Goal: Navigation & Orientation: Find specific page/section

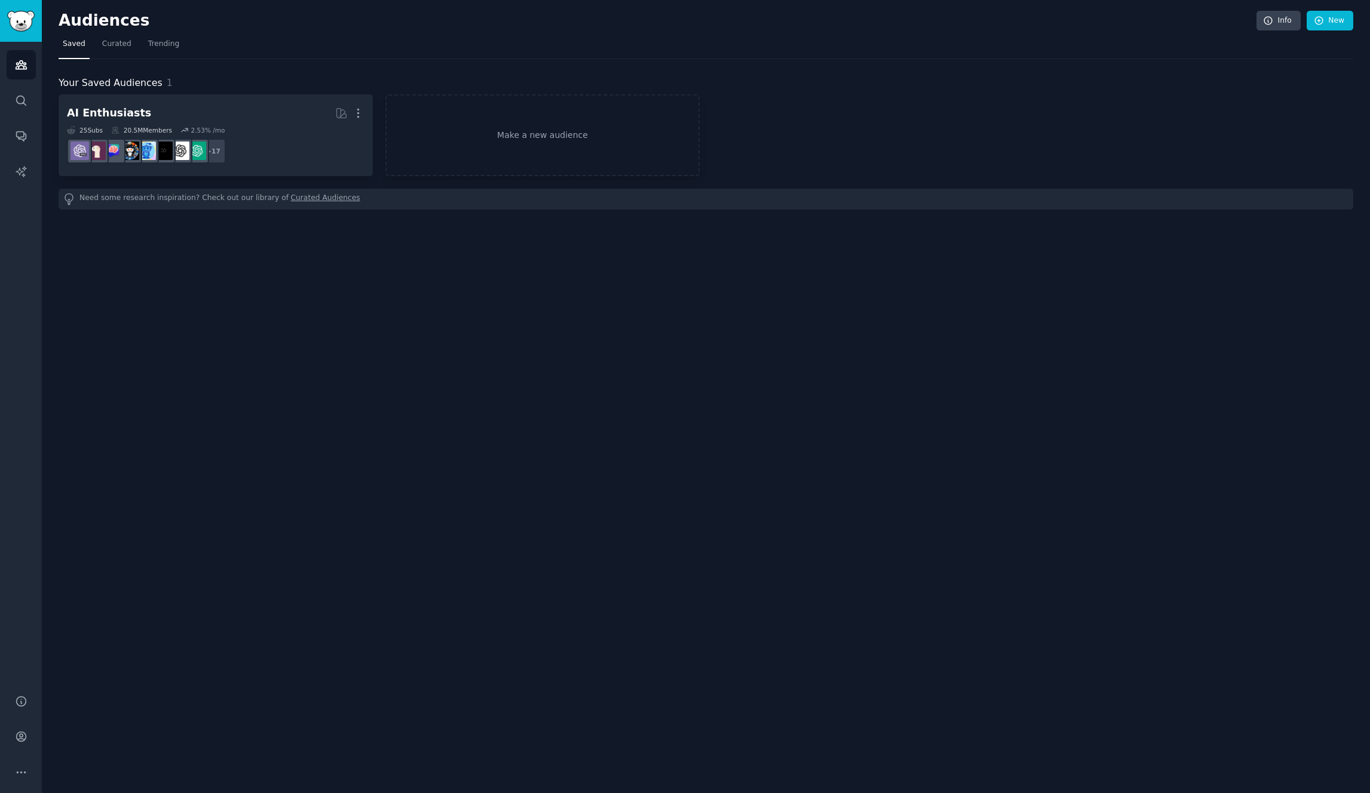
click at [793, 382] on div "Audiences Info New Saved Curated Trending Your Saved Audiences 1 AI Enthusiasts…" at bounding box center [706, 396] width 1328 height 793
click at [25, 732] on icon "Sidebar" at bounding box center [21, 737] width 13 height 13
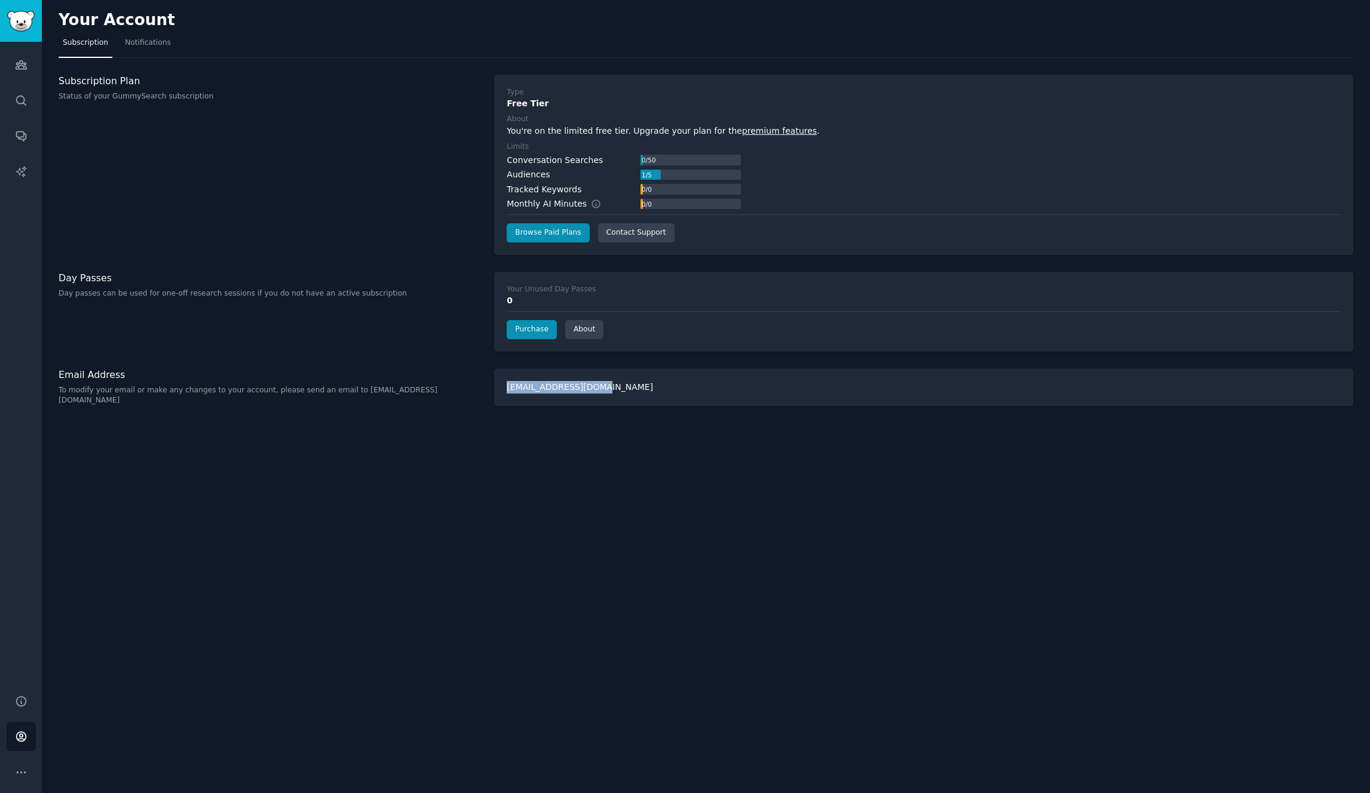
drag, startPoint x: 505, startPoint y: 387, endPoint x: 645, endPoint y: 391, distance: 139.2
click at [644, 391] on div "[EMAIL_ADDRESS][DOMAIN_NAME]" at bounding box center [923, 388] width 859 height 38
click at [647, 435] on div "Your Account Subscription Notifications Subscription Plan Status of your GummyS…" at bounding box center [706, 396] width 1328 height 793
click at [602, 460] on div "Your Account Subscription Notifications Subscription Plan Status of your GummyS…" at bounding box center [706, 396] width 1328 height 793
click at [387, 441] on div "Your Account Subscription Notifications Subscription Plan Status of your GummyS…" at bounding box center [706, 396] width 1328 height 793
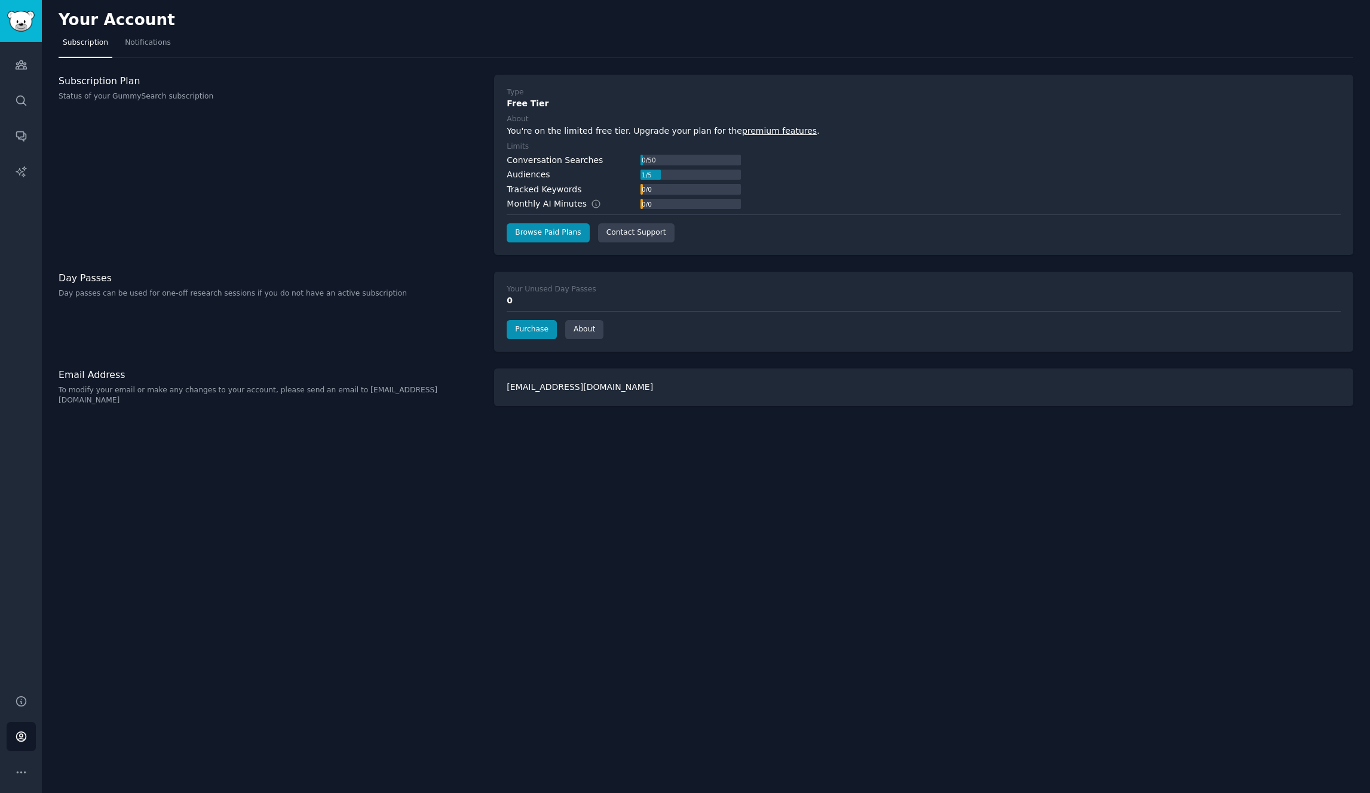
drag, startPoint x: 751, startPoint y: 487, endPoint x: 732, endPoint y: 489, distance: 19.3
click at [751, 486] on div "Your Account Subscription Notifications Subscription Plan Status of your GummyS…" at bounding box center [706, 396] width 1328 height 793
click at [23, 69] on icon "Sidebar" at bounding box center [21, 65] width 11 height 8
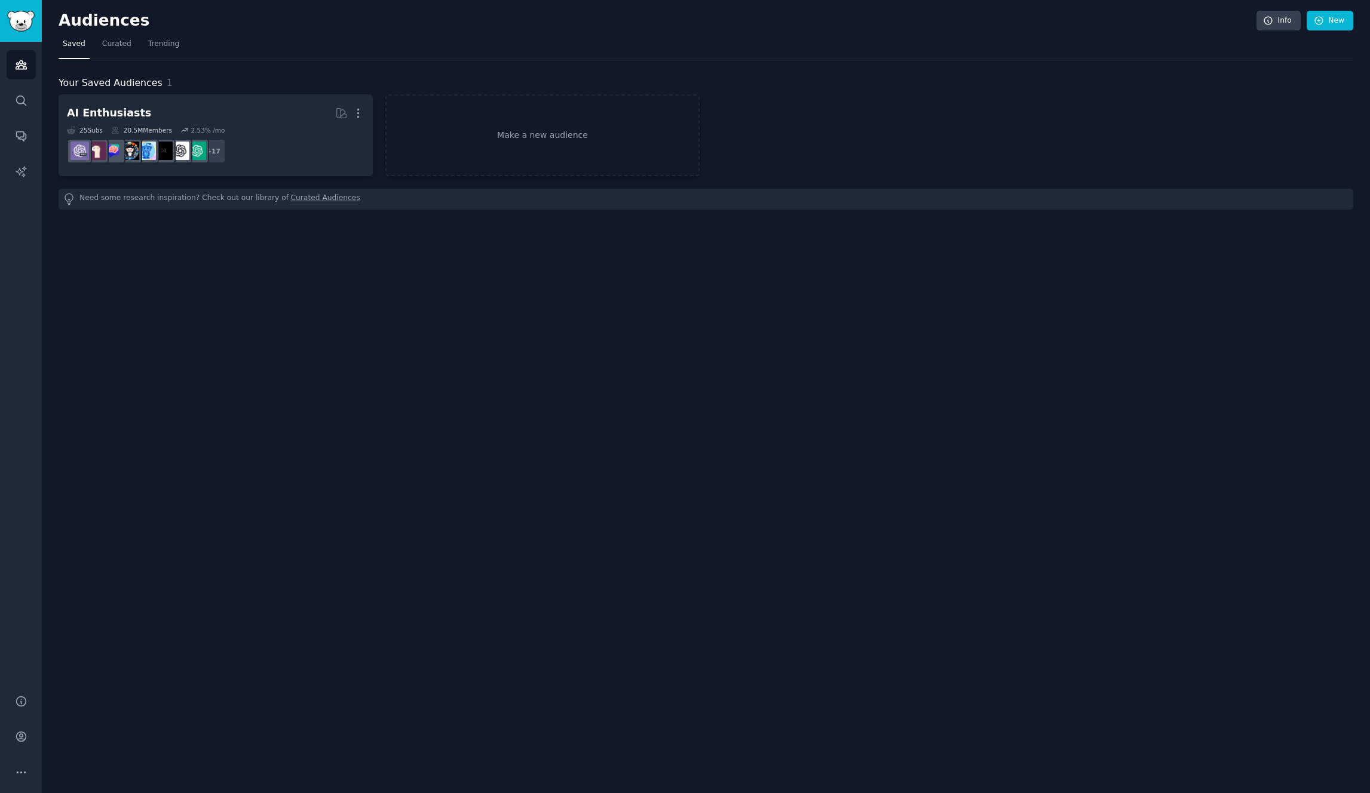
click at [423, 317] on div "Audiences Info New Saved Curated Trending Your Saved Audiences 1 AI Enthusiasts…" at bounding box center [706, 396] width 1328 height 793
click at [24, 59] on icon "Sidebar" at bounding box center [21, 65] width 13 height 13
click at [23, 62] on icon "Sidebar" at bounding box center [21, 65] width 11 height 8
click at [15, 102] on icon "Sidebar" at bounding box center [21, 100] width 13 height 13
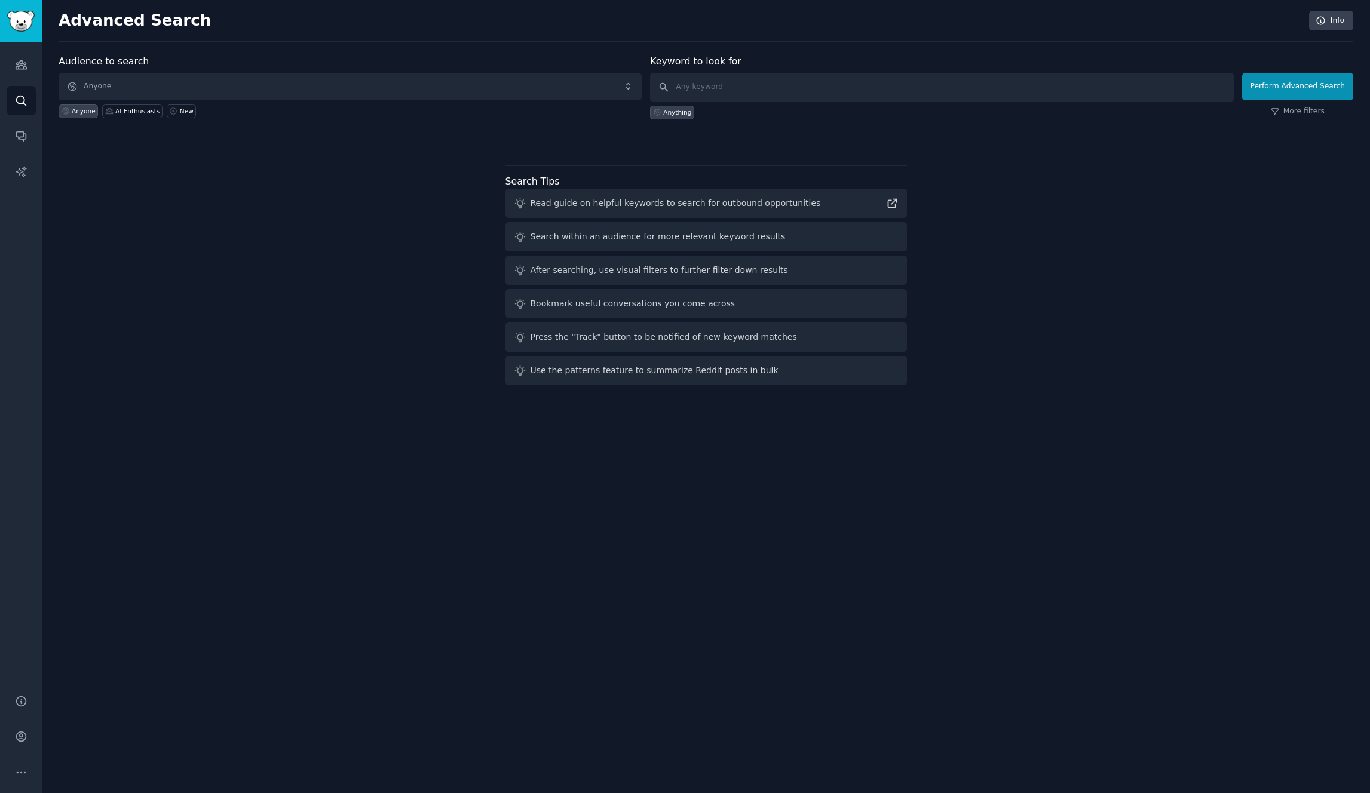
click at [286, 280] on div "Audience to search Anyone Anyone AI Enthusiasts New Keyword to look for Anythin…" at bounding box center [706, 222] width 1295 height 336
drag, startPoint x: 158, startPoint y: 201, endPoint x: 62, endPoint y: 131, distance: 119.7
click at [158, 201] on div "Audience to search Anyone Anyone AI Enthusiasts New Keyword to look for Anythin…" at bounding box center [706, 222] width 1295 height 336
click at [20, 138] on icon "Sidebar" at bounding box center [21, 137] width 10 height 10
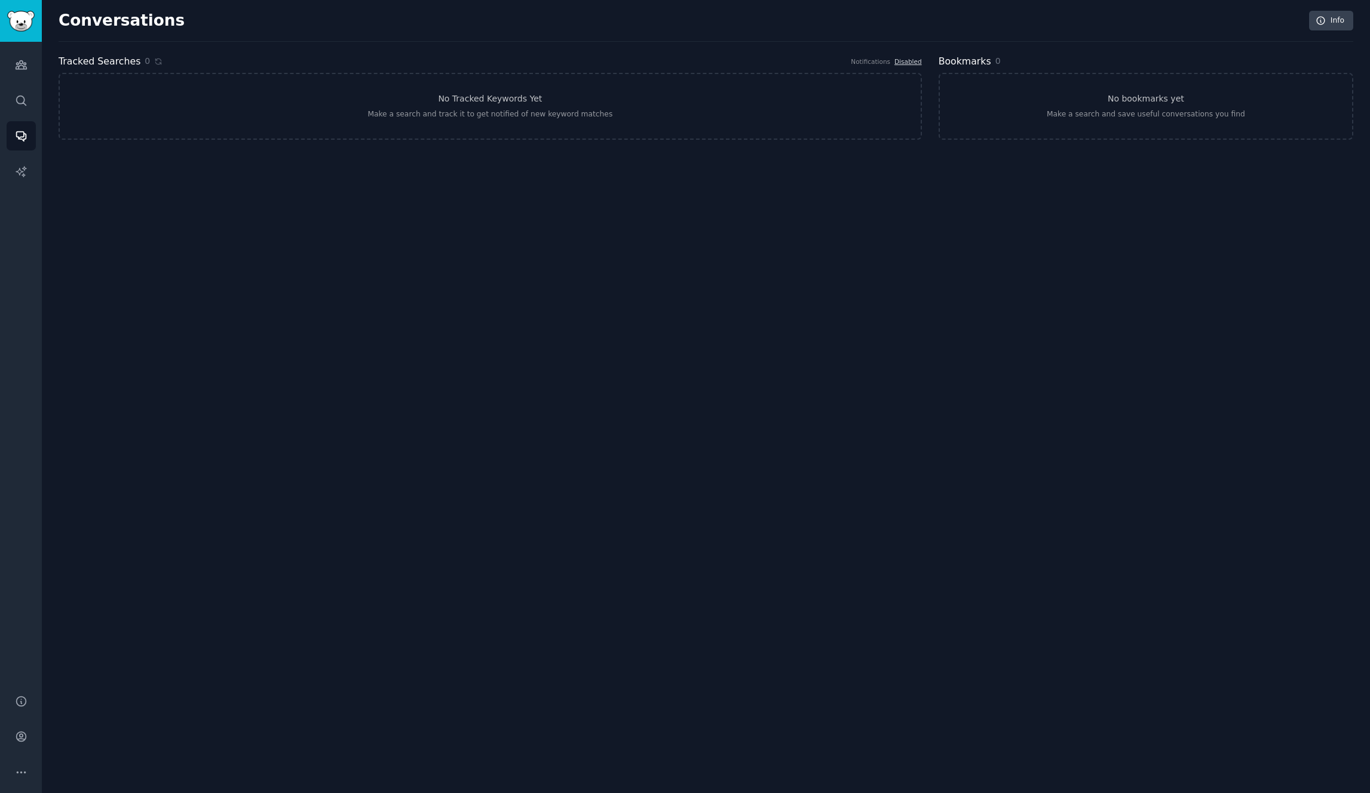
click at [209, 203] on div "Conversations Info Tracked Searches 0 Notifications Disabled No Tracked Keyword…" at bounding box center [706, 396] width 1328 height 793
click at [19, 66] on icon "Sidebar" at bounding box center [21, 65] width 11 height 8
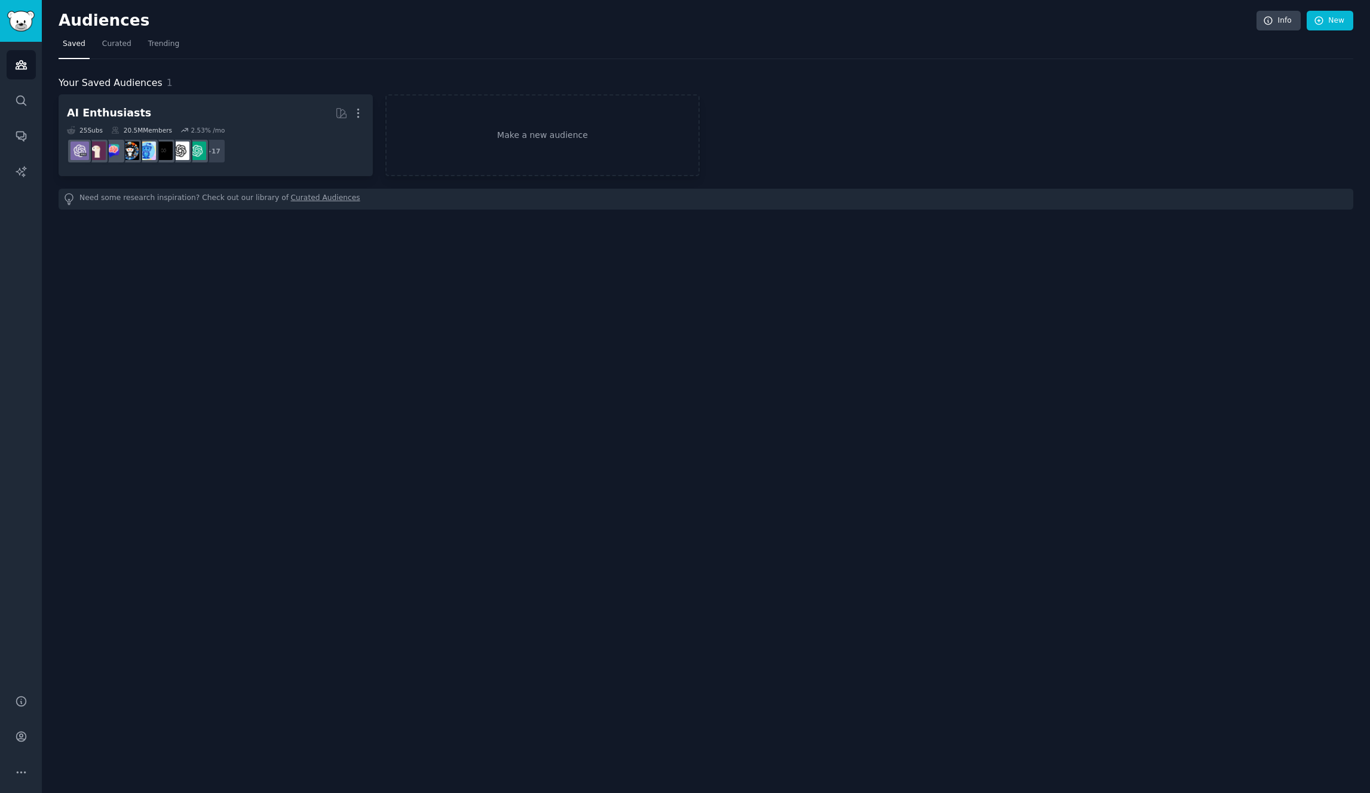
click at [250, 295] on div "Audiences Info New Saved Curated Trending Your Saved Audiences 1 AI Enthusiasts…" at bounding box center [706, 396] width 1328 height 793
click at [15, 167] on icon "Sidebar" at bounding box center [21, 171] width 13 height 13
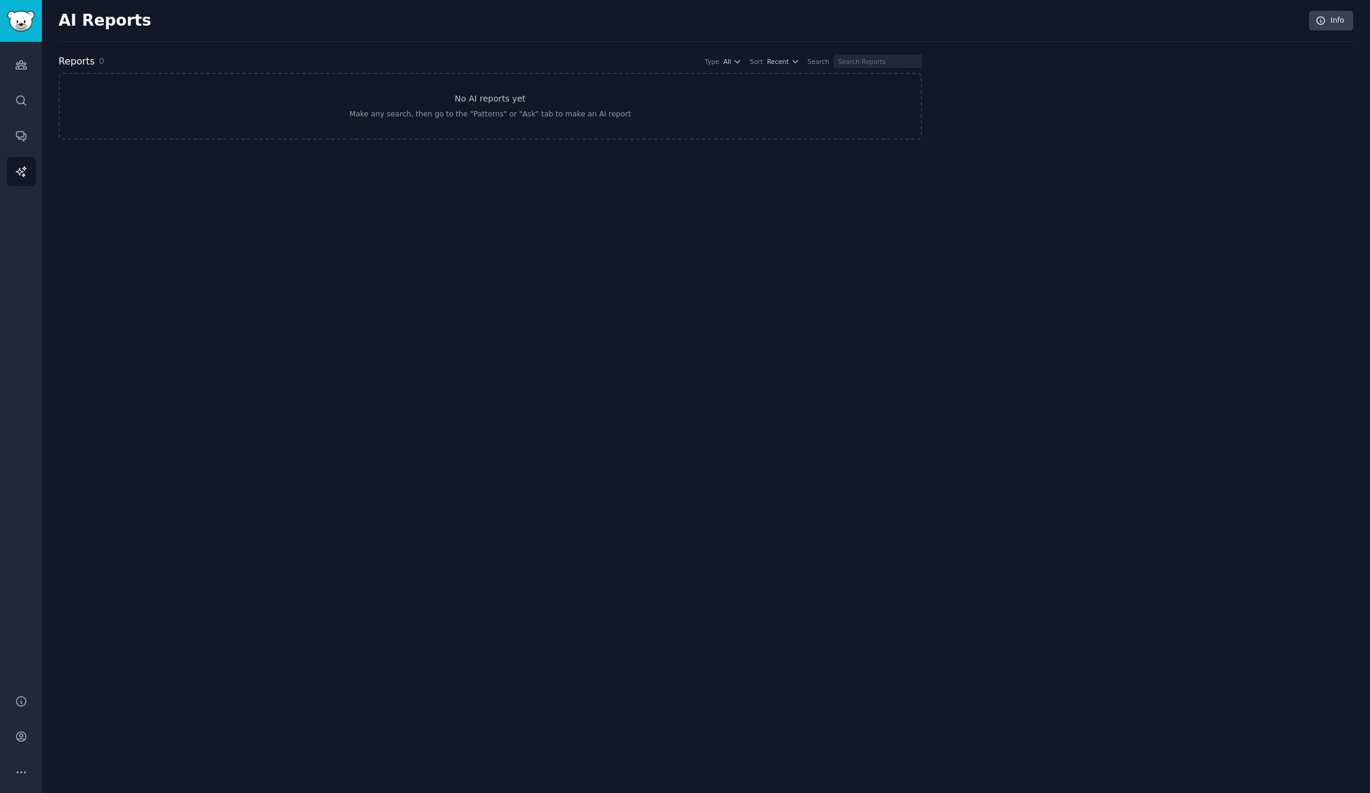
click at [347, 264] on div "AI Reports Info Reports 0 Type All Sort Recent Search No AI reports yet Make an…" at bounding box center [706, 396] width 1328 height 793
click at [20, 68] on icon "Sidebar" at bounding box center [21, 65] width 11 height 8
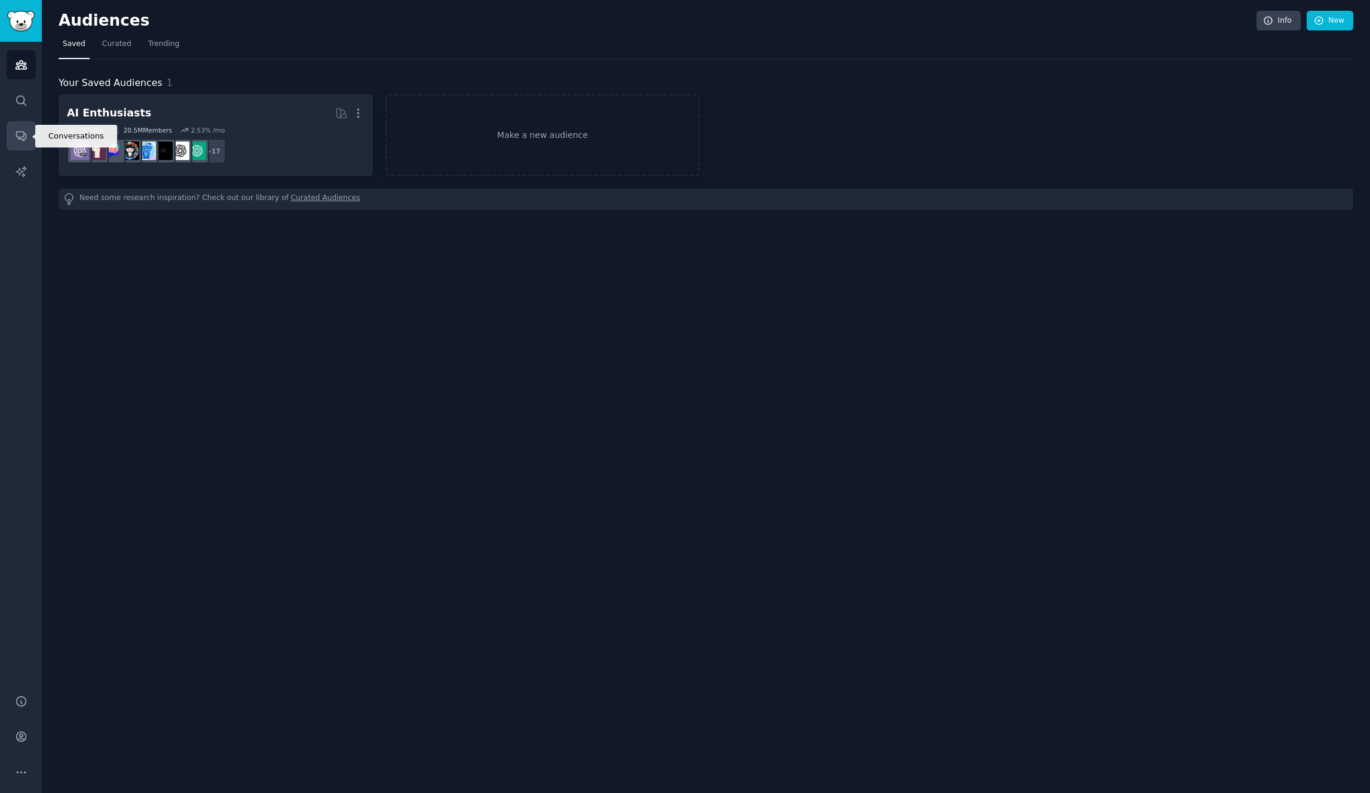
click at [17, 133] on icon "Sidebar" at bounding box center [21, 136] width 13 height 13
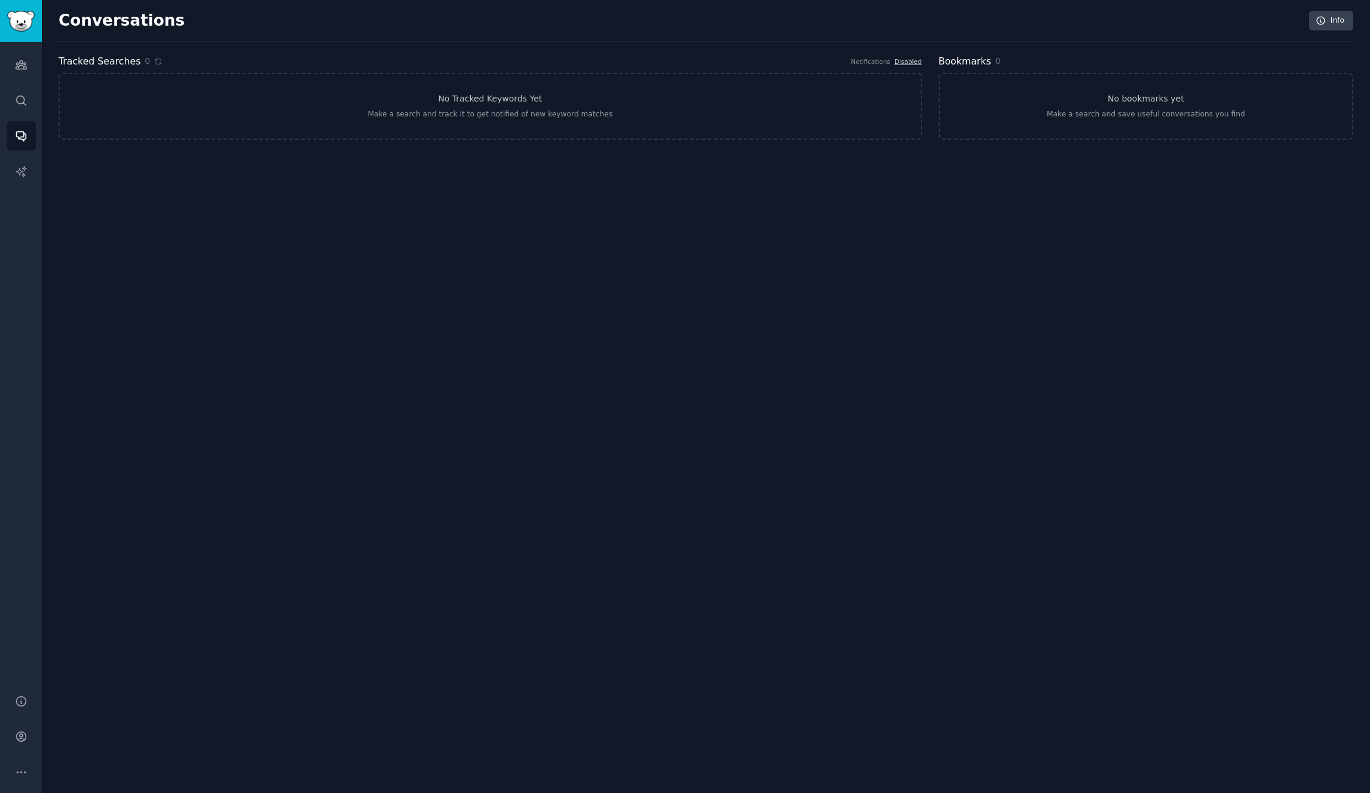
click at [400, 221] on div "Conversations Info Tracked Searches 0 Notifications Disabled No Tracked Keyword…" at bounding box center [706, 396] width 1328 height 793
click at [23, 99] on icon "Sidebar" at bounding box center [21, 101] width 10 height 10
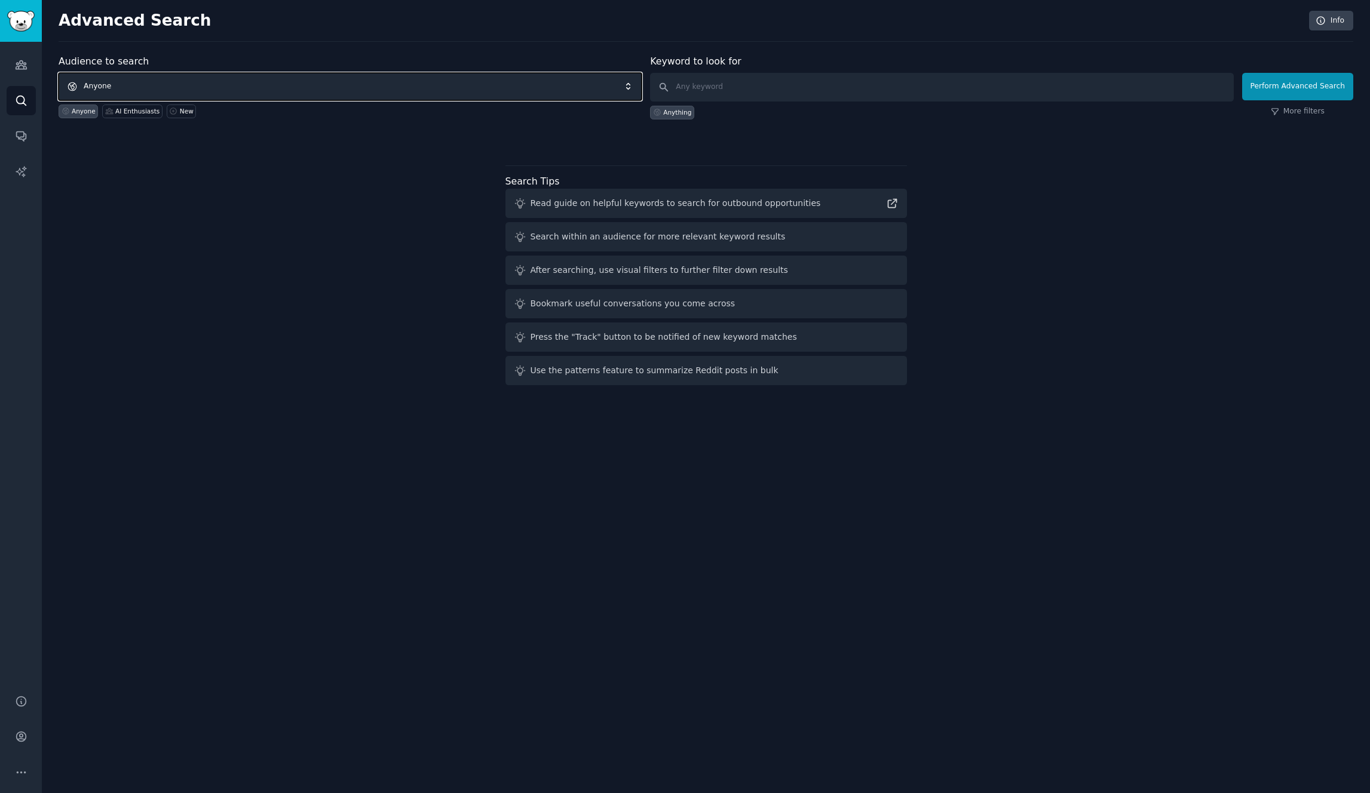
click at [246, 83] on span "Anyone" at bounding box center [350, 86] width 583 height 27
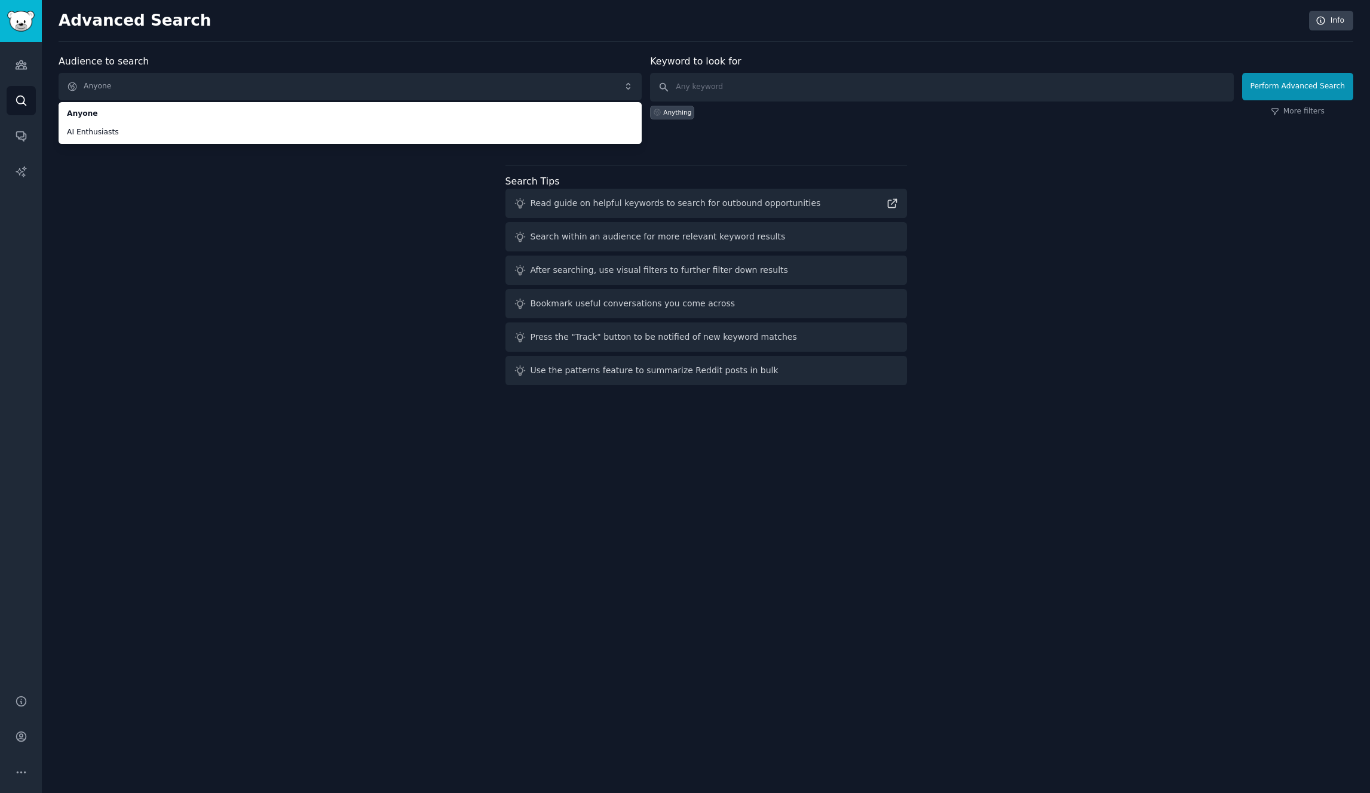
click at [176, 190] on div "Audience to search Anyone Anyone AI Enthusiasts Anyone AI Enthusiasts New Keywo…" at bounding box center [706, 222] width 1295 height 336
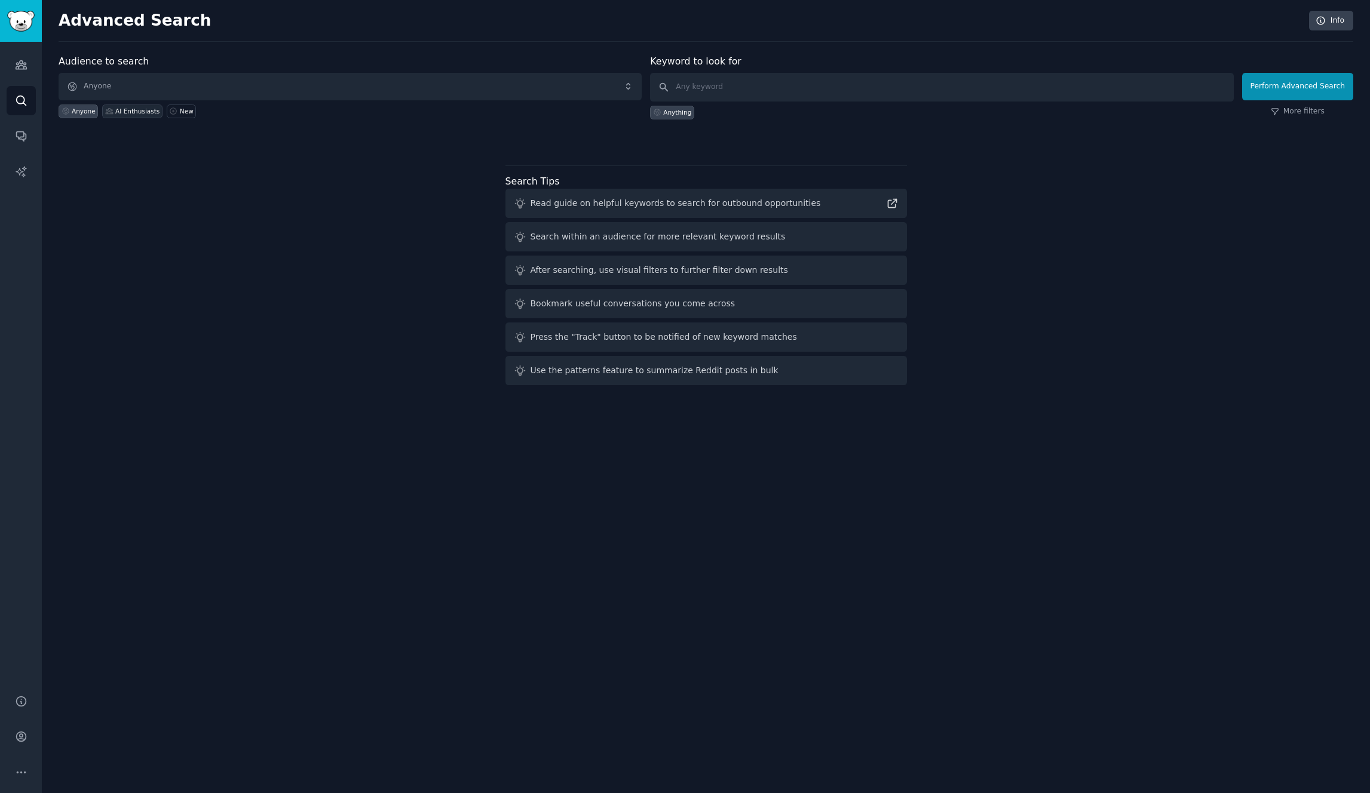
click at [129, 112] on div "AI Enthusiasts" at bounding box center [137, 111] width 44 height 8
click at [87, 112] on div "Anyone" at bounding box center [84, 111] width 24 height 8
click at [180, 113] on div "New" at bounding box center [187, 111] width 14 height 8
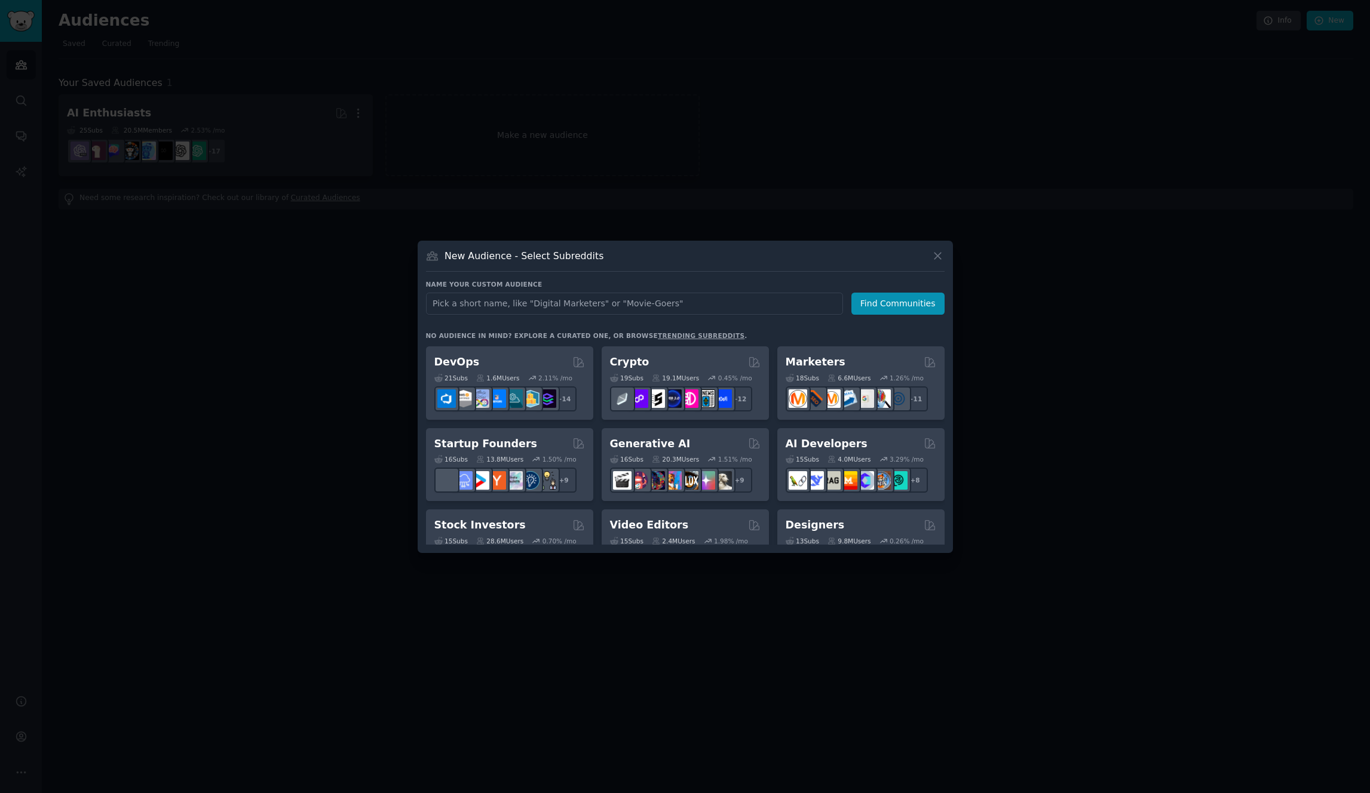
scroll to position [63, 0]
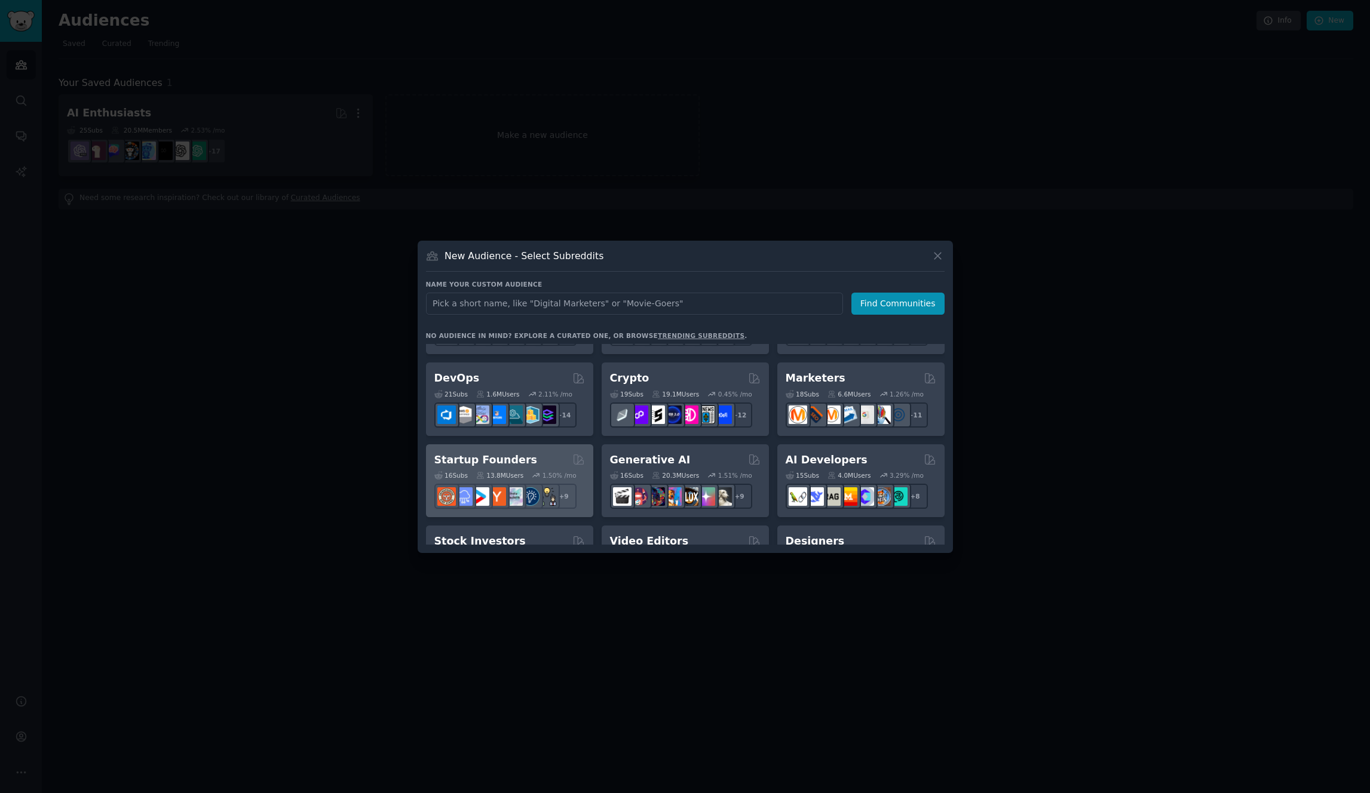
click at [535, 455] on div "Startup Founders" at bounding box center [509, 460] width 151 height 15
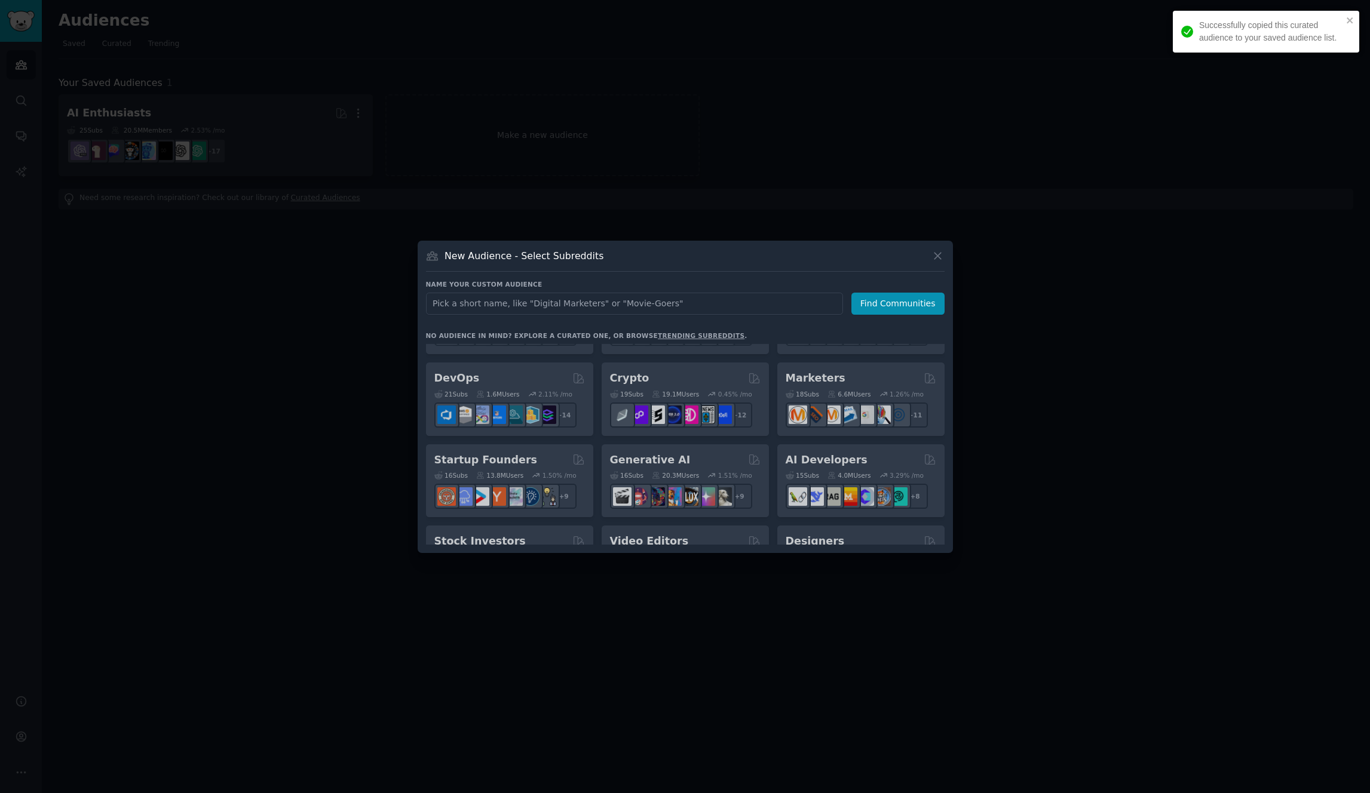
scroll to position [68, 0]
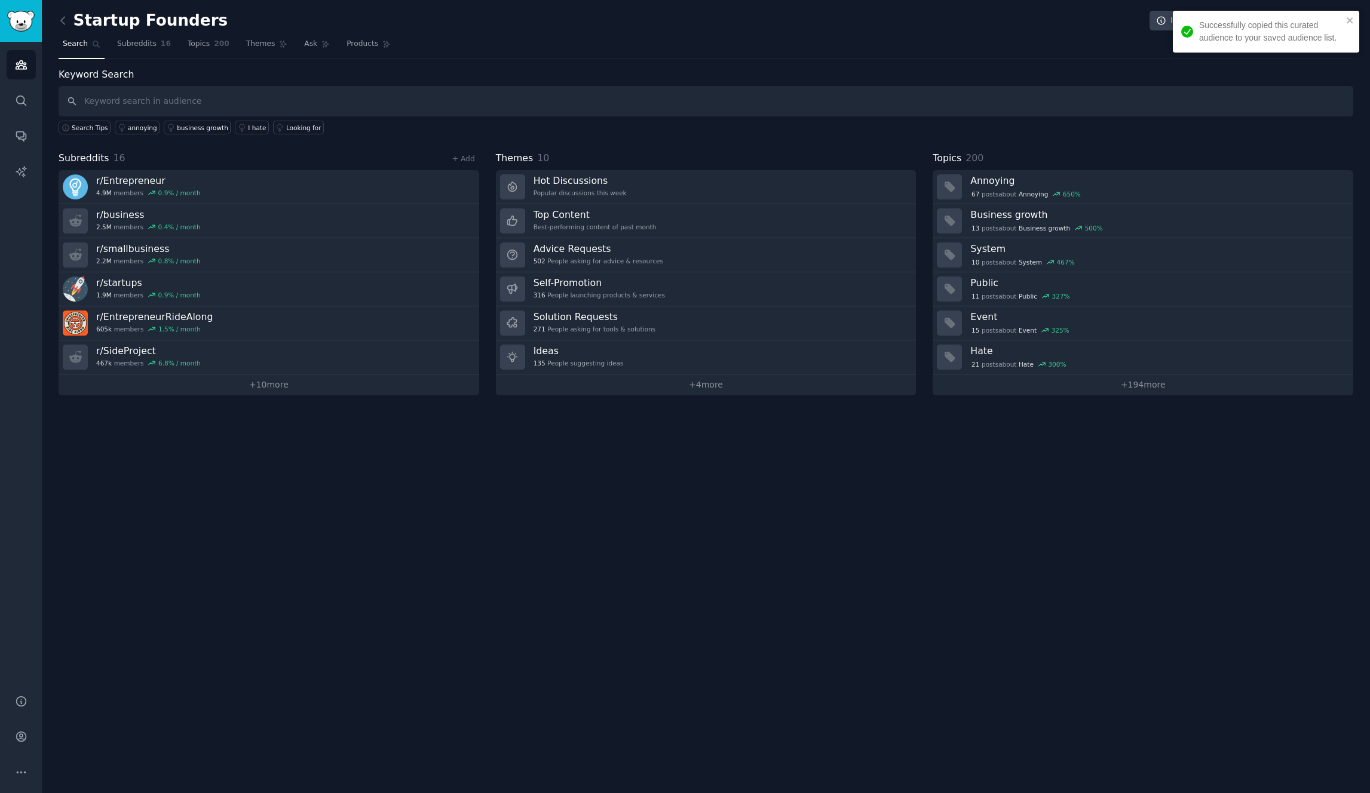
click at [613, 456] on div "Startup Founders Info Edit Share Add Search Subreddits 16 Topics 200 Themes Ask…" at bounding box center [706, 396] width 1328 height 793
click at [269, 388] on link "+ 10 more" at bounding box center [269, 385] width 421 height 21
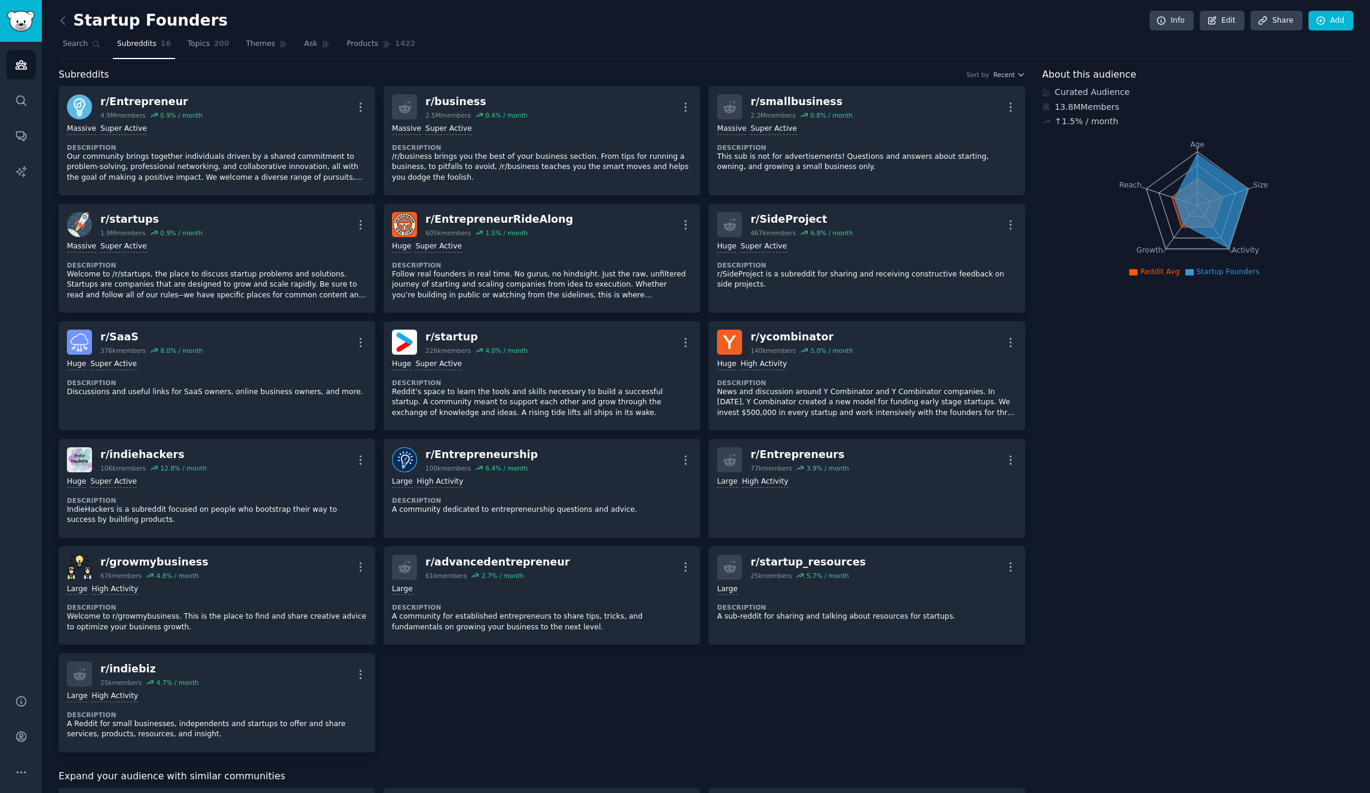
click at [1225, 550] on div "About this audience Curated Audience 13.8M Members ↑ 1.5 % / month Age Size Act…" at bounding box center [1197, 708] width 311 height 1281
click at [1219, 444] on div "About this audience Curated Audience 13.8M Members ↑ 1.5 % / month Age Size Act…" at bounding box center [1197, 708] width 311 height 1281
drag, startPoint x: 1066, startPoint y: 95, endPoint x: 1158, endPoint y: 97, distance: 92.6
click at [1151, 97] on div "Curated Audience" at bounding box center [1197, 92] width 311 height 13
click at [1158, 97] on div "Curated Audience" at bounding box center [1197, 92] width 311 height 13
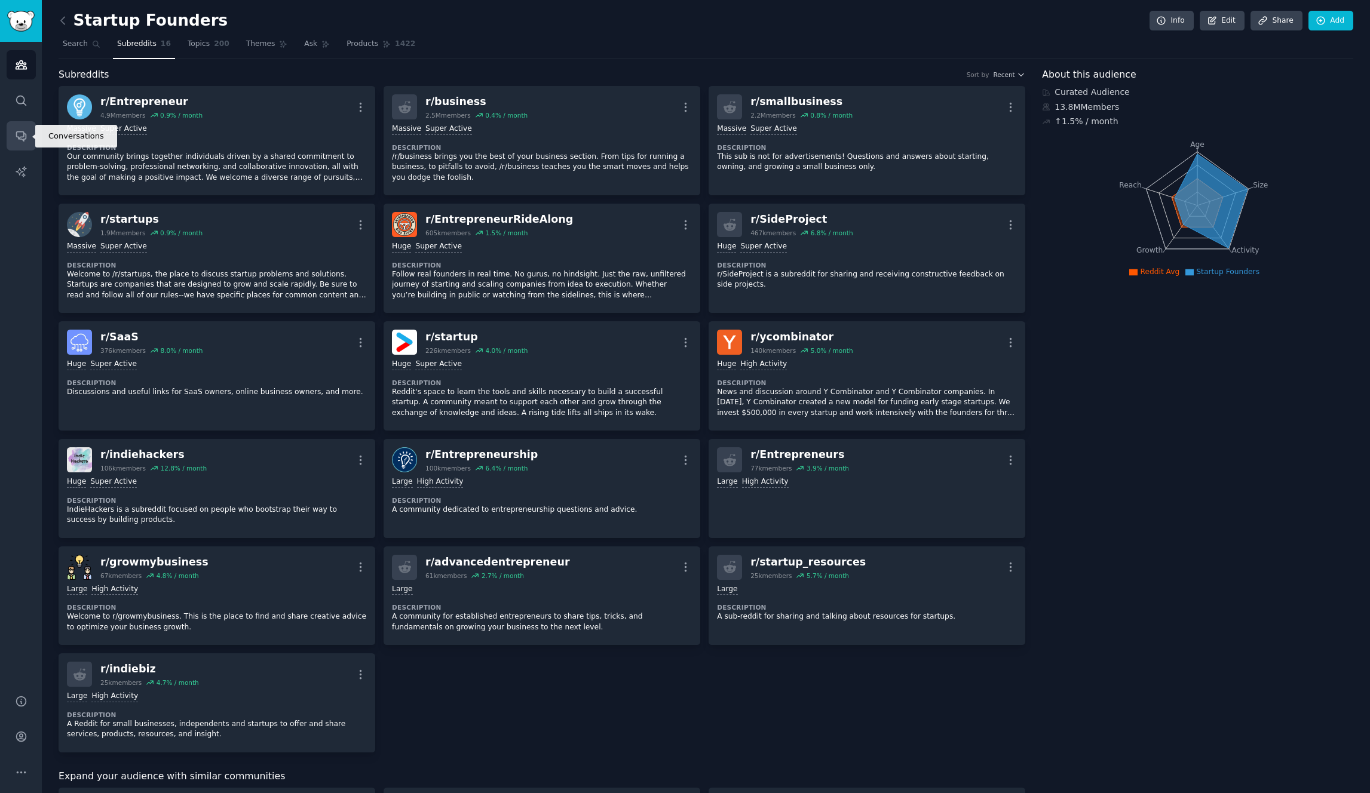
click at [13, 125] on link "Conversations" at bounding box center [21, 135] width 29 height 29
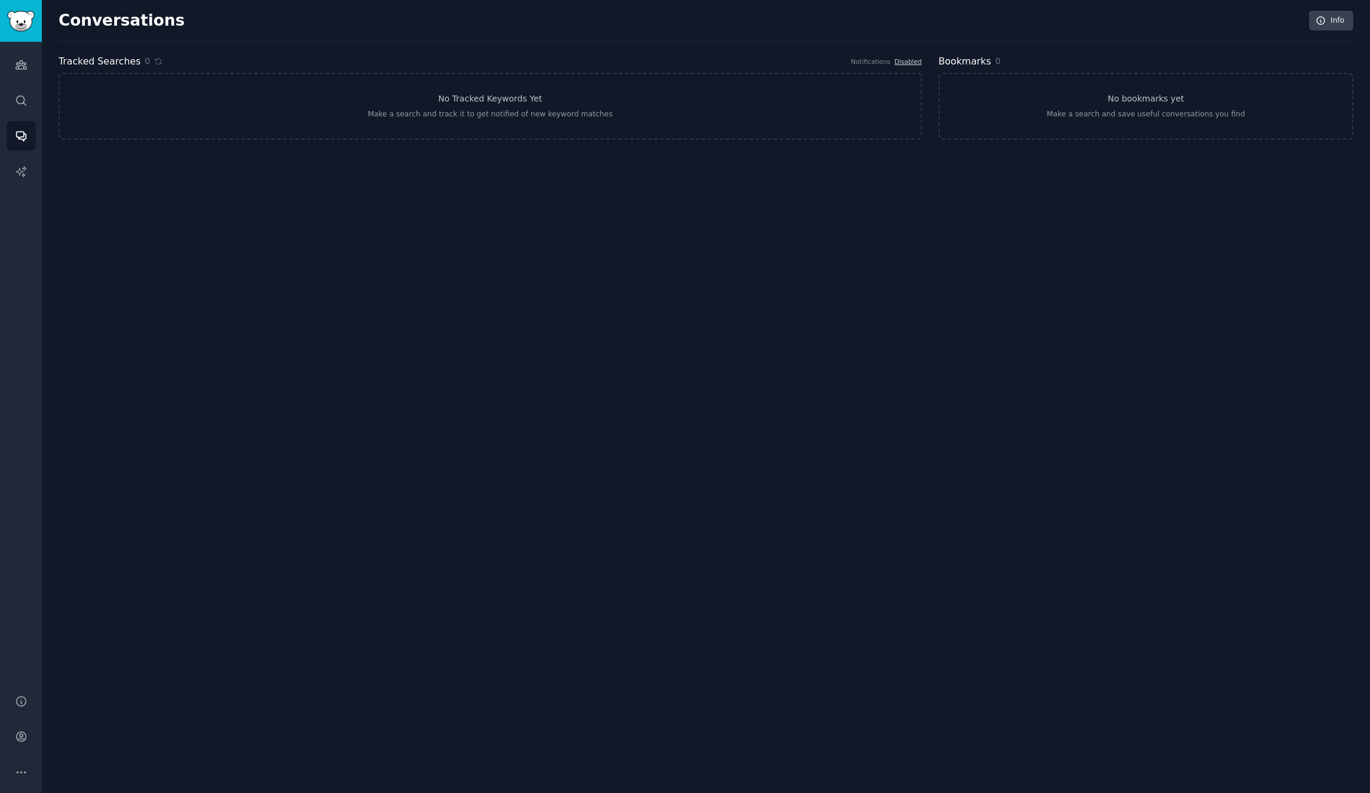
click at [985, 265] on div "Conversations Info Tracked Searches 0 Notifications Disabled No Tracked Keyword…" at bounding box center [706, 396] width 1328 height 793
click at [404, 178] on div "Conversations Info Tracked Searches 0 Notifications Disabled No Tracked Keyword…" at bounding box center [706, 396] width 1328 height 793
click at [22, 171] on icon "Sidebar" at bounding box center [21, 171] width 10 height 10
click at [309, 270] on div "AI Reports Info Reports 0 Type All Sort Recent Search No AI reports yet Make an…" at bounding box center [706, 396] width 1328 height 793
click at [19, 65] on icon "Sidebar" at bounding box center [21, 65] width 13 height 13
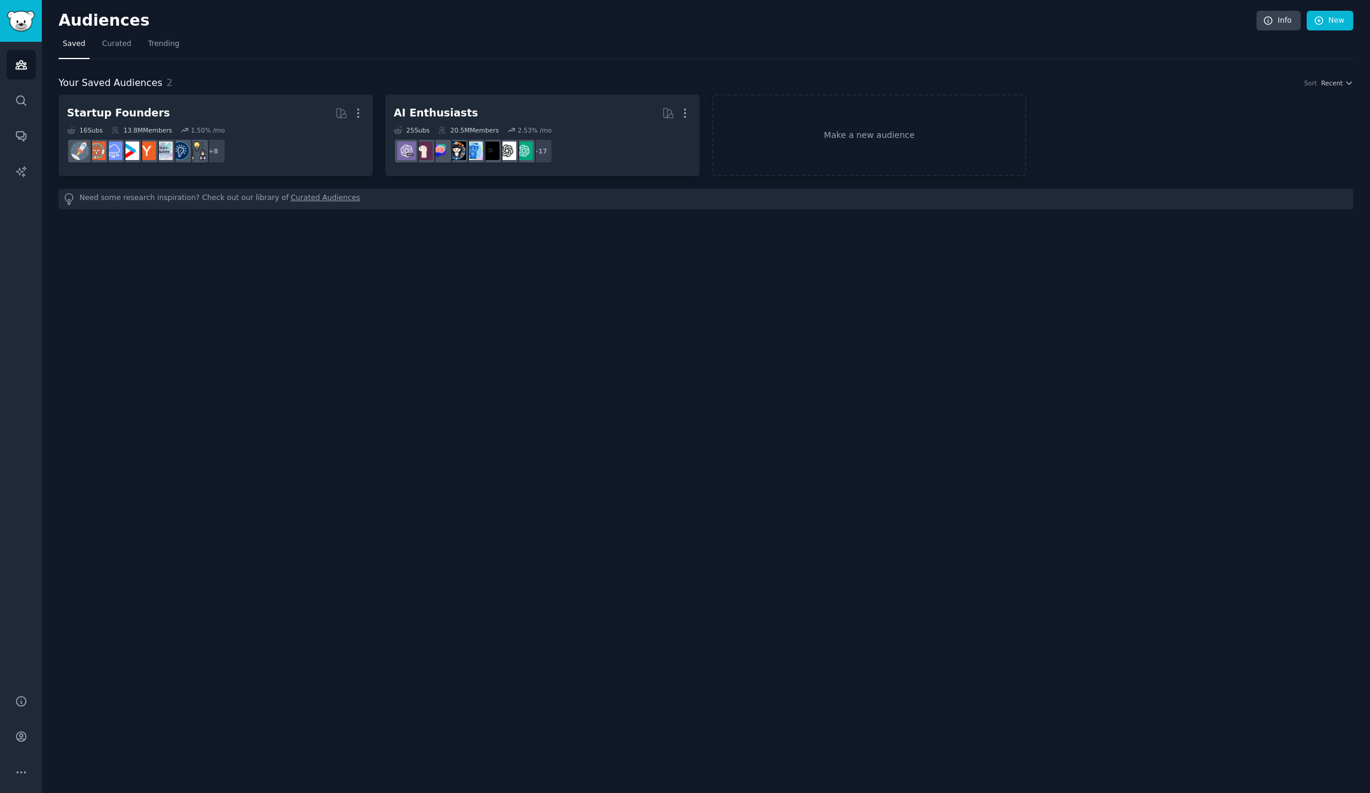
click at [500, 333] on div "Audiences Info New Saved Curated Trending Your Saved Audiences 2 Sort Recent St…" at bounding box center [706, 396] width 1328 height 793
click at [465, 370] on div "Audiences Info New Saved Curated Trending Your Saved Audiences 2 Sort Recent St…" at bounding box center [706, 396] width 1328 height 793
click at [128, 41] on span "Curated" at bounding box center [116, 44] width 29 height 11
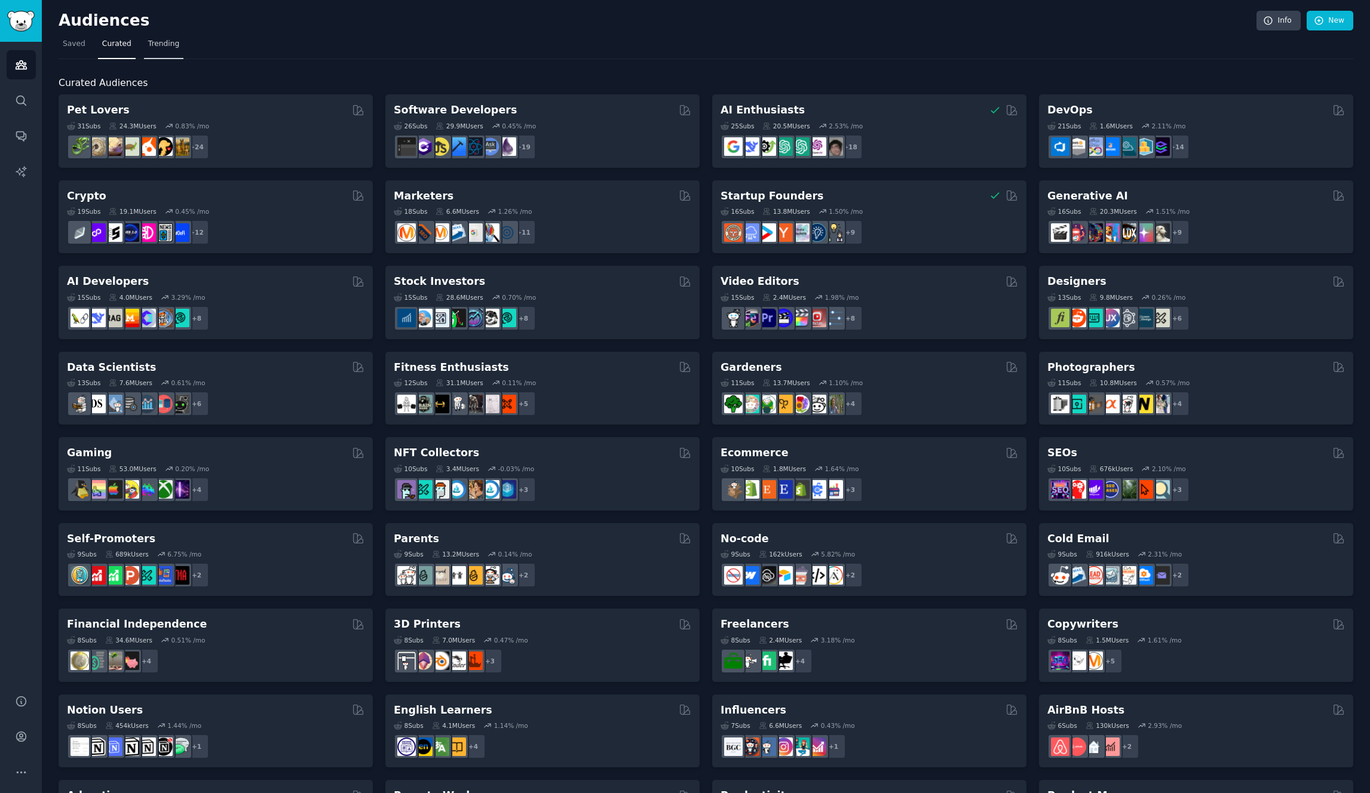
click at [159, 40] on span "Trending" at bounding box center [163, 44] width 31 height 11
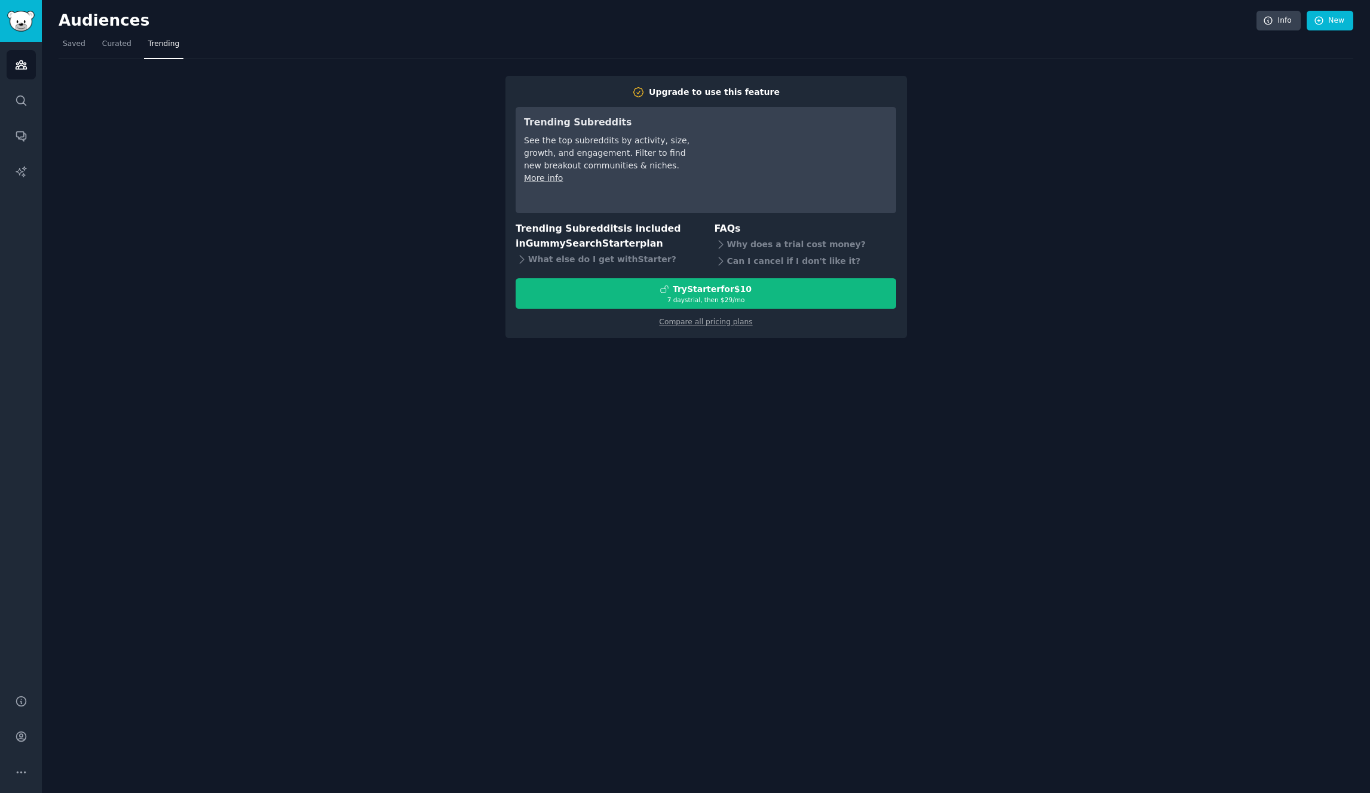
click at [257, 154] on div "Upgrade to use this feature Trending Subreddits See the top subreddits by activ…" at bounding box center [706, 198] width 1295 height 279
click at [319, 151] on div "Upgrade to use this feature Trending Subreddits See the top subreddits by activ…" at bounding box center [706, 198] width 1295 height 279
click at [1025, 358] on div "Audiences Info New Saved Curated Trending Upgrade to use this feature Trending …" at bounding box center [706, 396] width 1328 height 793
click at [1069, 269] on div "Upgrade to use this feature Trending Subreddits See the top subreddits by activ…" at bounding box center [706, 198] width 1295 height 279
click at [481, 392] on div "Audiences Info New Saved Curated Trending Upgrade to use this feature Trending …" at bounding box center [706, 396] width 1328 height 793
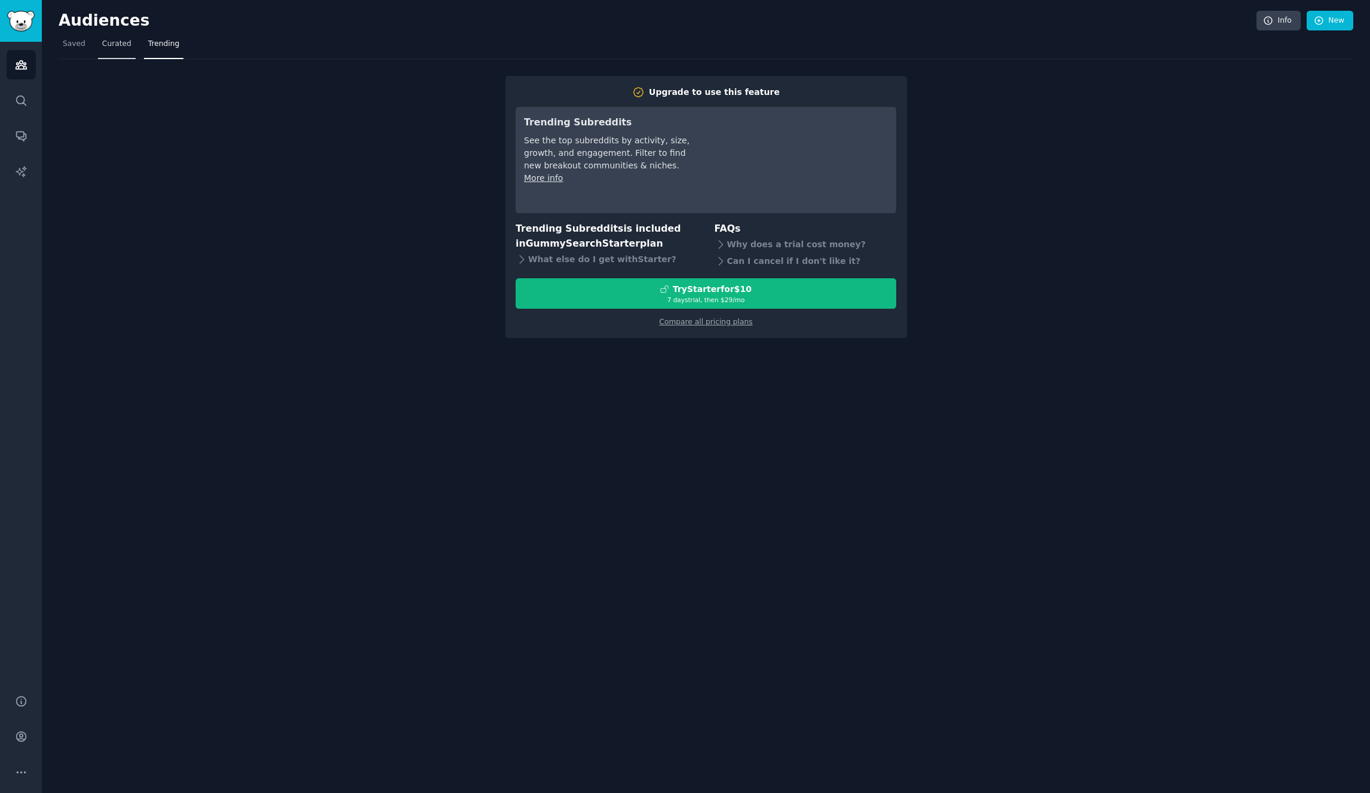
click at [125, 50] on link "Curated" at bounding box center [117, 47] width 38 height 24
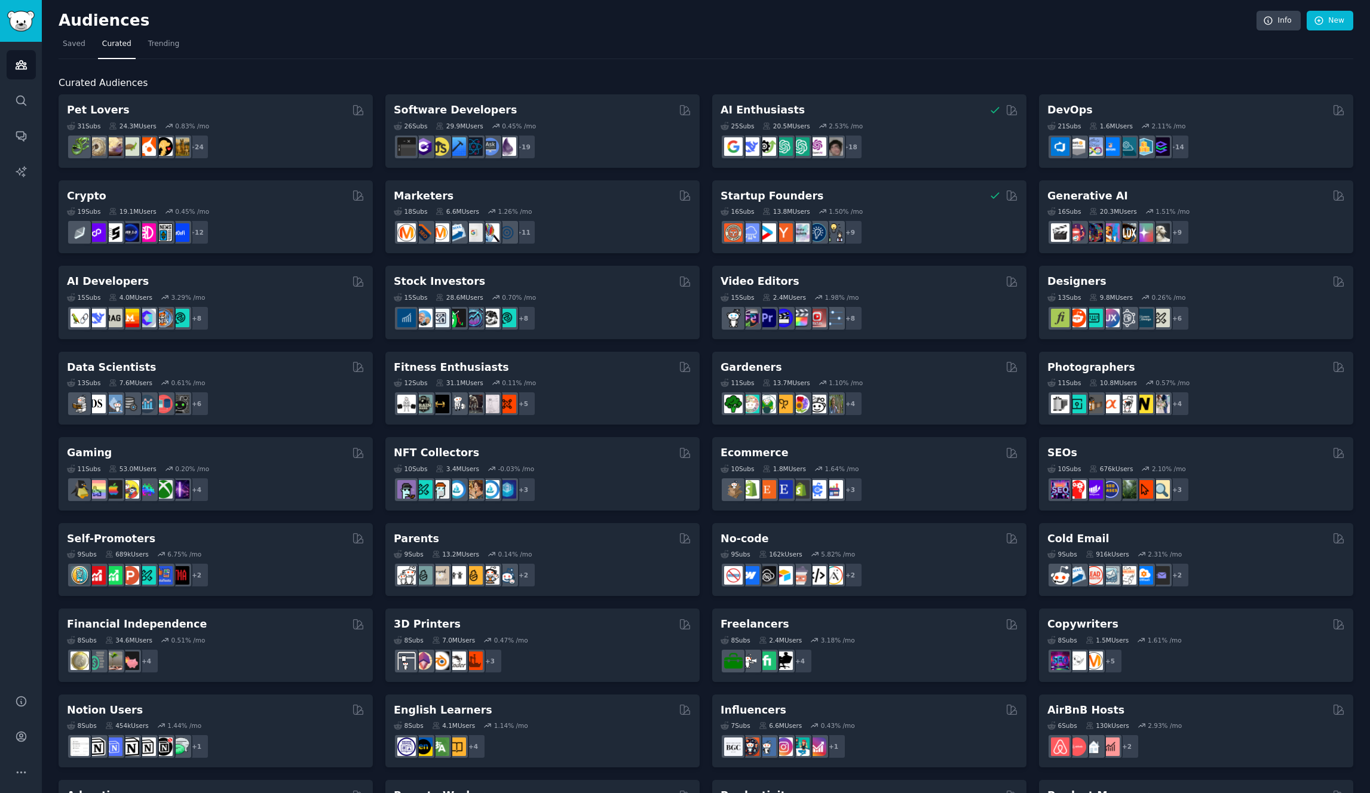
click at [536, 54] on nav "Saved Curated Trending" at bounding box center [706, 47] width 1295 height 24
click at [561, 55] on nav "Saved Curated Trending" at bounding box center [706, 47] width 1295 height 24
click at [509, 61] on div "Curated Audiences Pet Lovers 31 Sub s 24.3M Users 0.83 % /mo r/DogBreeds101, r/…" at bounding box center [706, 499] width 1295 height 881
click at [959, 42] on nav "Saved Curated Trending" at bounding box center [706, 47] width 1295 height 24
click at [869, 52] on nav "Saved Curated Trending" at bounding box center [706, 47] width 1295 height 24
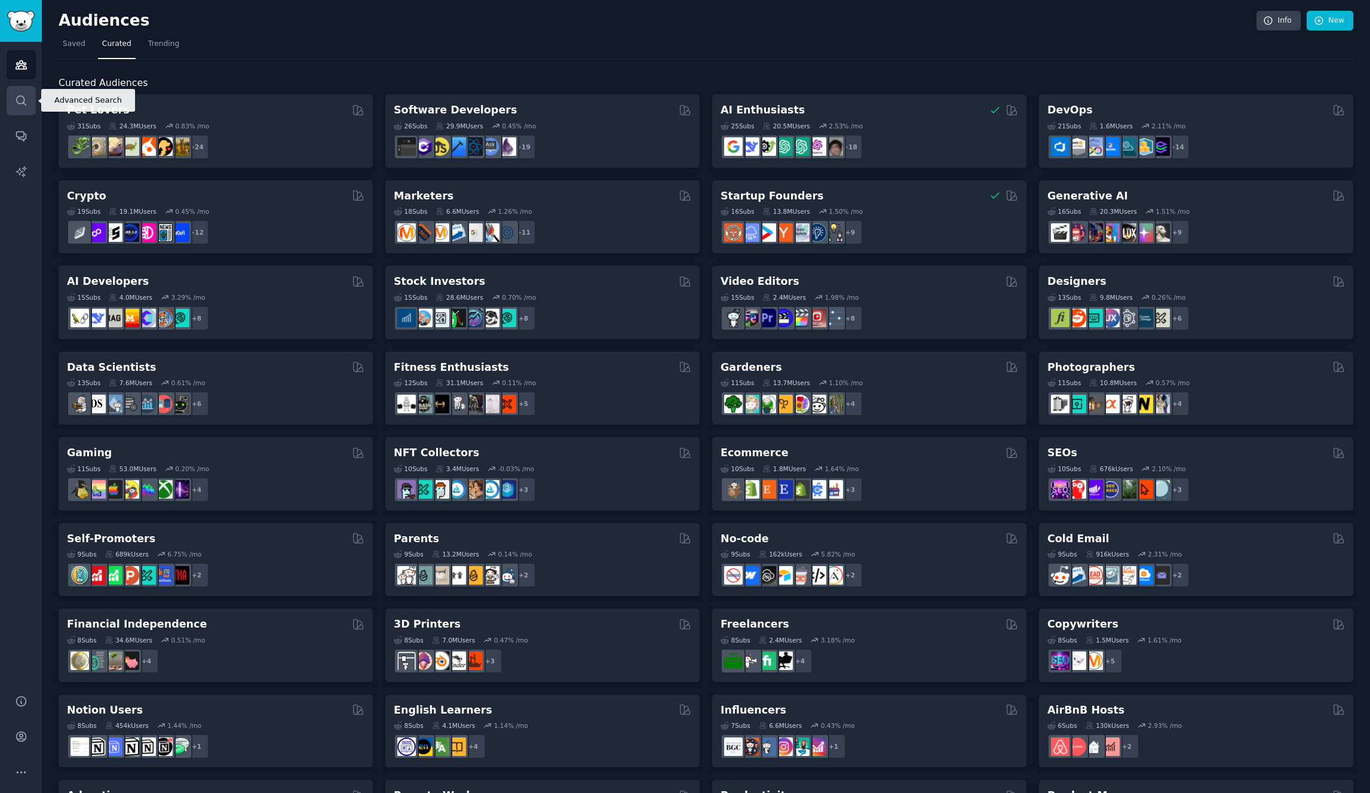
click at [19, 96] on icon "Sidebar" at bounding box center [21, 101] width 10 height 10
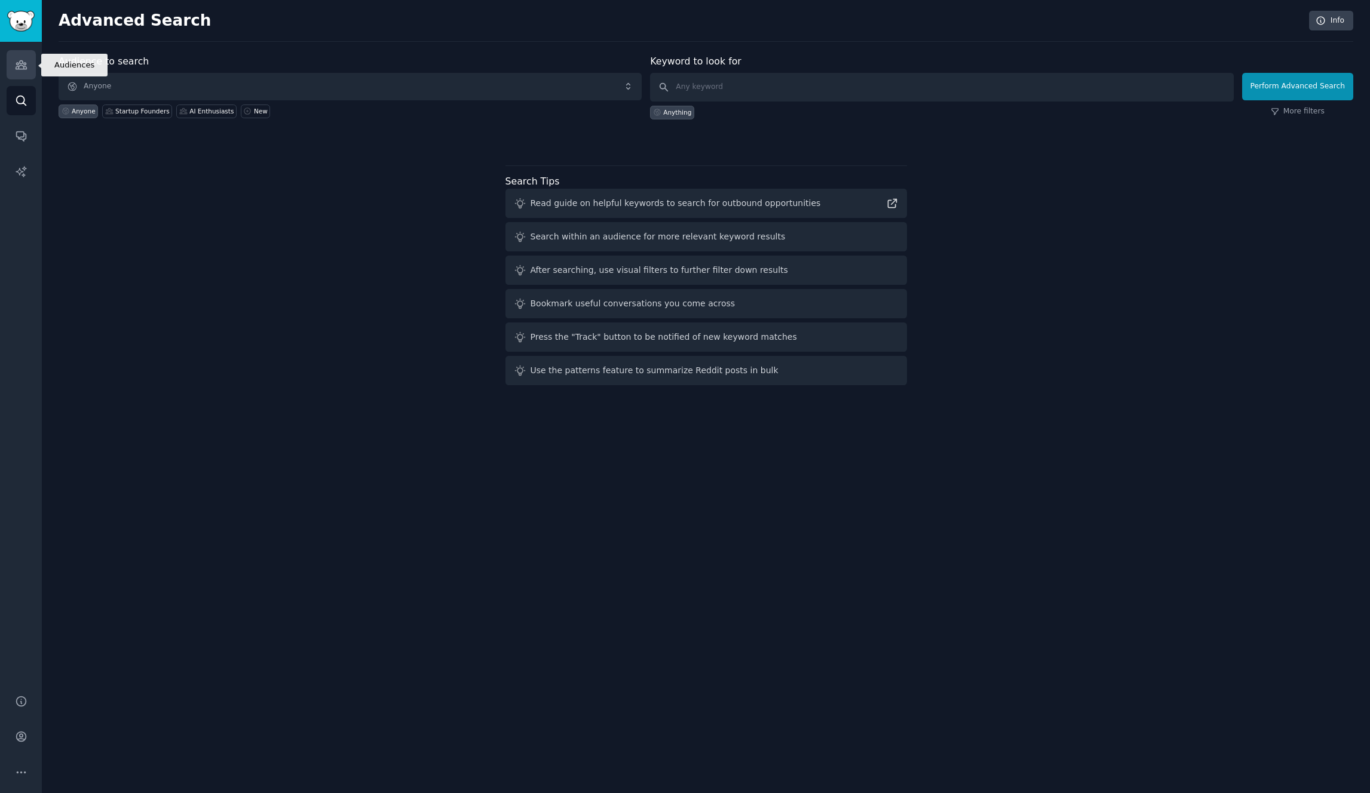
click at [20, 68] on icon "Sidebar" at bounding box center [21, 65] width 11 height 8
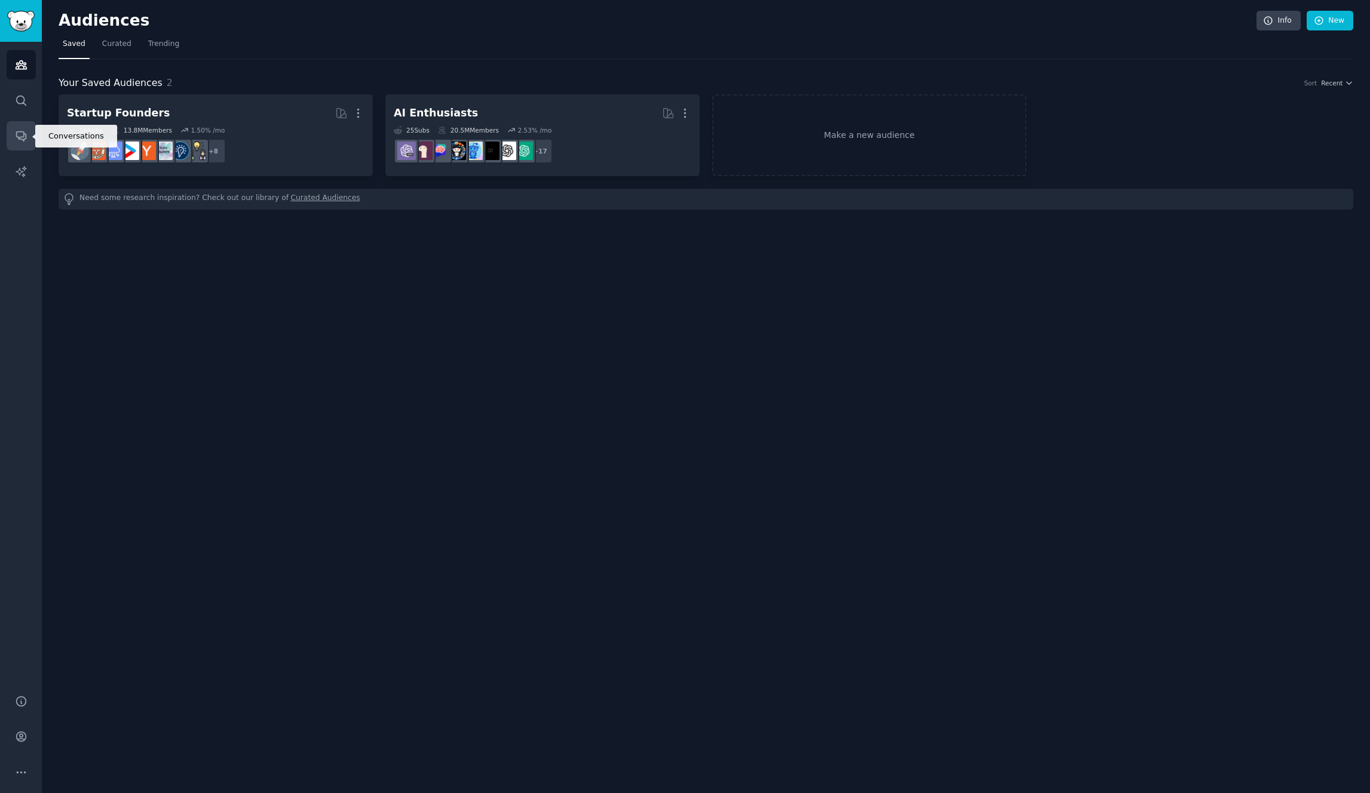
click at [22, 133] on icon "Sidebar" at bounding box center [21, 136] width 13 height 13
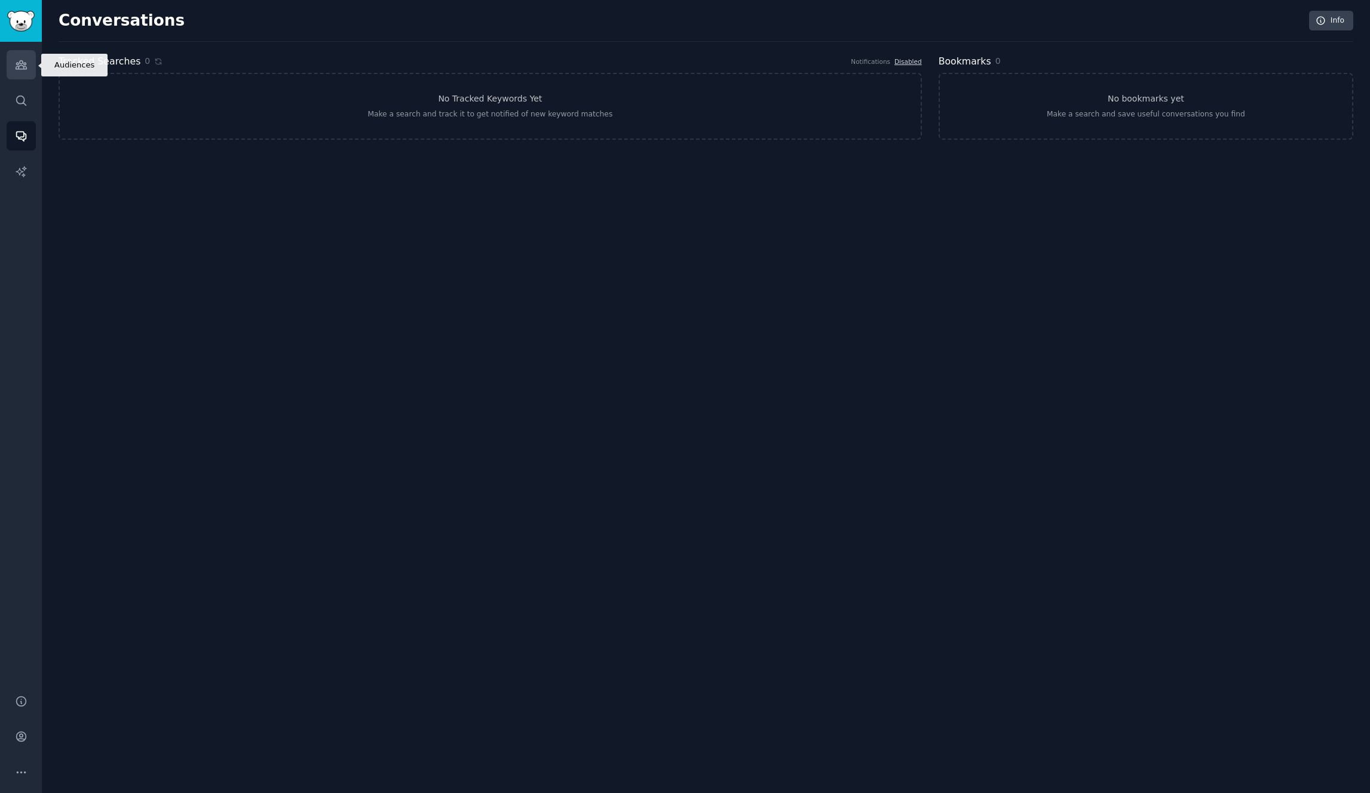
click at [21, 72] on link "Audiences" at bounding box center [21, 64] width 29 height 29
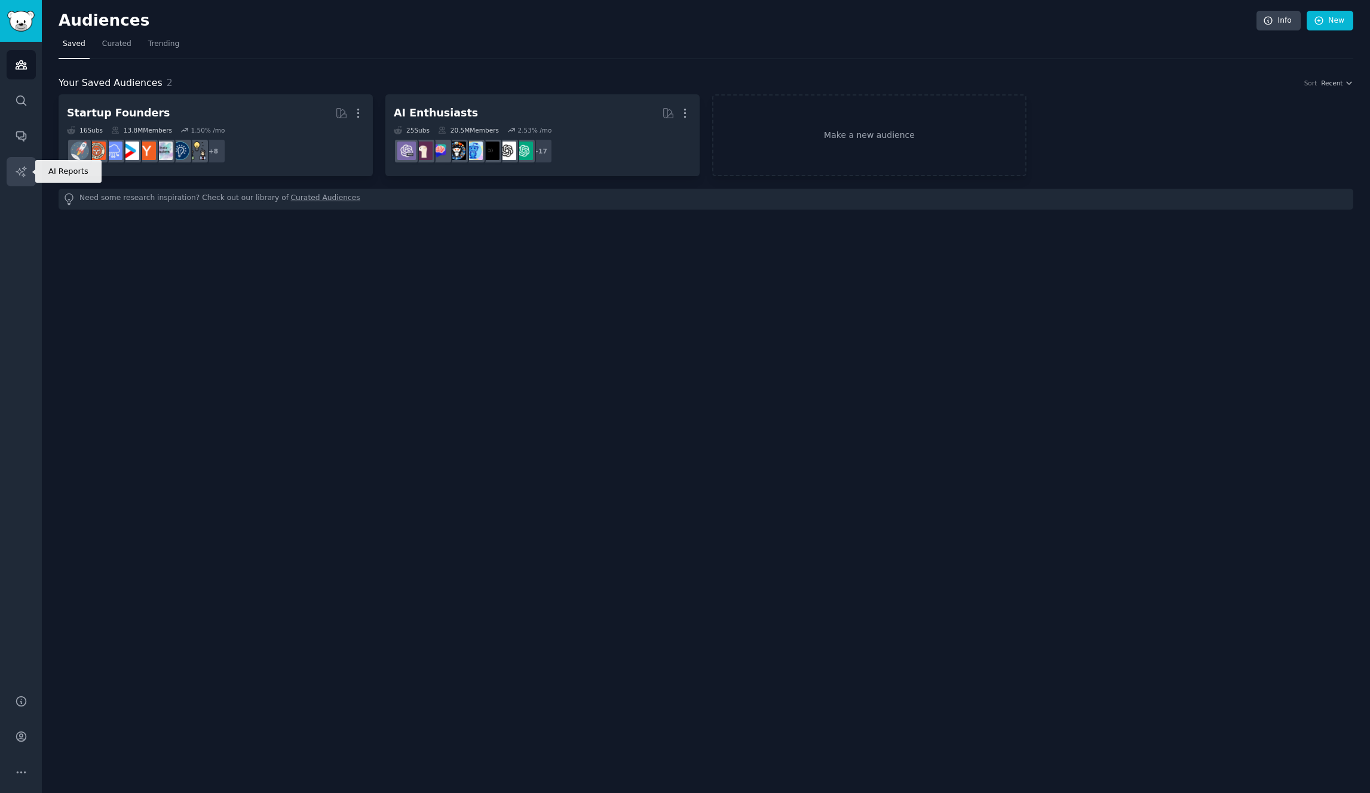
click at [20, 173] on icon "Sidebar" at bounding box center [21, 171] width 10 height 10
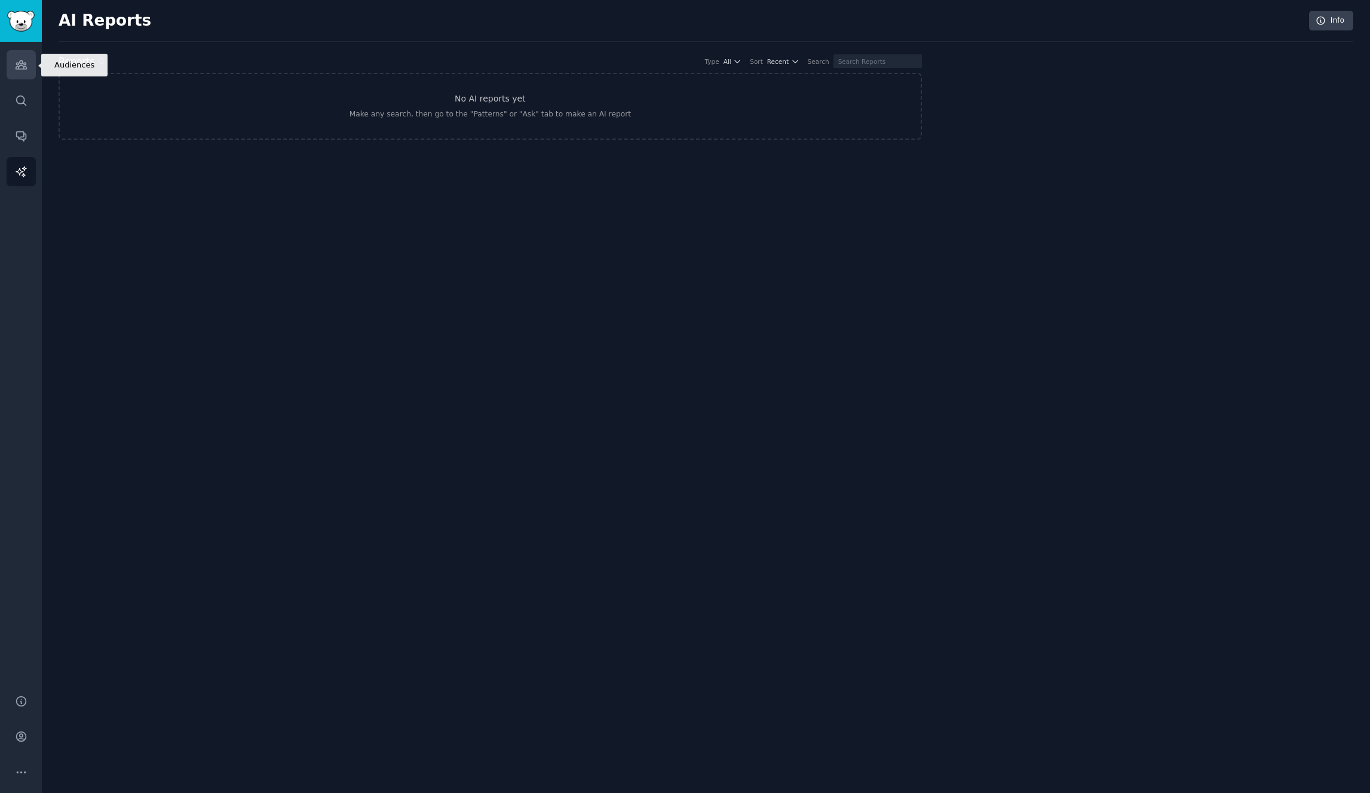
click at [23, 74] on link "Audiences" at bounding box center [21, 64] width 29 height 29
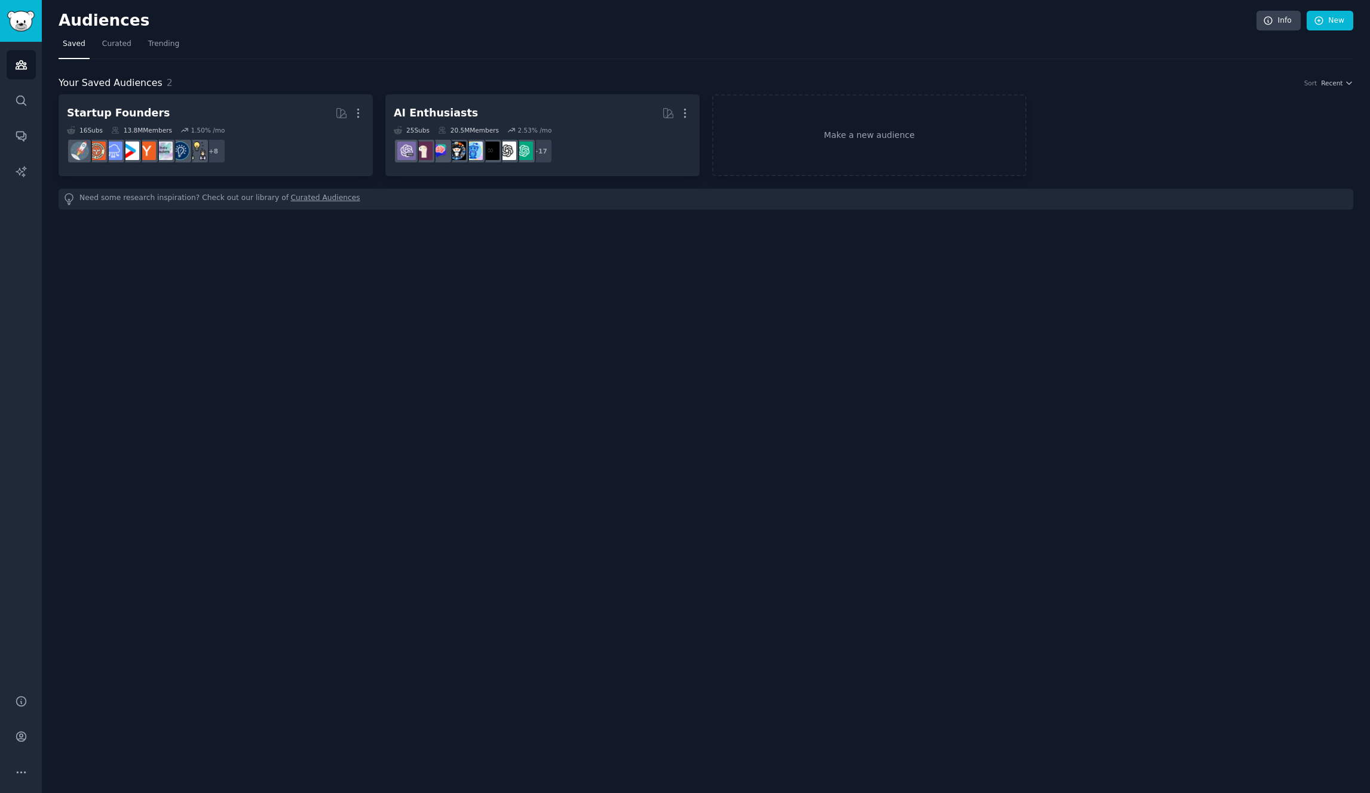
click at [596, 285] on div "Audiences Info New Saved Curated Trending Your Saved Audiences 2 Sort Recent St…" at bounding box center [706, 396] width 1328 height 793
click at [494, 316] on div "Audiences Info New Saved Curated Trending Your Saved Audiences 2 Sort Recent St…" at bounding box center [706, 396] width 1328 height 793
click at [910, 73] on div "Your Saved Audiences 2 Sort Recent Startup Founders More 16 Sub s 13.8M Members…" at bounding box center [706, 134] width 1295 height 151
click at [848, 292] on div "Audiences Info New Saved Curated Trending Your Saved Audiences 2 Sort Recent St…" at bounding box center [706, 396] width 1328 height 793
click at [753, 316] on div "Audiences Info New Saved Curated Trending Your Saved Audiences 2 Sort Recent St…" at bounding box center [706, 396] width 1328 height 793
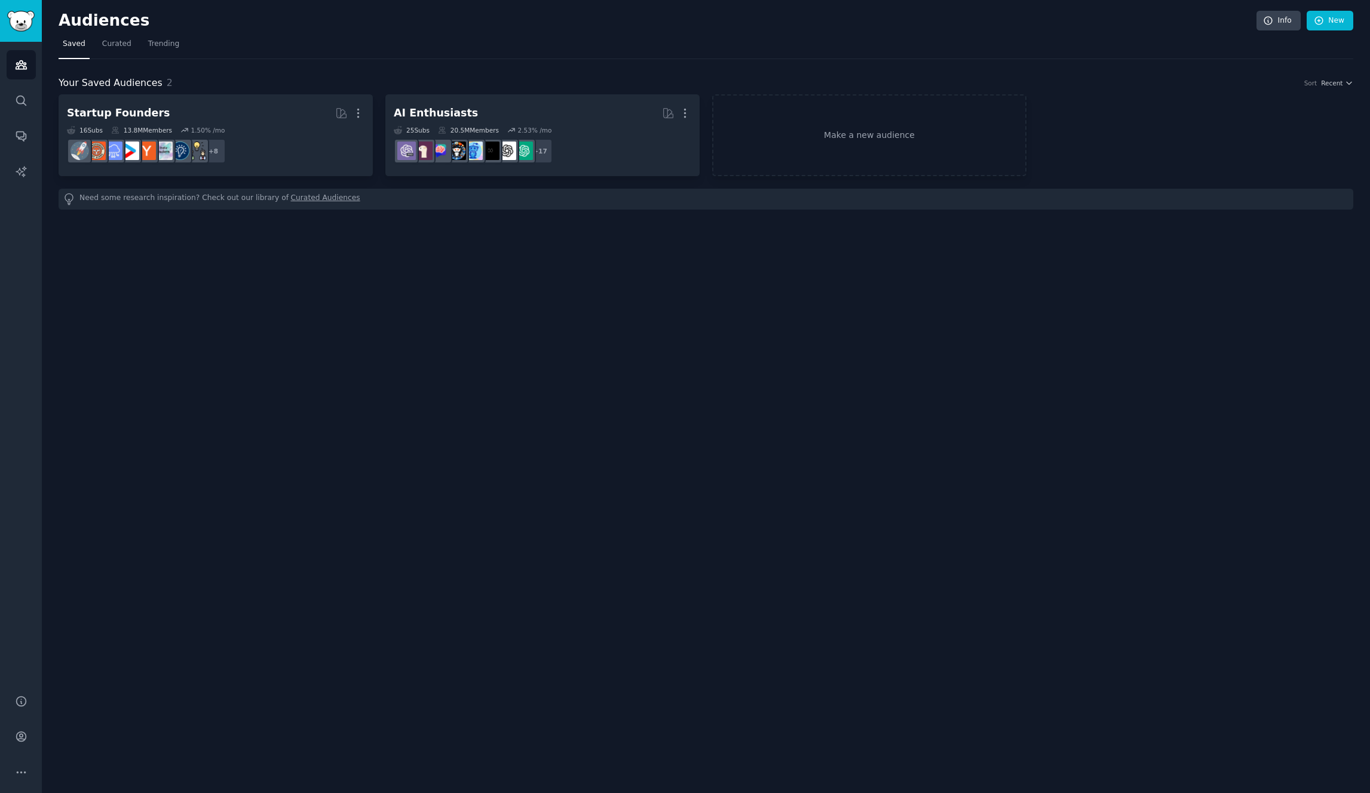
drag, startPoint x: 714, startPoint y: 300, endPoint x: 691, endPoint y: 303, distance: 22.9
click at [714, 300] on div "Audiences Info New Saved Curated Trending Your Saved Audiences 2 Sort Recent St…" at bounding box center [706, 396] width 1328 height 793
click at [588, 290] on div "Audiences Info New Saved Curated Trending Your Saved Audiences 2 Sort Recent St…" at bounding box center [706, 396] width 1328 height 793
click at [178, 47] on link "Trending" at bounding box center [163, 47] width 39 height 24
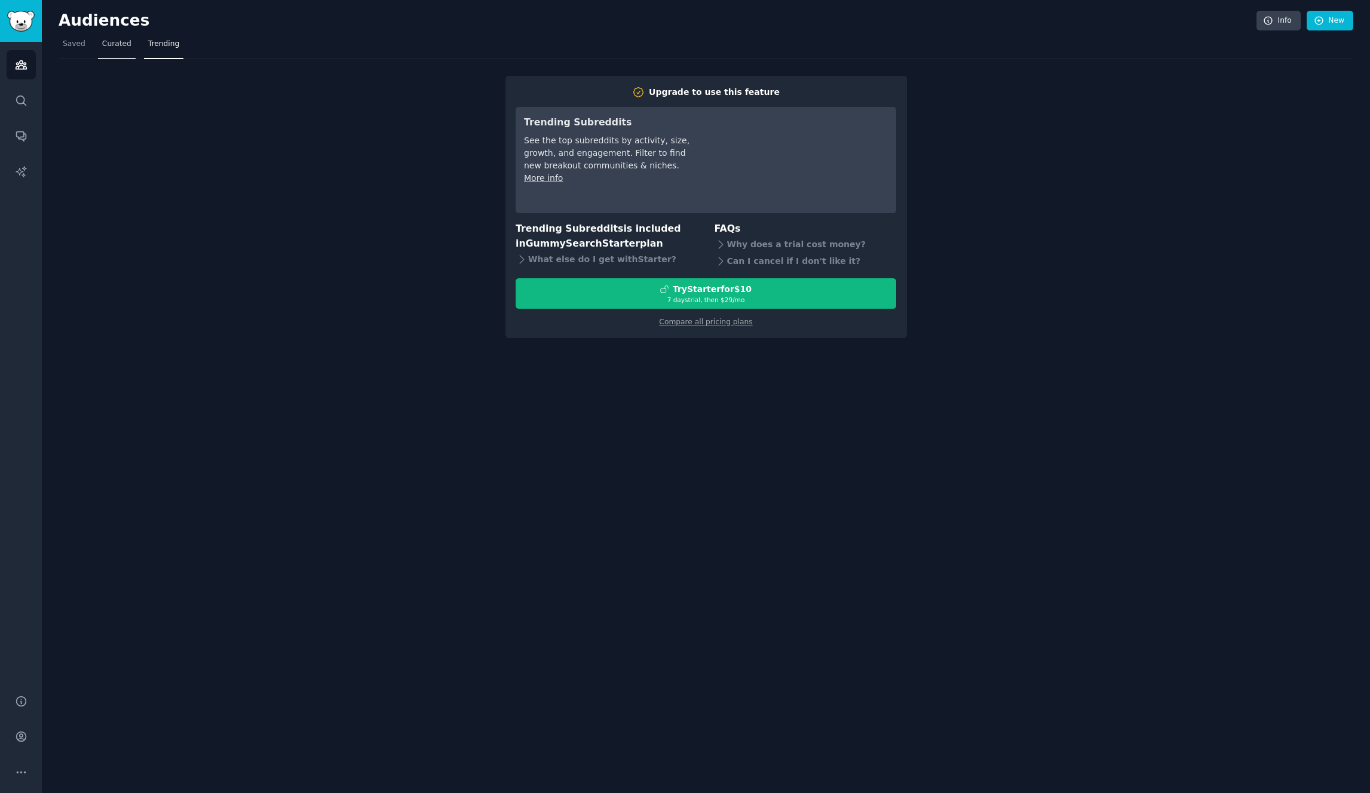
click at [114, 47] on span "Curated" at bounding box center [116, 44] width 29 height 11
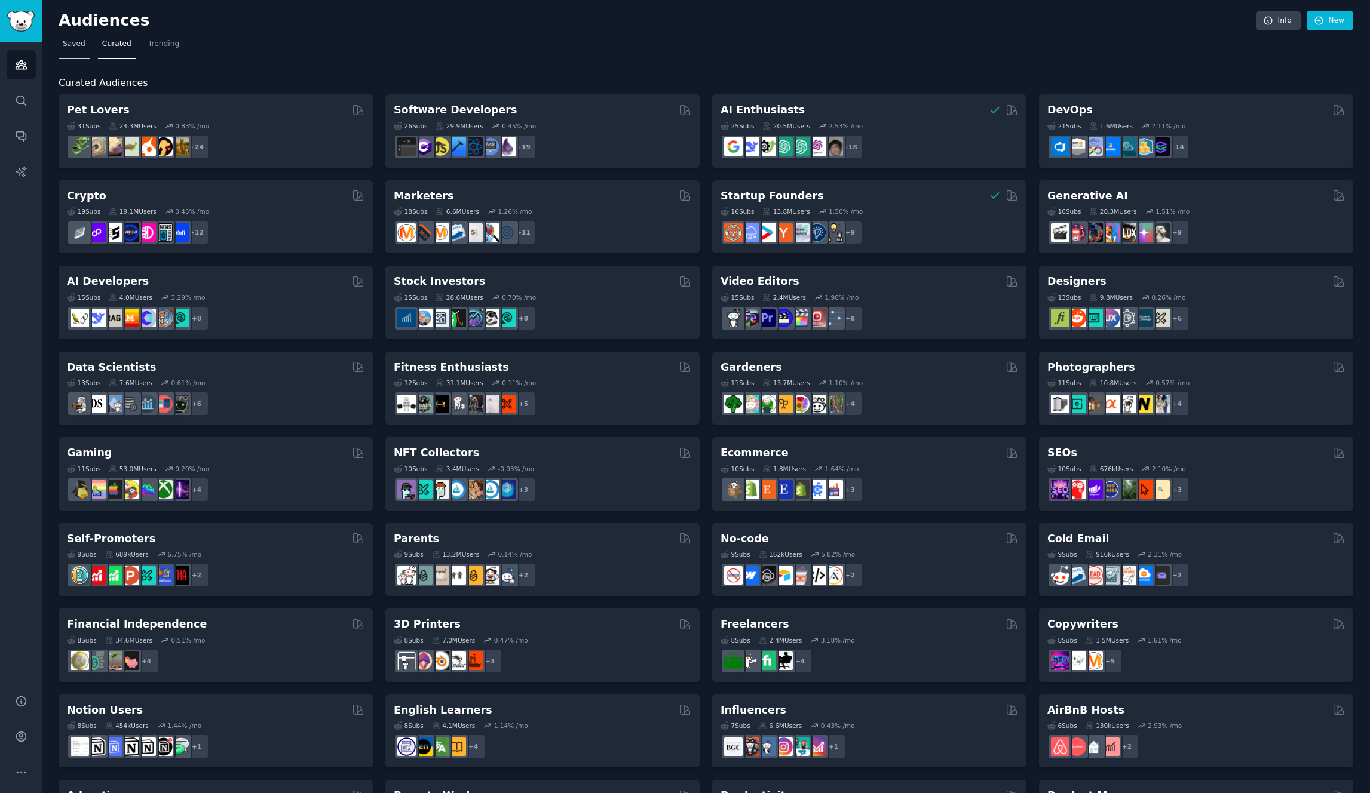
click at [75, 50] on link "Saved" at bounding box center [74, 47] width 31 height 24
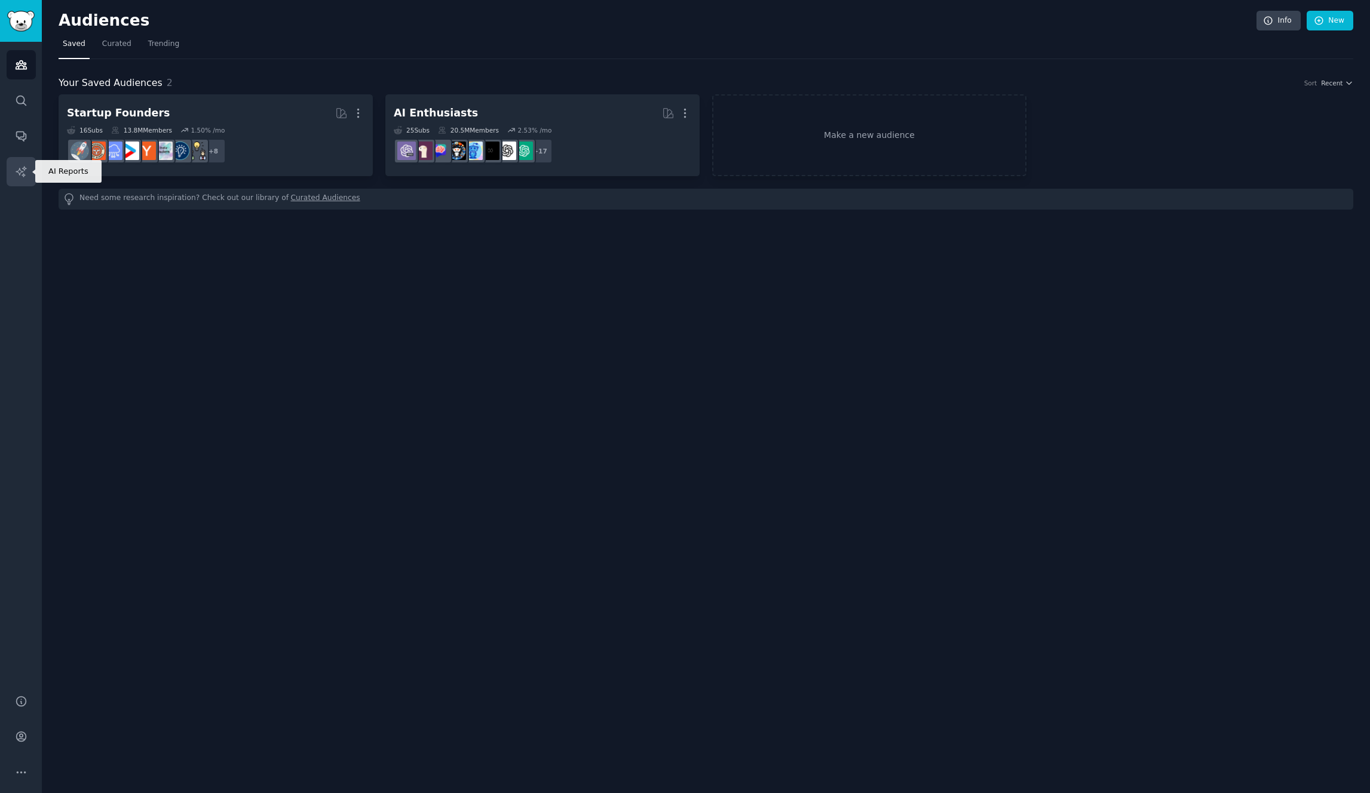
click at [17, 168] on icon "Sidebar" at bounding box center [21, 171] width 13 height 13
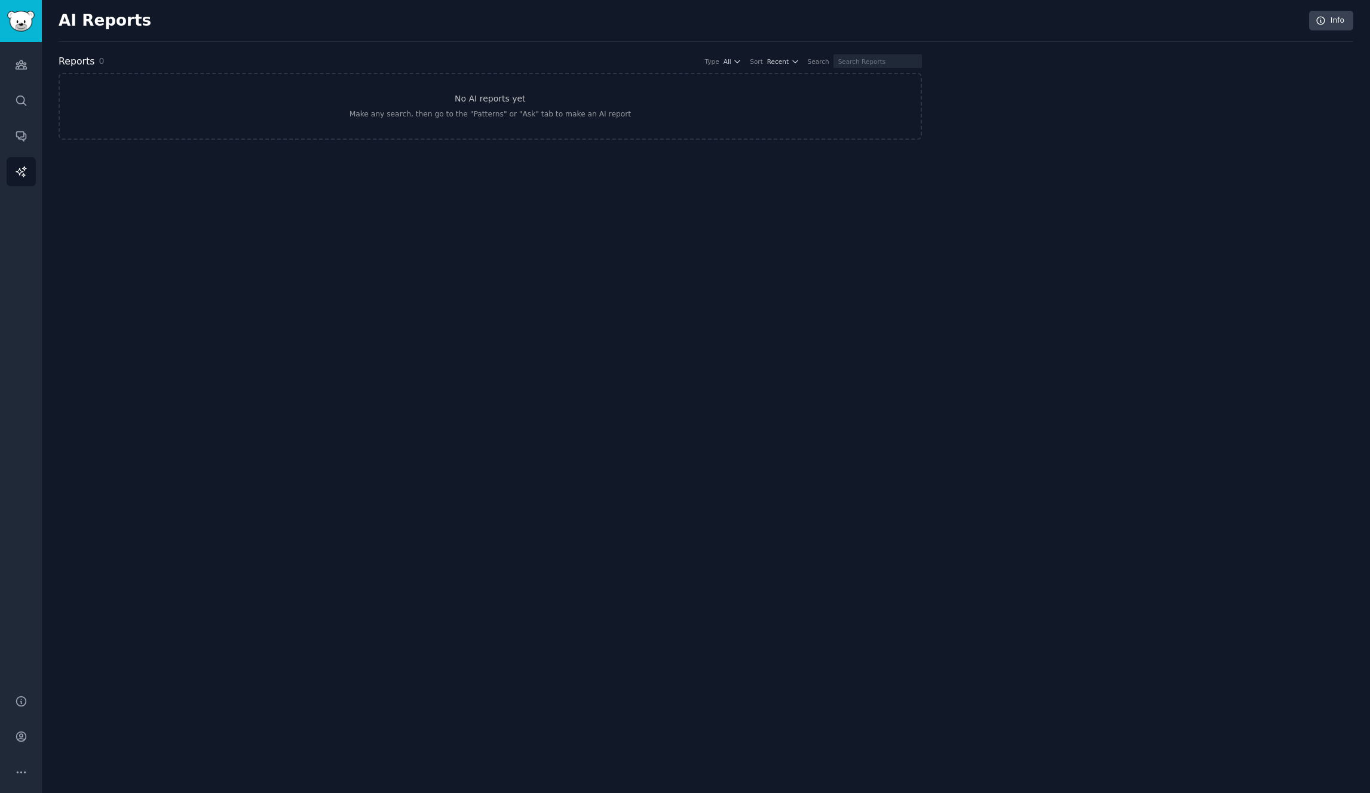
click at [777, 234] on div "AI Reports Info Reports 0 Type All Sort Recent Search No AI reports yet Make an…" at bounding box center [706, 396] width 1328 height 793
click at [606, 102] on link "No AI reports yet Make any search, then go to the "Patterns" or "Ask" tab to ma…" at bounding box center [490, 106] width 863 height 67
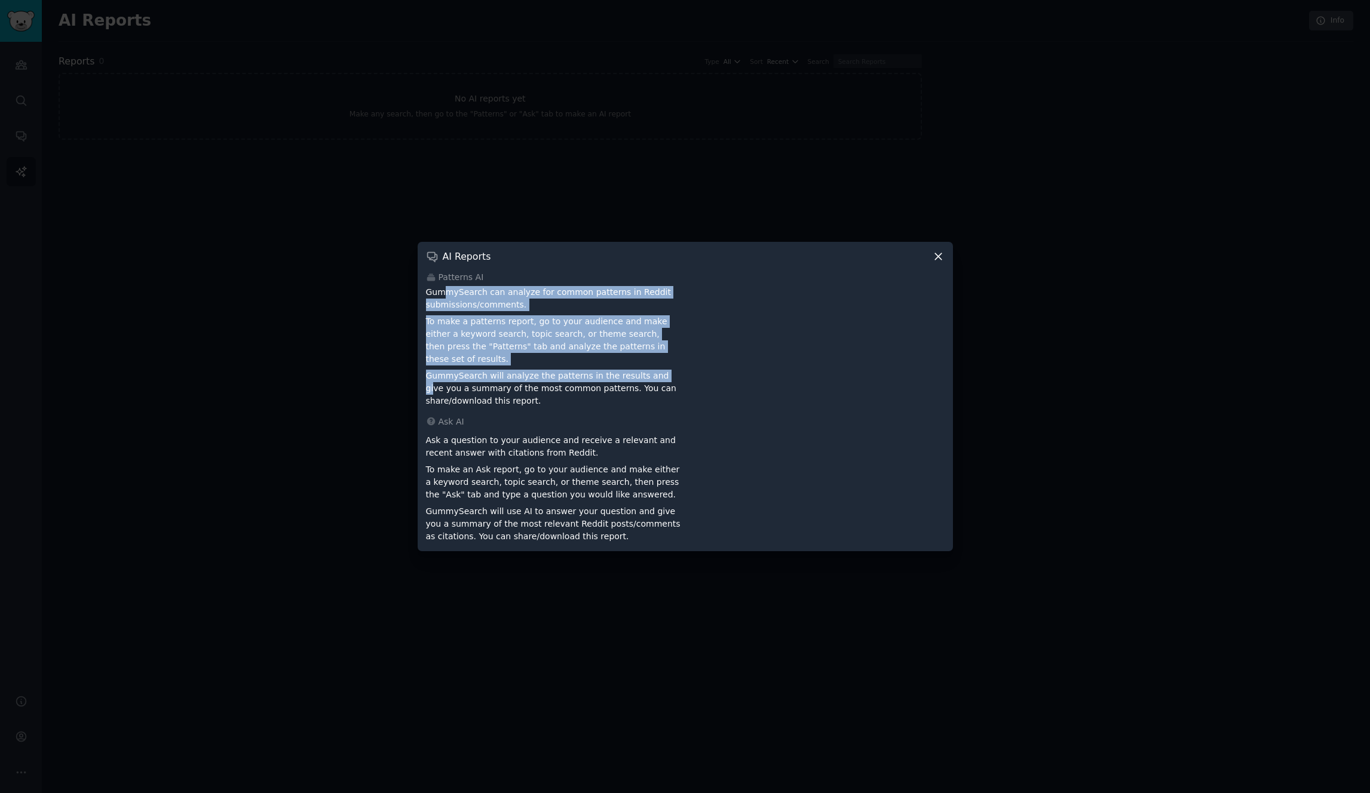
drag, startPoint x: 443, startPoint y: 301, endPoint x: 676, endPoint y: 379, distance: 246.1
click at [665, 376] on div "GummySearch can analyze for common patterns in Reddit submissions/comments. To …" at bounding box center [553, 346] width 255 height 121
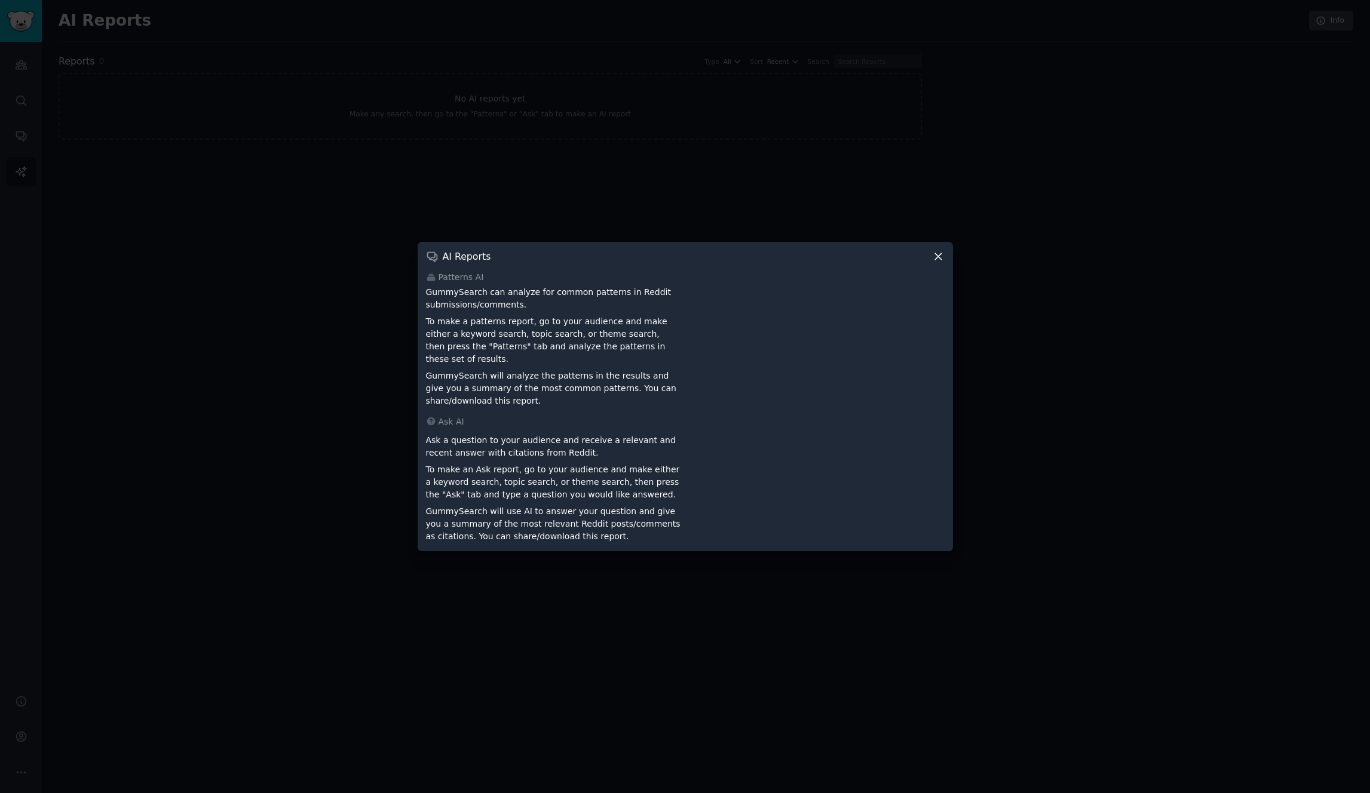
click at [678, 379] on p "GummySearch will analyze the patterns in the results and give you a summary of …" at bounding box center [553, 389] width 255 height 38
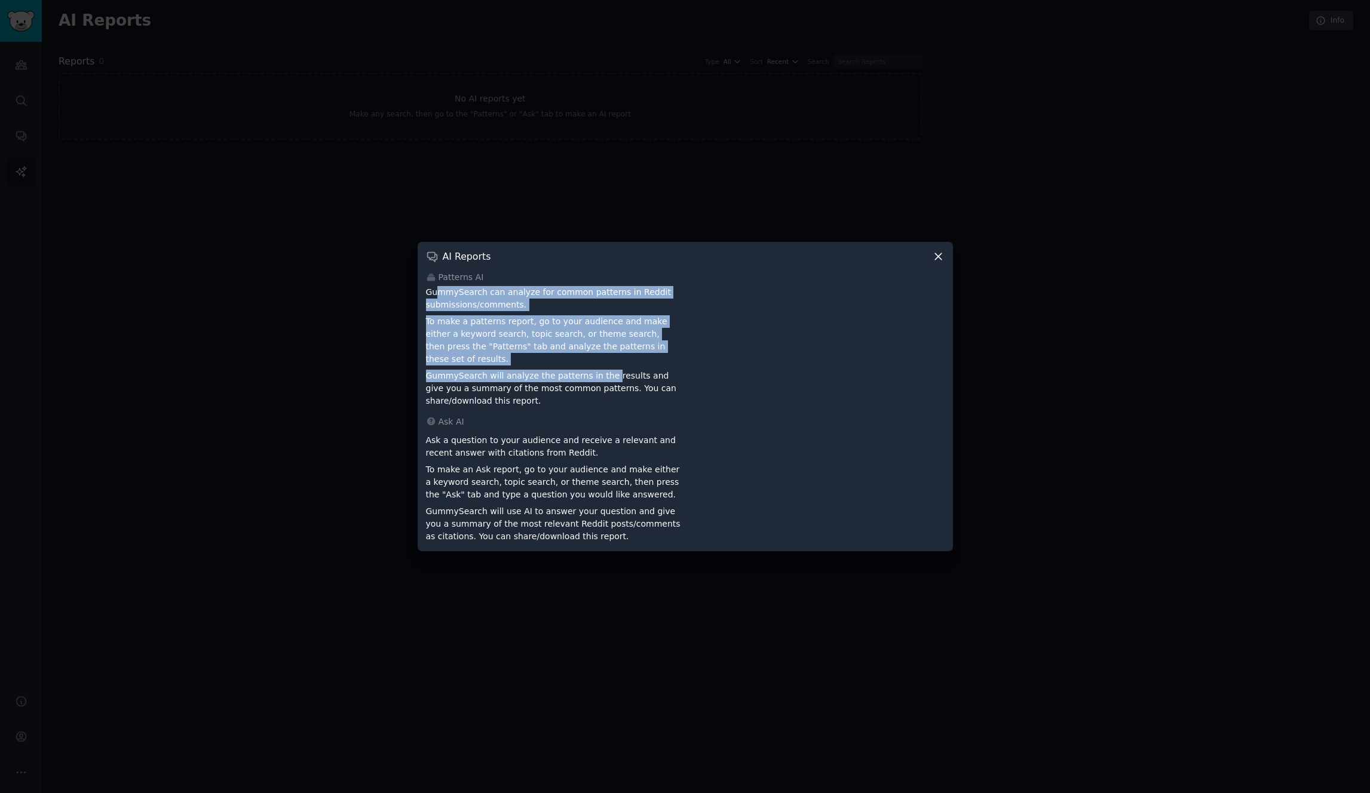
drag, startPoint x: 496, startPoint y: 325, endPoint x: 620, endPoint y: 372, distance: 132.4
click at [614, 369] on div "GummySearch can analyze for common patterns in Reddit submissions/comments. To …" at bounding box center [553, 346] width 255 height 121
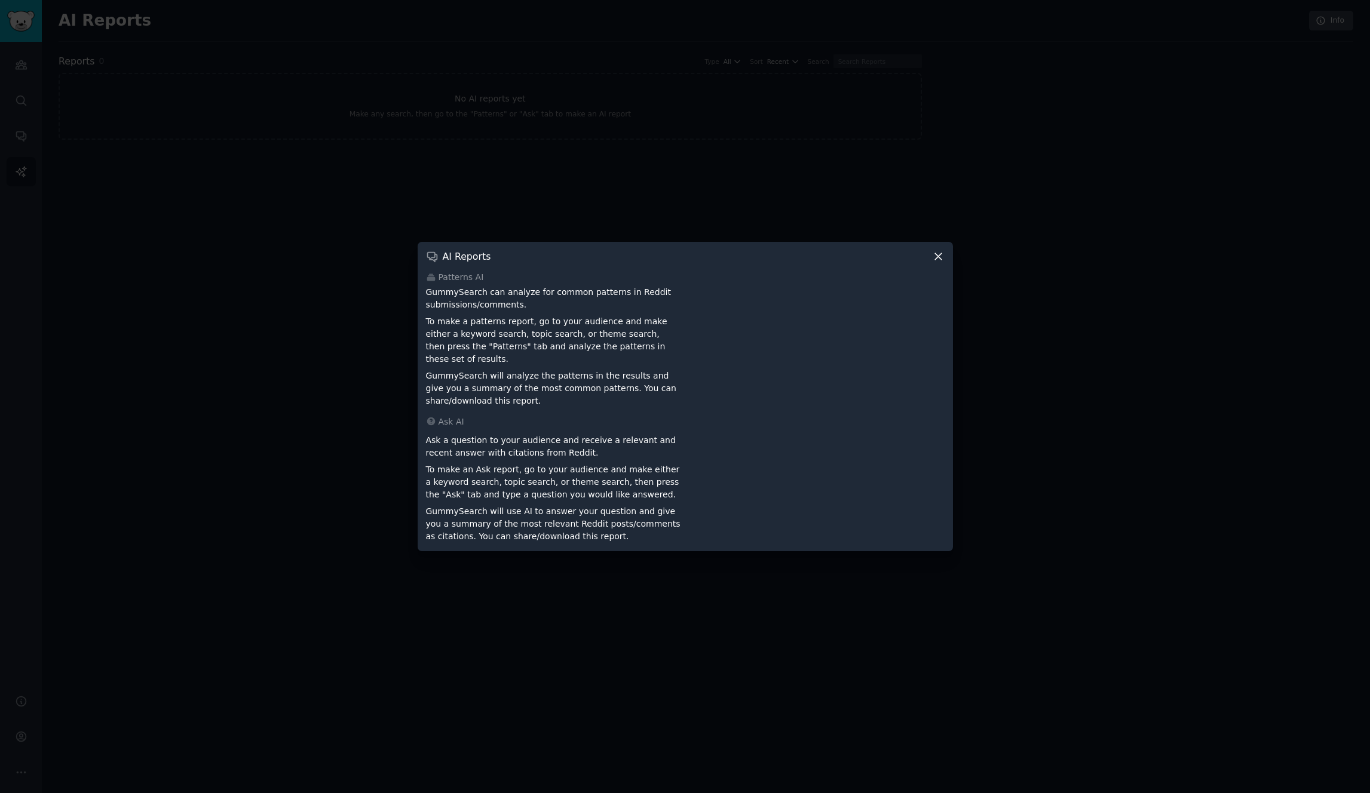
click at [631, 376] on p "GummySearch will analyze the patterns in the results and give you a summary of …" at bounding box center [553, 389] width 255 height 38
drag, startPoint x: 447, startPoint y: 317, endPoint x: 601, endPoint y: 363, distance: 160.8
click at [597, 361] on div "GummySearch can analyze for common patterns in Reddit submissions/comments. To …" at bounding box center [553, 346] width 255 height 121
click at [614, 371] on p "GummySearch will analyze the patterns in the results and give you a summary of …" at bounding box center [553, 389] width 255 height 38
drag, startPoint x: 440, startPoint y: 335, endPoint x: 587, endPoint y: 358, distance: 149.5
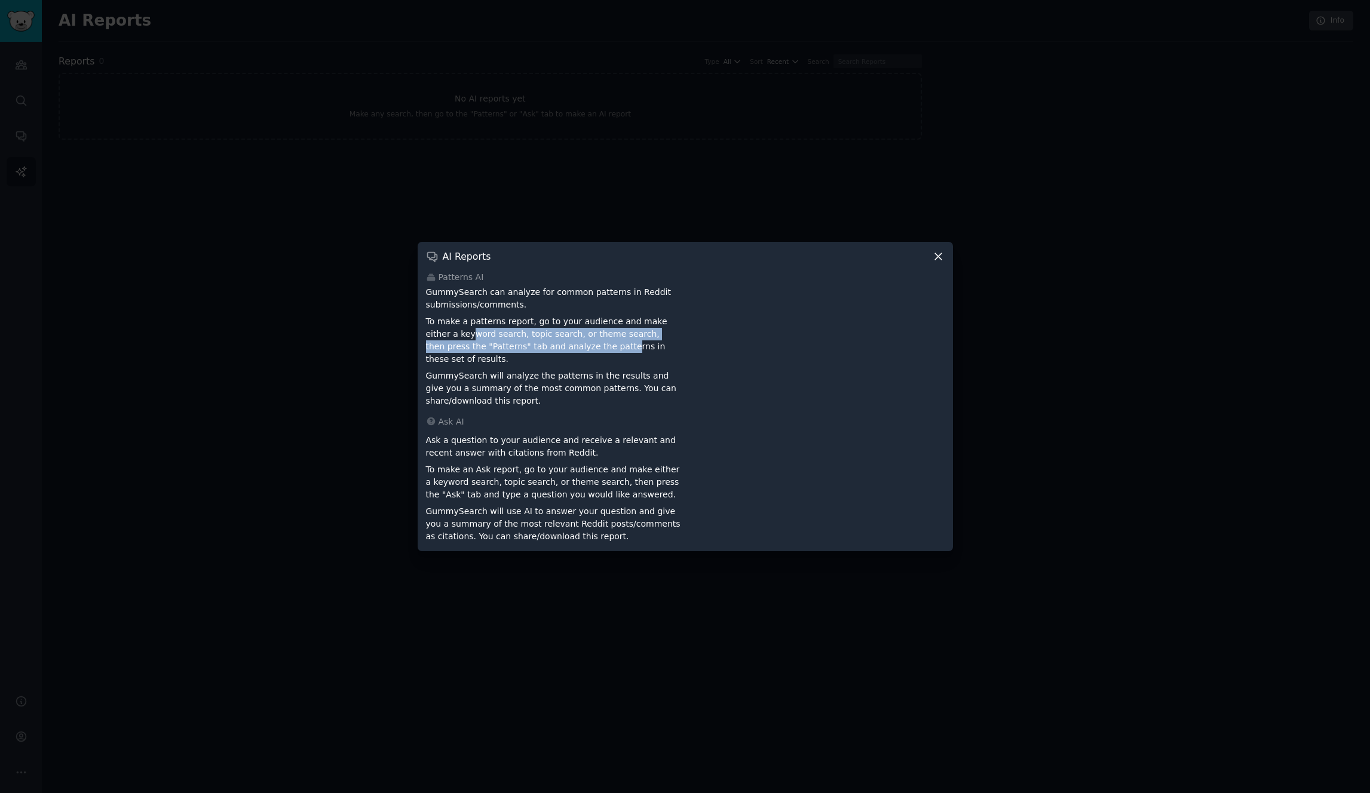
click at [581, 358] on p "To make a patterns report, go to your audience and make either a keyword search…" at bounding box center [553, 340] width 255 height 50
click at [597, 359] on div "GummySearch can analyze for common patterns in Reddit submissions/comments. To …" at bounding box center [553, 346] width 255 height 121
drag, startPoint x: 548, startPoint y: 347, endPoint x: 443, endPoint y: 327, distance: 107.1
click at [447, 327] on div "GummySearch can analyze for common patterns in Reddit submissions/comments. To …" at bounding box center [553, 346] width 255 height 121
click at [443, 327] on p "To make a patterns report, go to your audience and make either a keyword search…" at bounding box center [553, 340] width 255 height 50
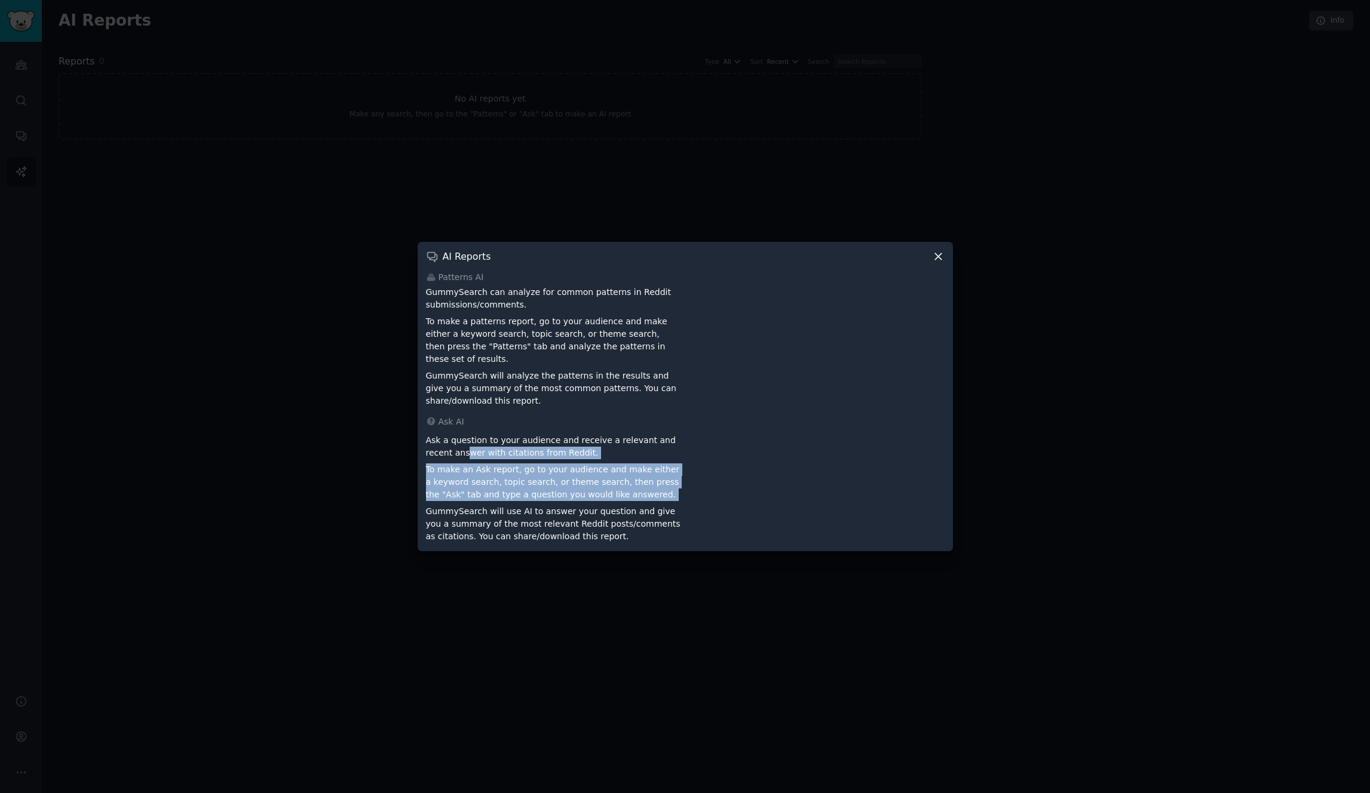
drag, startPoint x: 448, startPoint y: 443, endPoint x: 670, endPoint y: 506, distance: 230.5
click at [657, 503] on div "Ask a question to your audience and receive a relevant and recent answer with c…" at bounding box center [553, 486] width 255 height 113
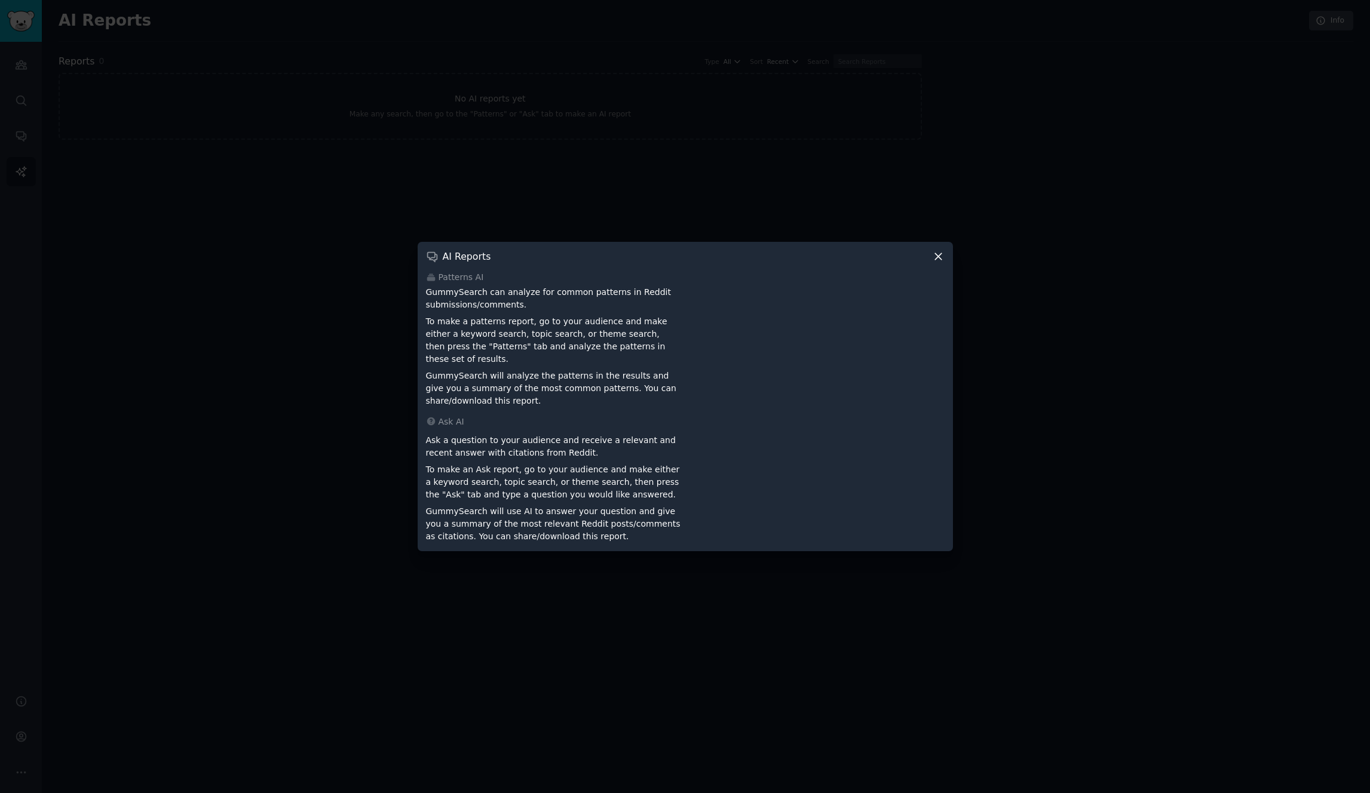
click at [670, 506] on p "GummySearch will use AI to answer your question and give you a summary of the m…" at bounding box center [553, 524] width 255 height 38
drag, startPoint x: 482, startPoint y: 476, endPoint x: 627, endPoint y: 513, distance: 149.2
click at [626, 512] on div "Ask a question to your audience and receive a relevant and recent answer with c…" at bounding box center [553, 486] width 255 height 113
click at [628, 513] on p "GummySearch will use AI to answer your question and give you a summary of the m…" at bounding box center [553, 524] width 255 height 38
click at [1038, 326] on div at bounding box center [685, 396] width 1370 height 793
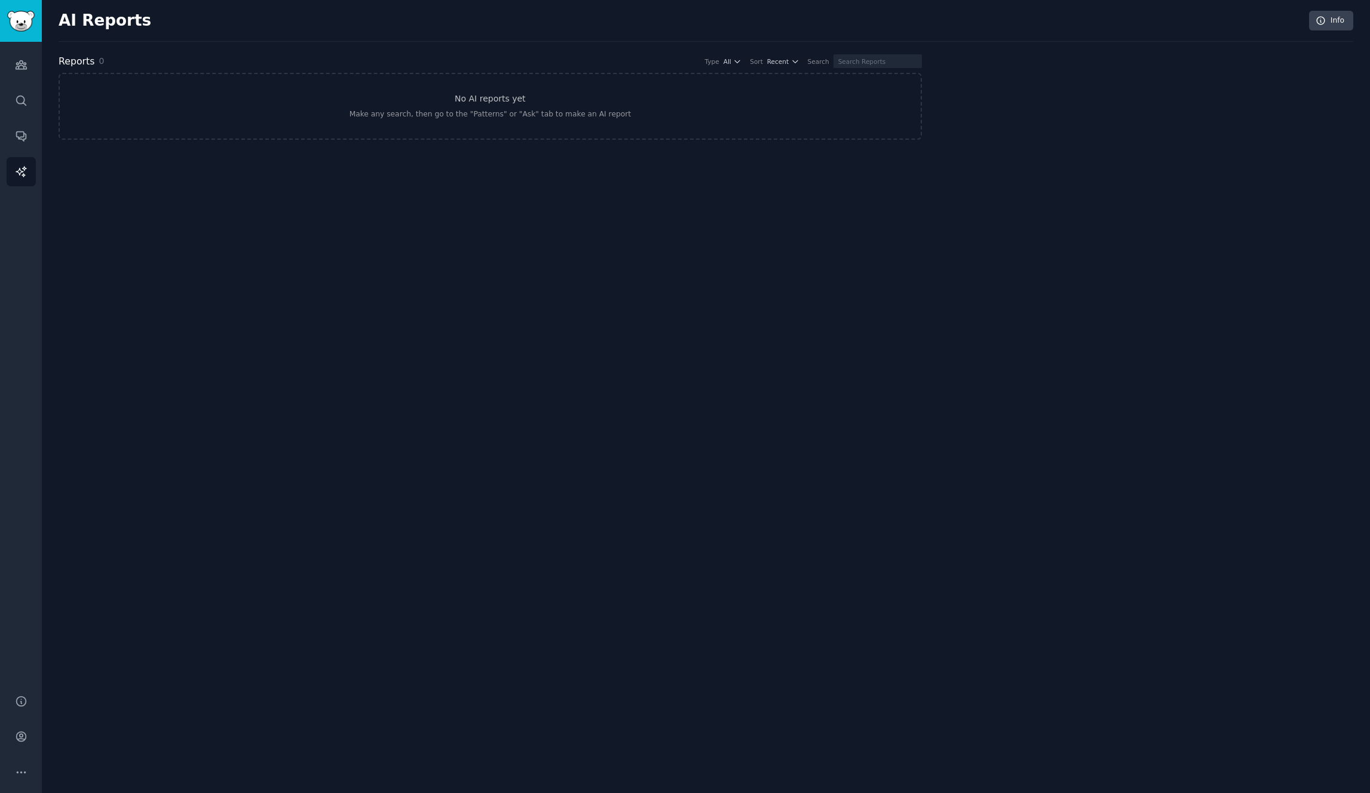
click at [378, 251] on div "AI Reports Info Reports 0 Type All Sort Recent Search No AI reports yet Make an…" at bounding box center [706, 396] width 1328 height 793
click at [16, 777] on icon "Sidebar" at bounding box center [21, 772] width 13 height 13
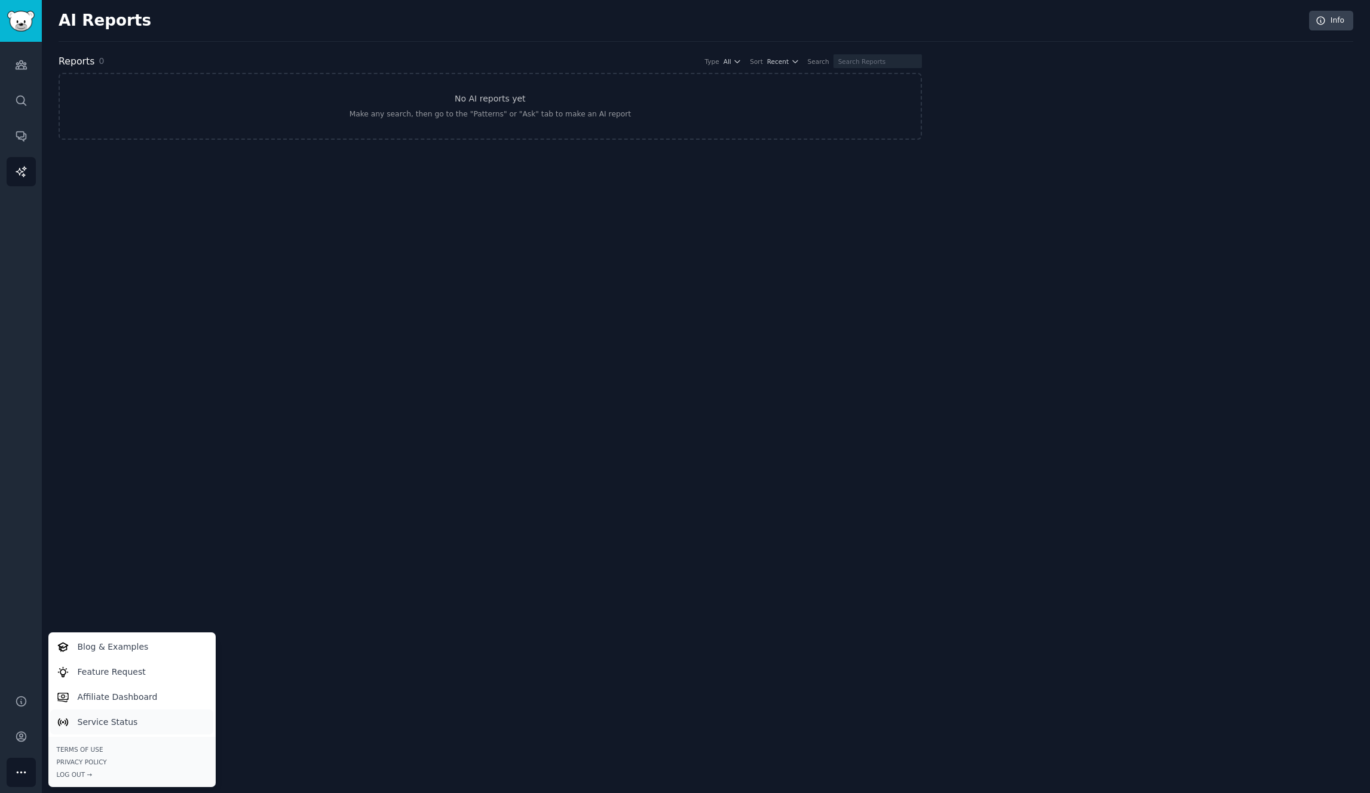
click at [111, 726] on p "Service Status" at bounding box center [108, 722] width 60 height 13
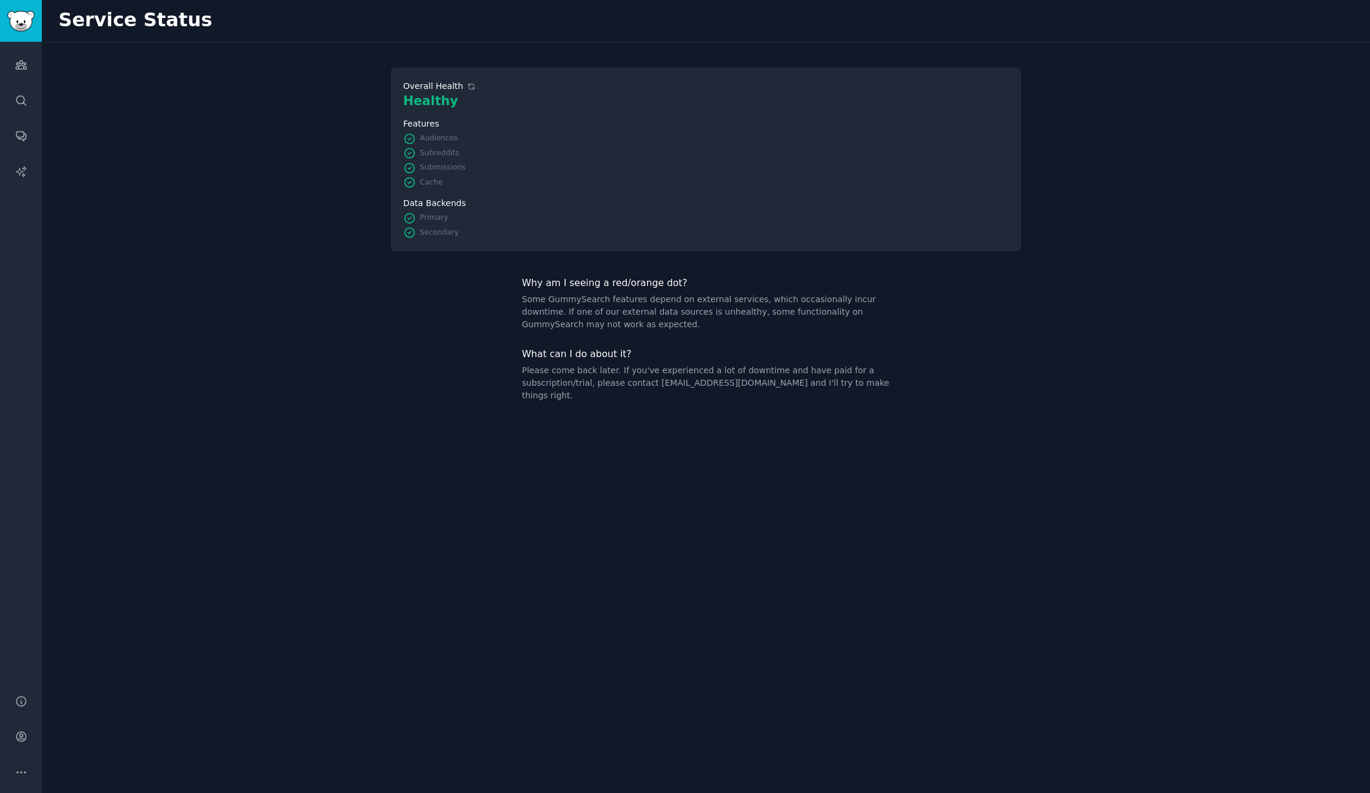
click at [181, 301] on div "Overall Health Healthy Features Audiences Subreddits Submissions Cache Data Bac…" at bounding box center [706, 417] width 1328 height 751
click at [349, 277] on div "Available Overall Health Healthy Features Audiences Subreddits Submissions Cach…" at bounding box center [706, 417] width 1328 height 751
click at [26, 69] on icon "Sidebar" at bounding box center [21, 65] width 13 height 13
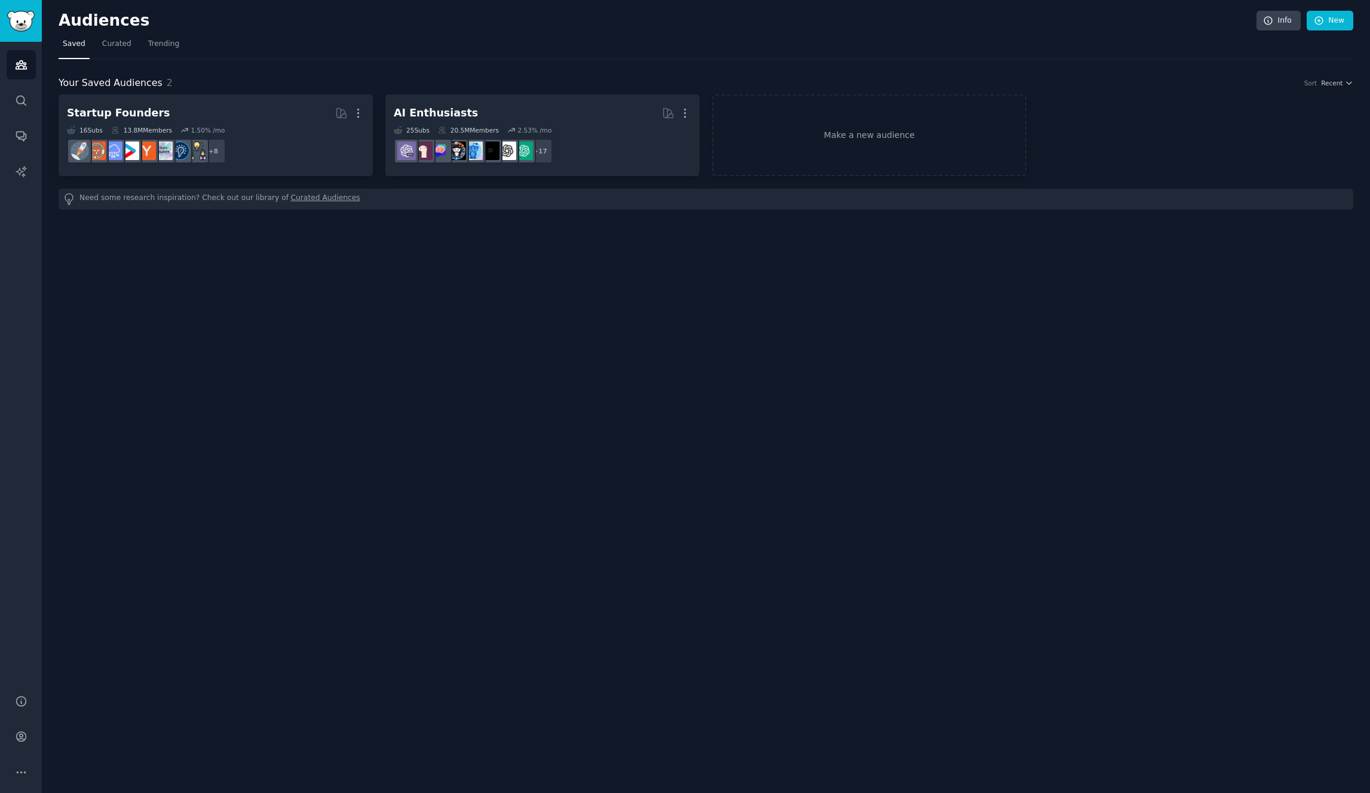
click at [450, 281] on div "Audiences Info New Saved Curated Trending Your Saved Audiences 2 Sort Recent St…" at bounding box center [706, 396] width 1328 height 793
click at [111, 46] on span "Curated" at bounding box center [116, 44] width 29 height 11
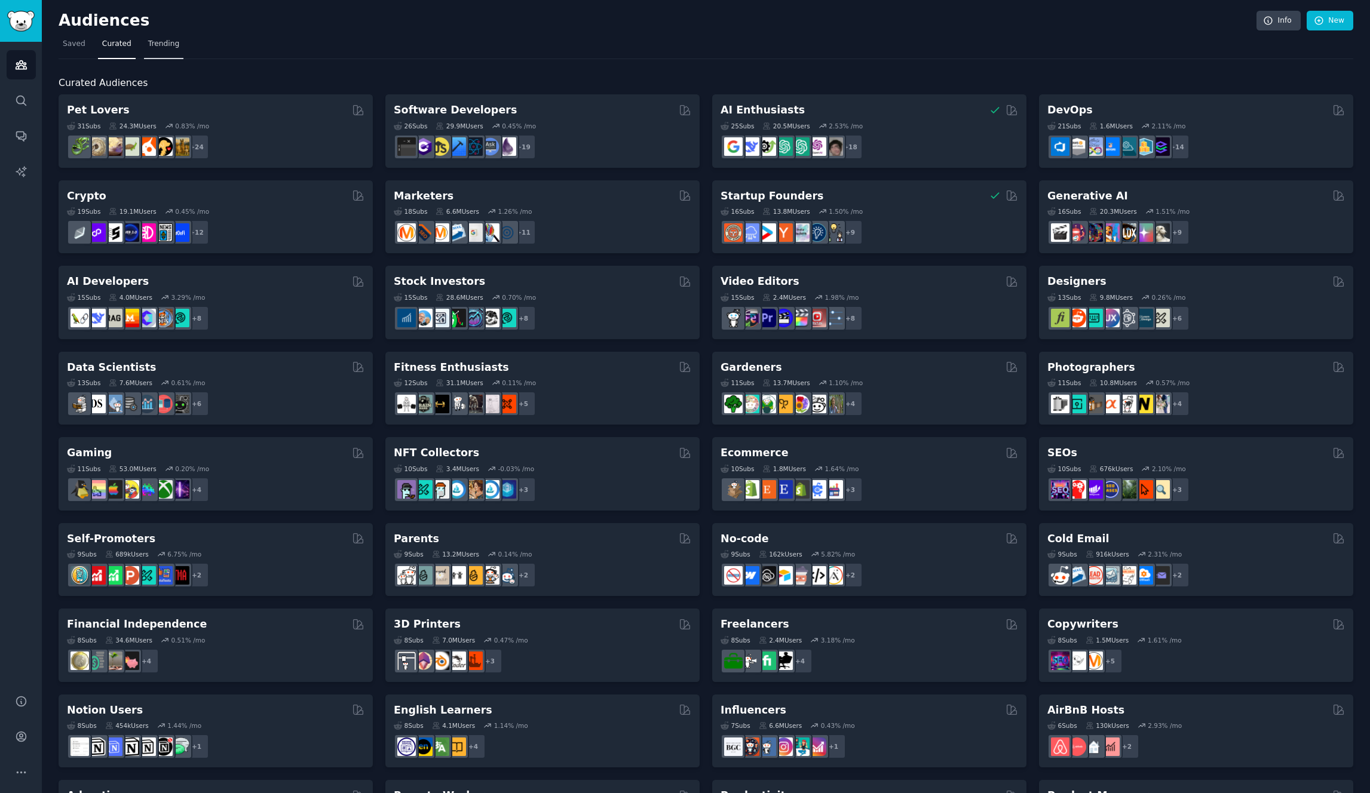
click at [167, 44] on span "Trending" at bounding box center [163, 44] width 31 height 11
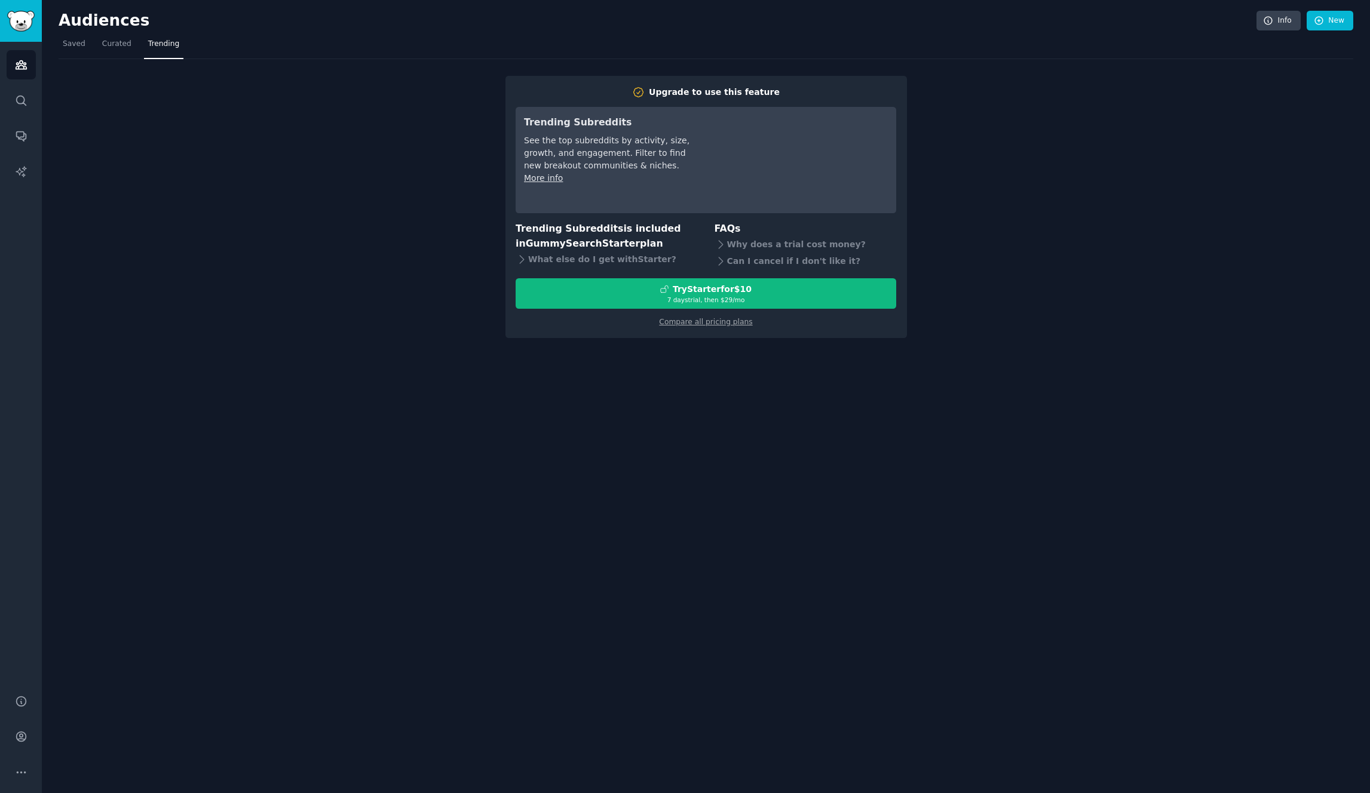
click at [266, 142] on div "Upgrade to use this feature Trending Subreddits See the top subreddits by activ…" at bounding box center [706, 198] width 1295 height 279
click at [329, 246] on div "Upgrade to use this feature Trending Subreddits See the top subreddits by activ…" at bounding box center [706, 198] width 1295 height 279
click at [864, 366] on div "Audiences Info New Saved Curated Trending Upgrade to use this feature Trending …" at bounding box center [706, 396] width 1328 height 793
click at [689, 389] on div "Audiences Info New Saved Curated Trending Upgrade to use this feature Trending …" at bounding box center [706, 396] width 1328 height 793
click at [723, 323] on link "Compare all pricing plans" at bounding box center [705, 322] width 93 height 8
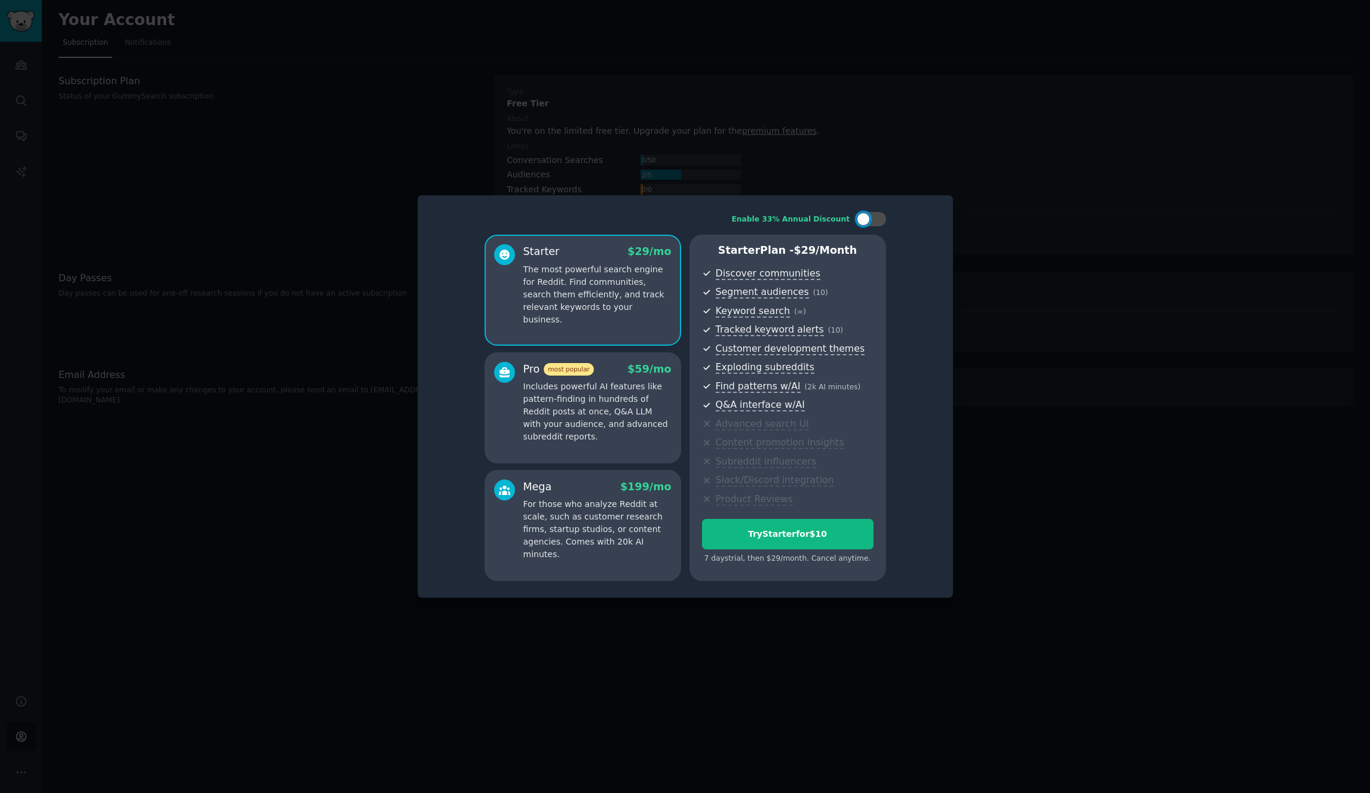
click at [603, 431] on p "Includes powerful AI features like pattern-finding in hundreds of Reddit posts …" at bounding box center [597, 412] width 148 height 63
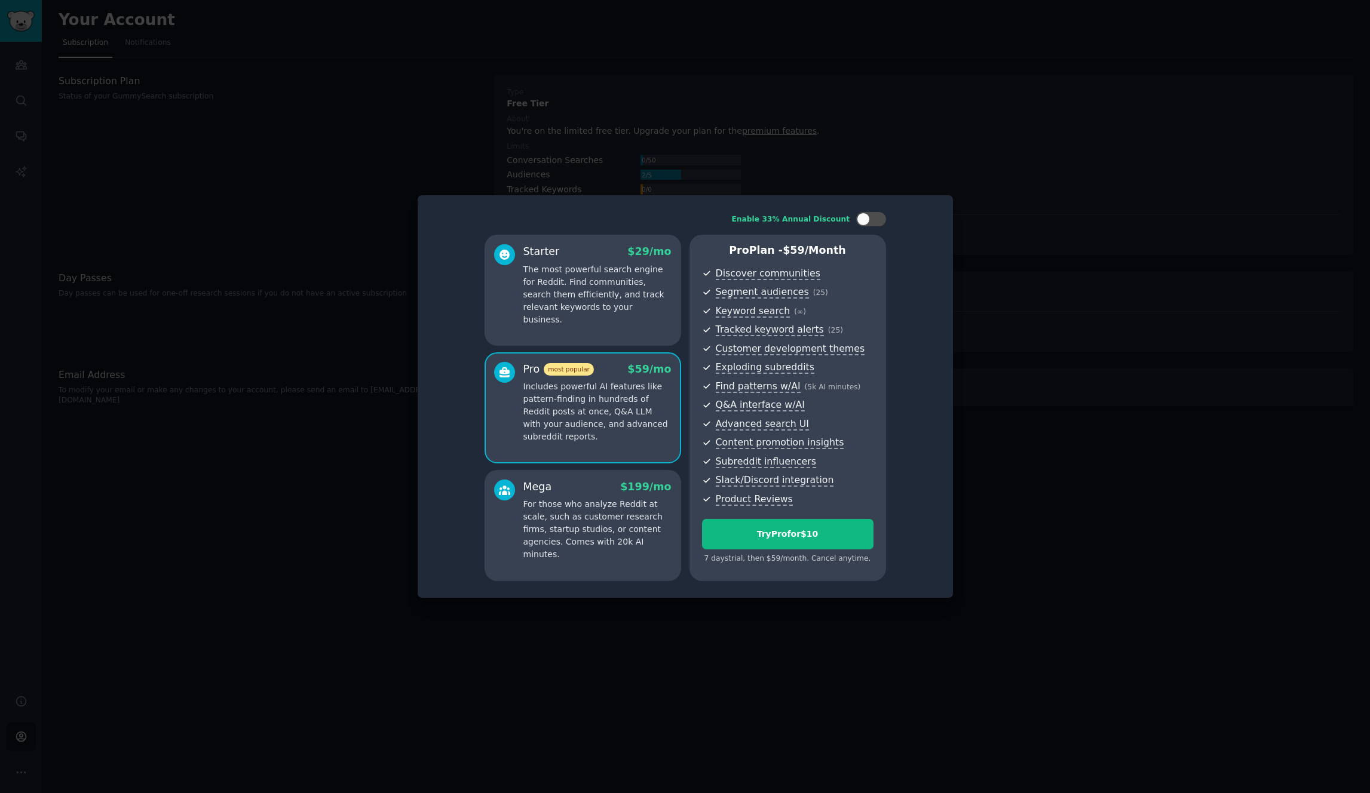
click at [608, 294] on p "The most powerful search engine for Reddit. Find communities, search them effic…" at bounding box center [597, 294] width 148 height 63
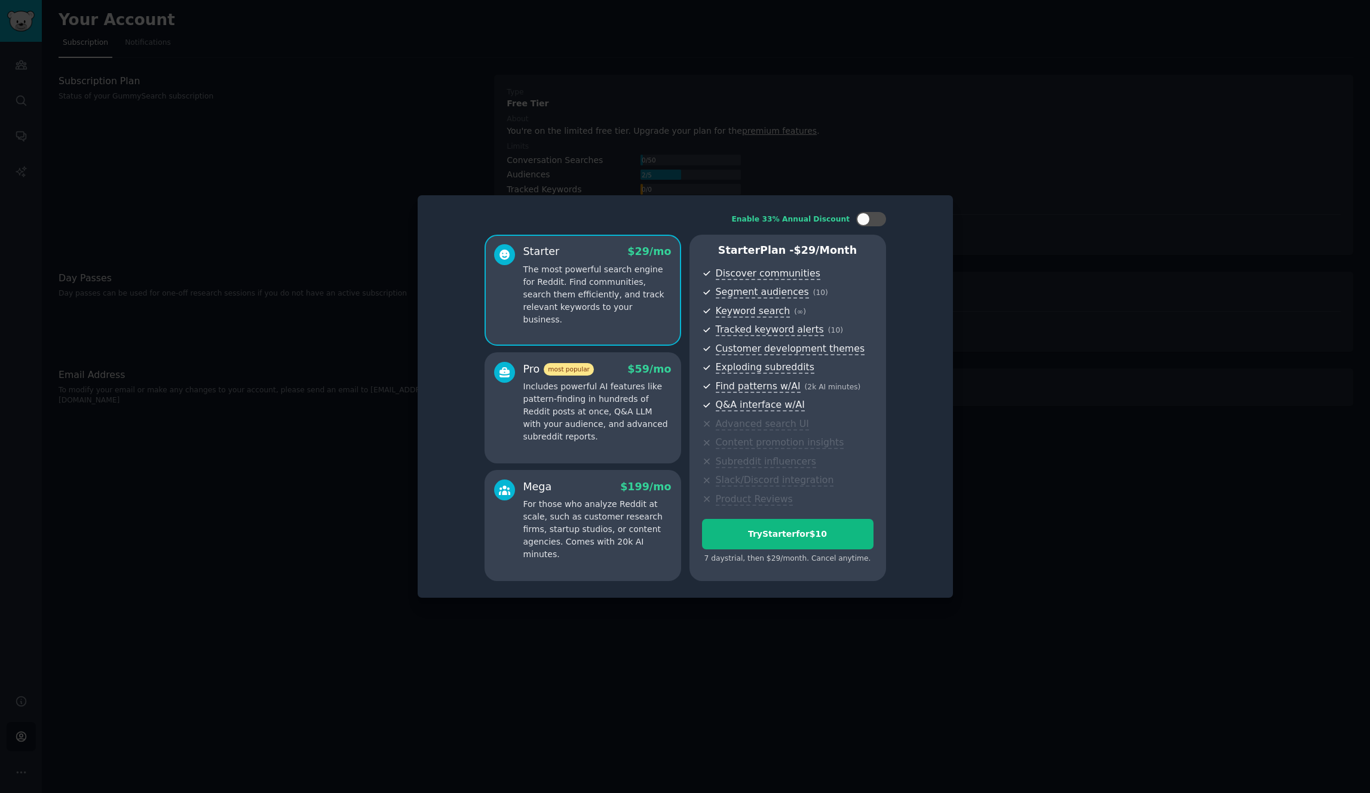
click at [606, 358] on div "Pro most popular $ 59 /mo Includes powerful AI features like pattern-finding in…" at bounding box center [582, 407] width 197 height 111
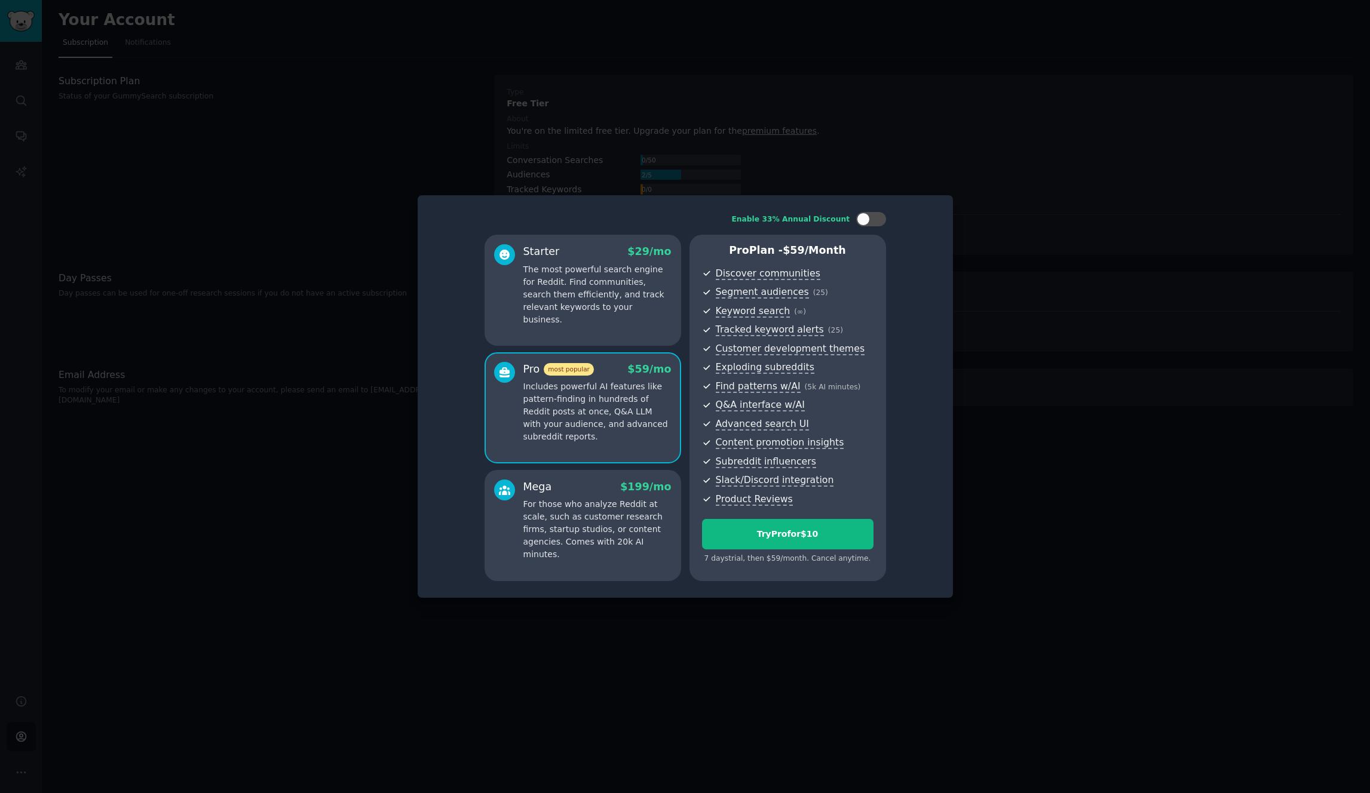
click at [618, 330] on div "Starter $ 29 /mo The most powerful search engine for Reddit. Find communities, …" at bounding box center [582, 290] width 197 height 111
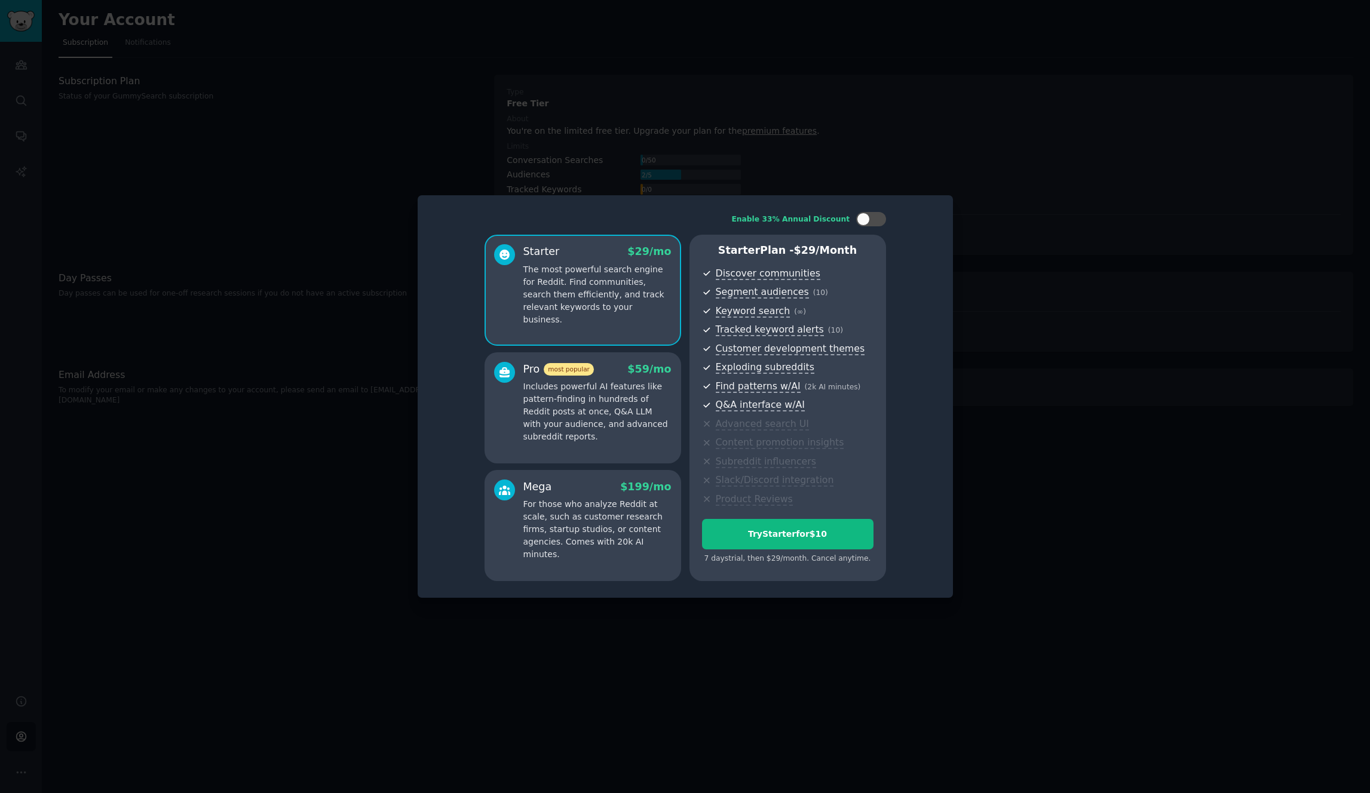
click at [614, 370] on div "Pro most popular $ 59 /mo" at bounding box center [597, 369] width 148 height 15
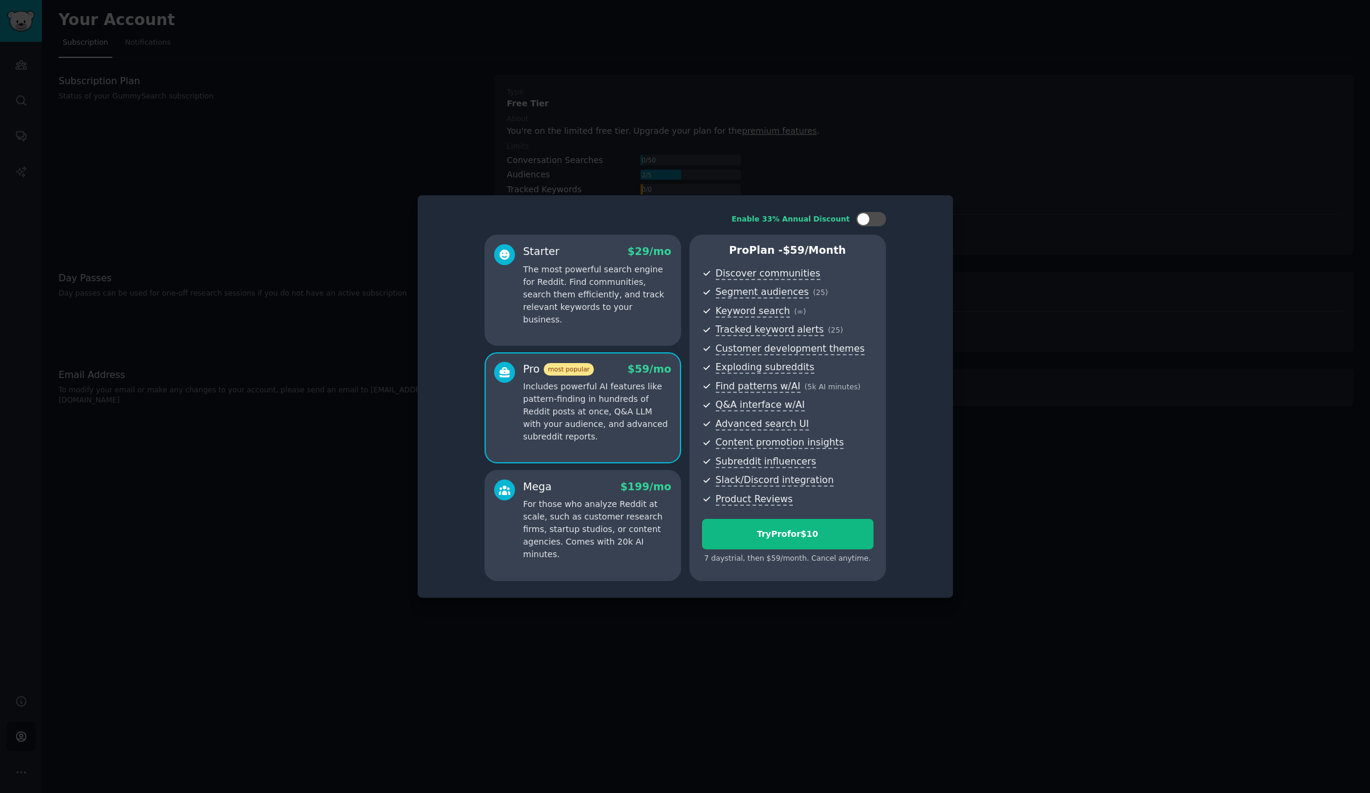
click at [603, 308] on p "The most powerful search engine for Reddit. Find communities, search them effic…" at bounding box center [597, 294] width 148 height 63
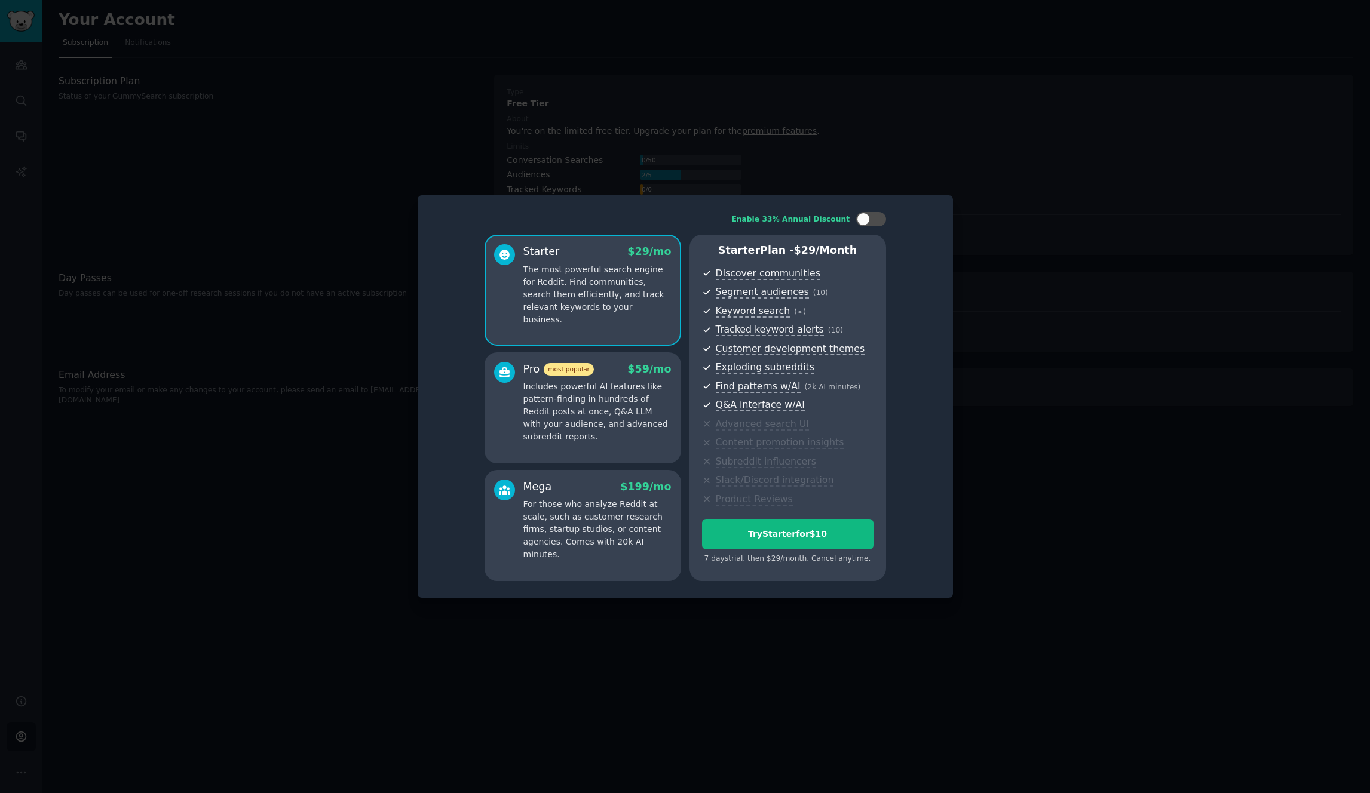
click at [607, 389] on p "Includes powerful AI features like pattern-finding in hundreds of Reddit posts …" at bounding box center [597, 412] width 148 height 63
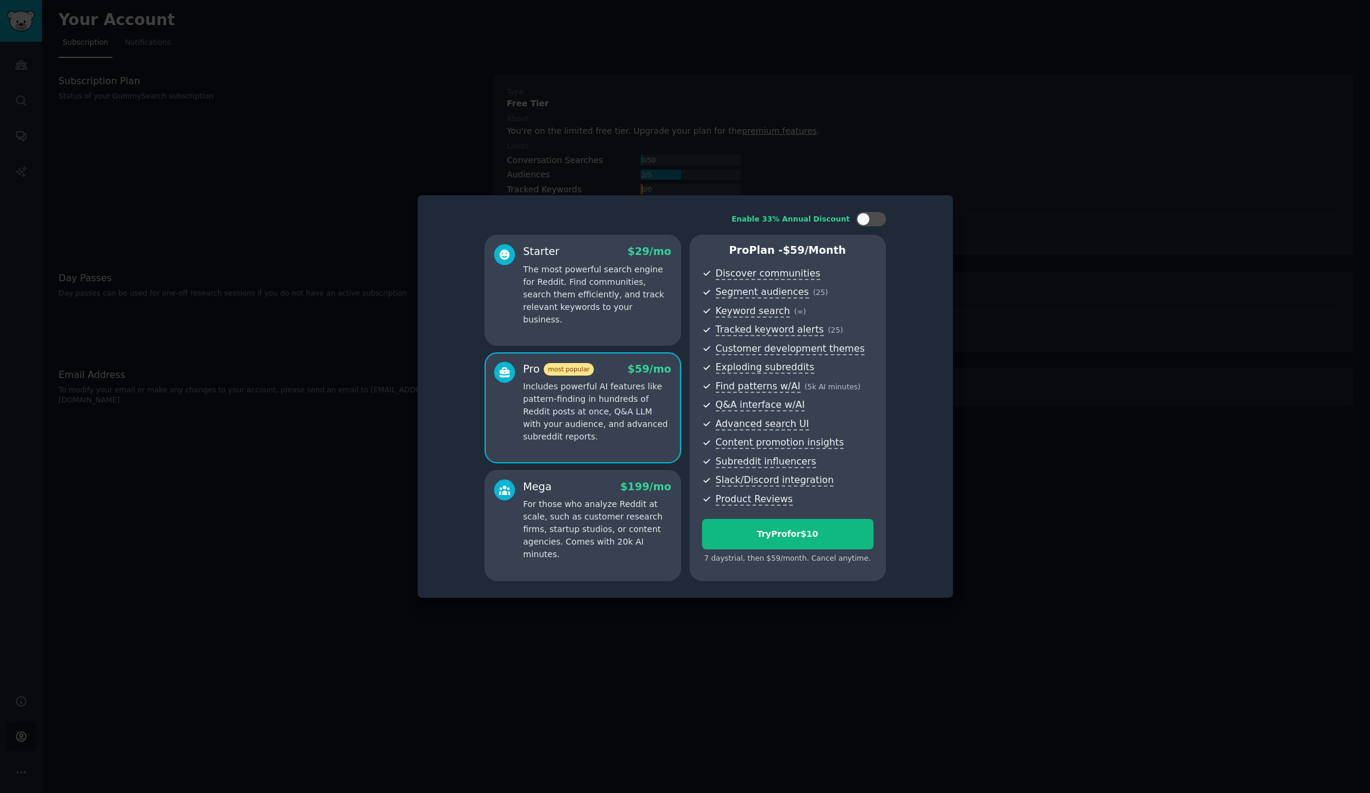
click at [592, 490] on div "Mega $ 199 /mo" at bounding box center [597, 487] width 148 height 15
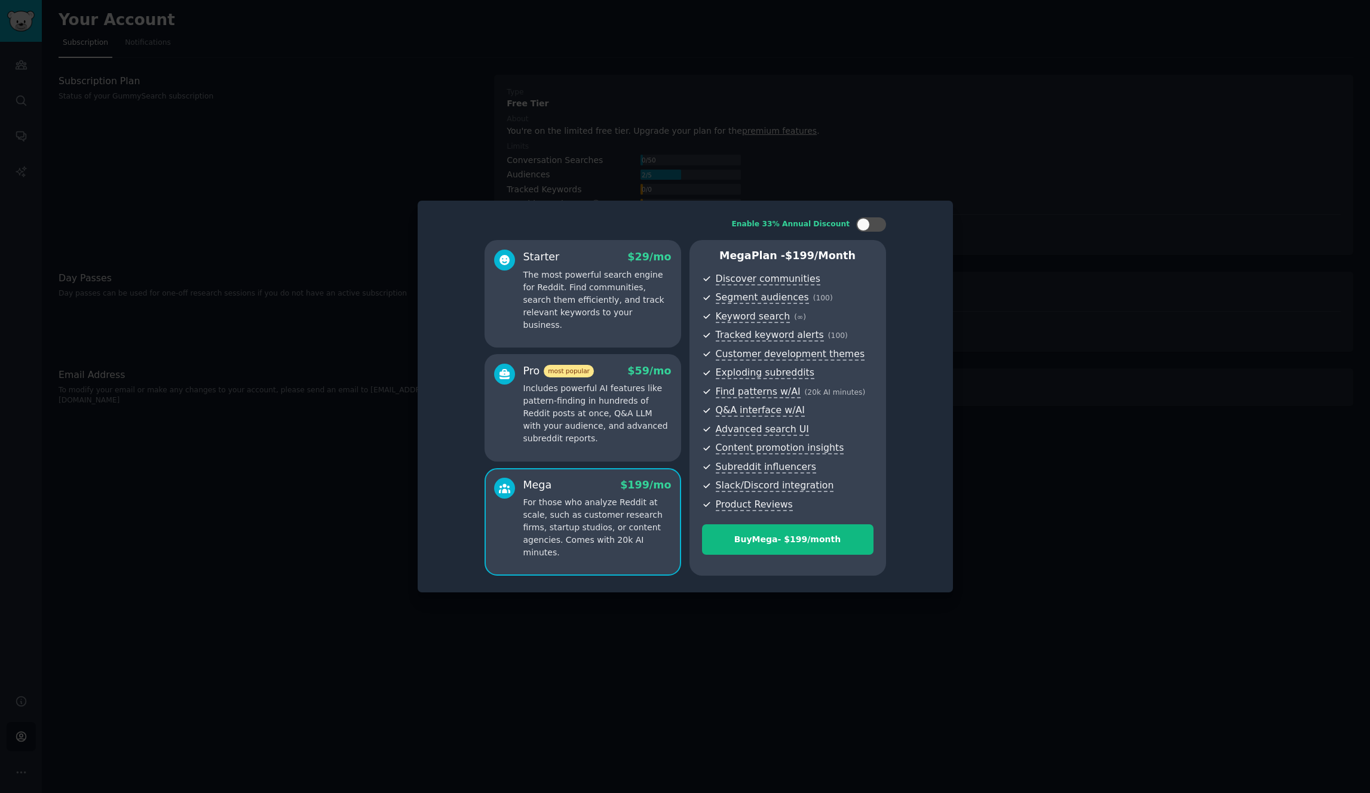
drag, startPoint x: 607, startPoint y: 314, endPoint x: 609, endPoint y: 323, distance: 9.9
click at [607, 313] on p "The most powerful search engine for Reddit. Find communities, search them effic…" at bounding box center [597, 300] width 148 height 63
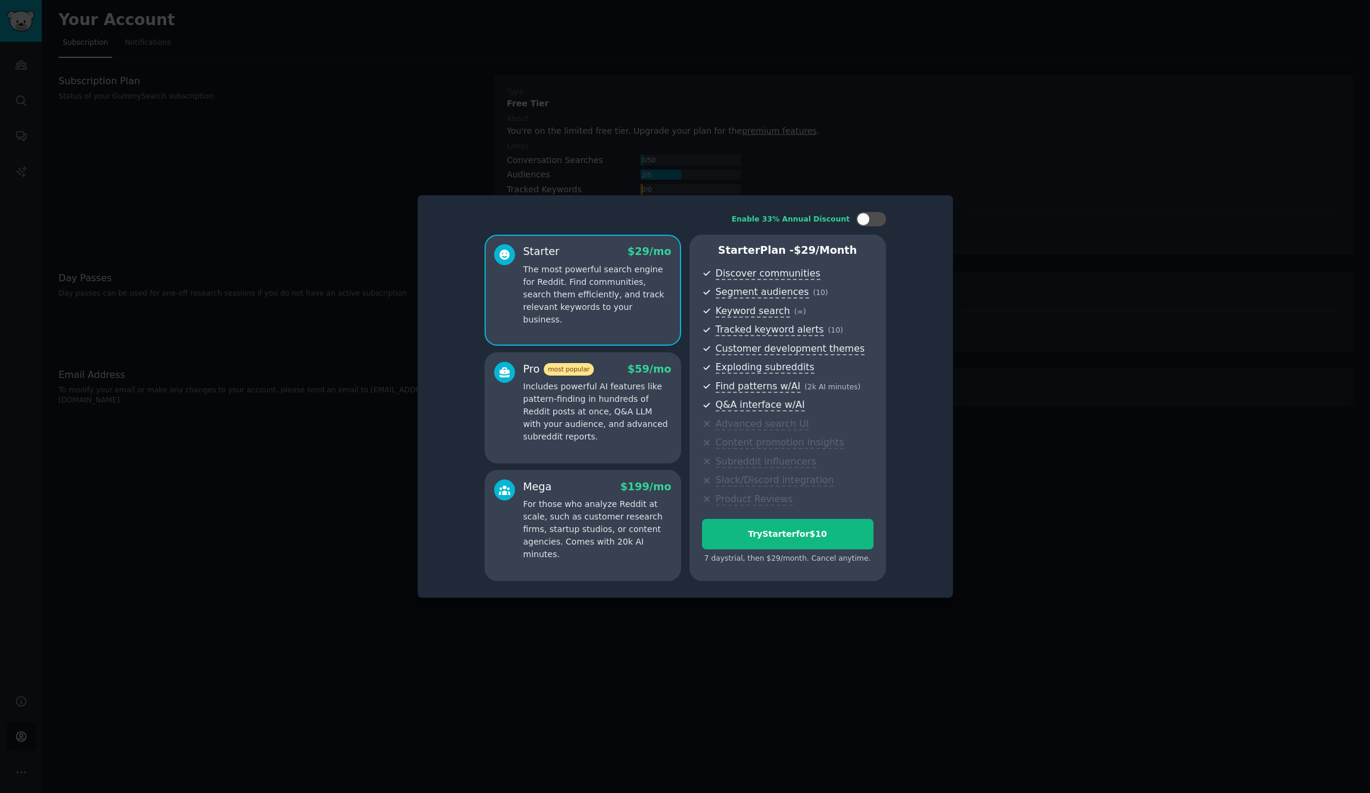
click at [611, 372] on div "Pro most popular $ 59 /mo" at bounding box center [597, 369] width 148 height 15
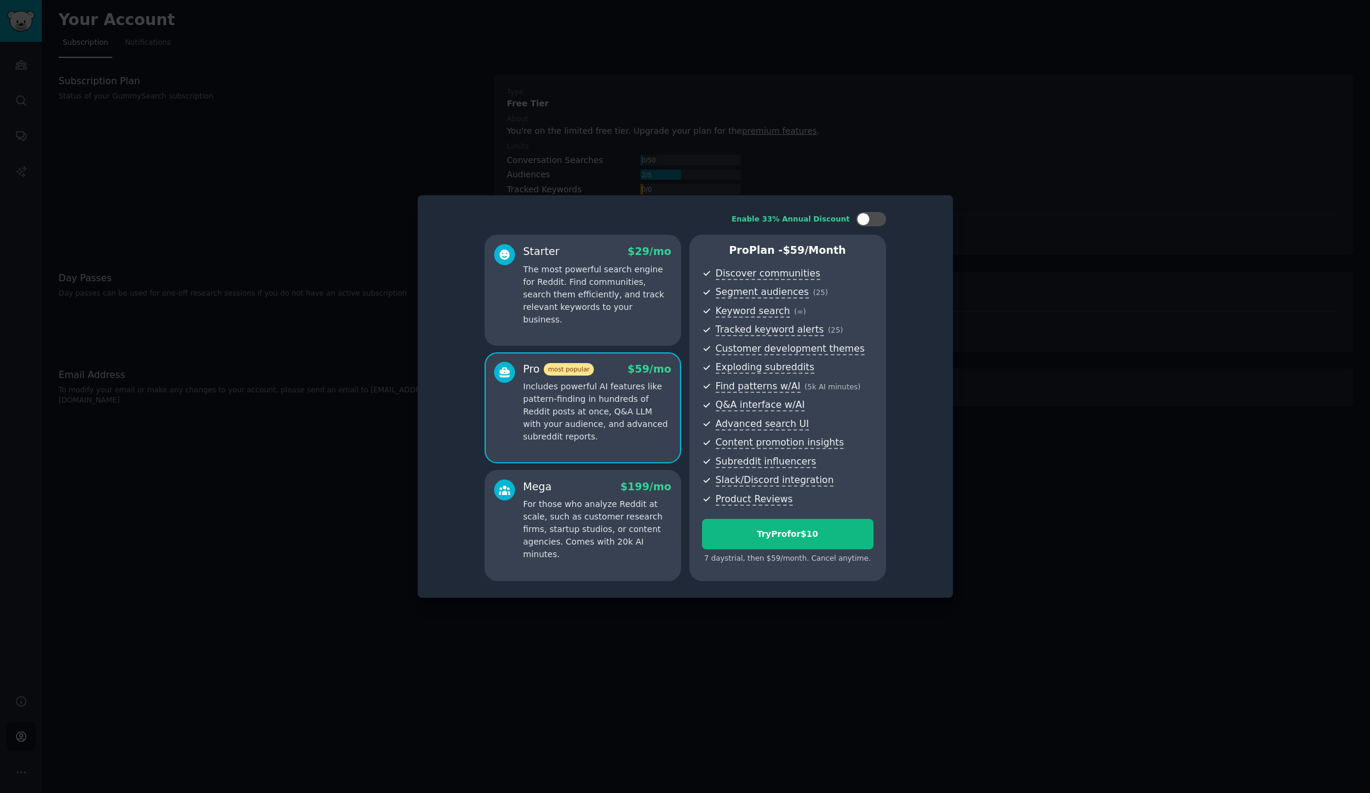
click at [576, 482] on div "Mega $ 199 /mo" at bounding box center [597, 487] width 148 height 15
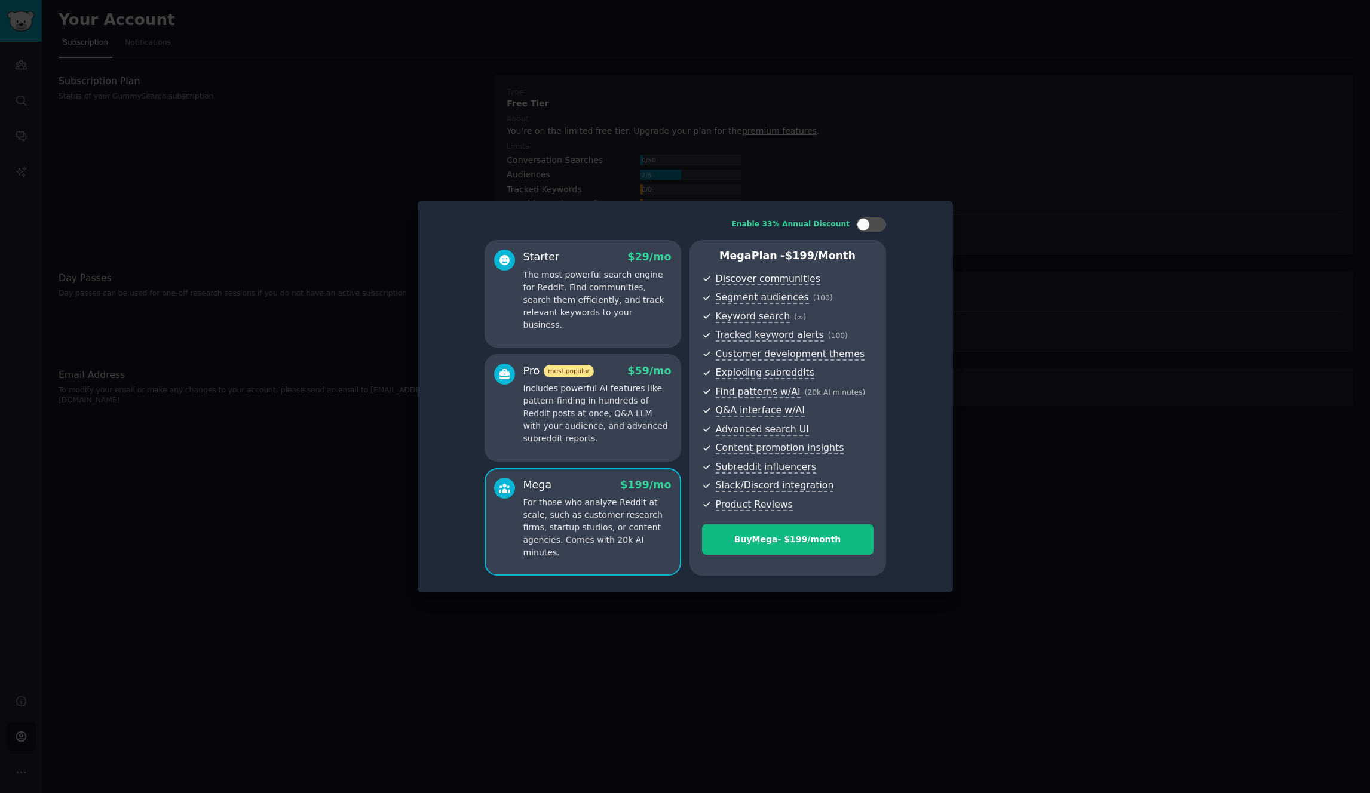
click at [656, 323] on div "Starter $ 29 /mo The most powerful search engine for Reddit. Find communities, …" at bounding box center [582, 294] width 197 height 108
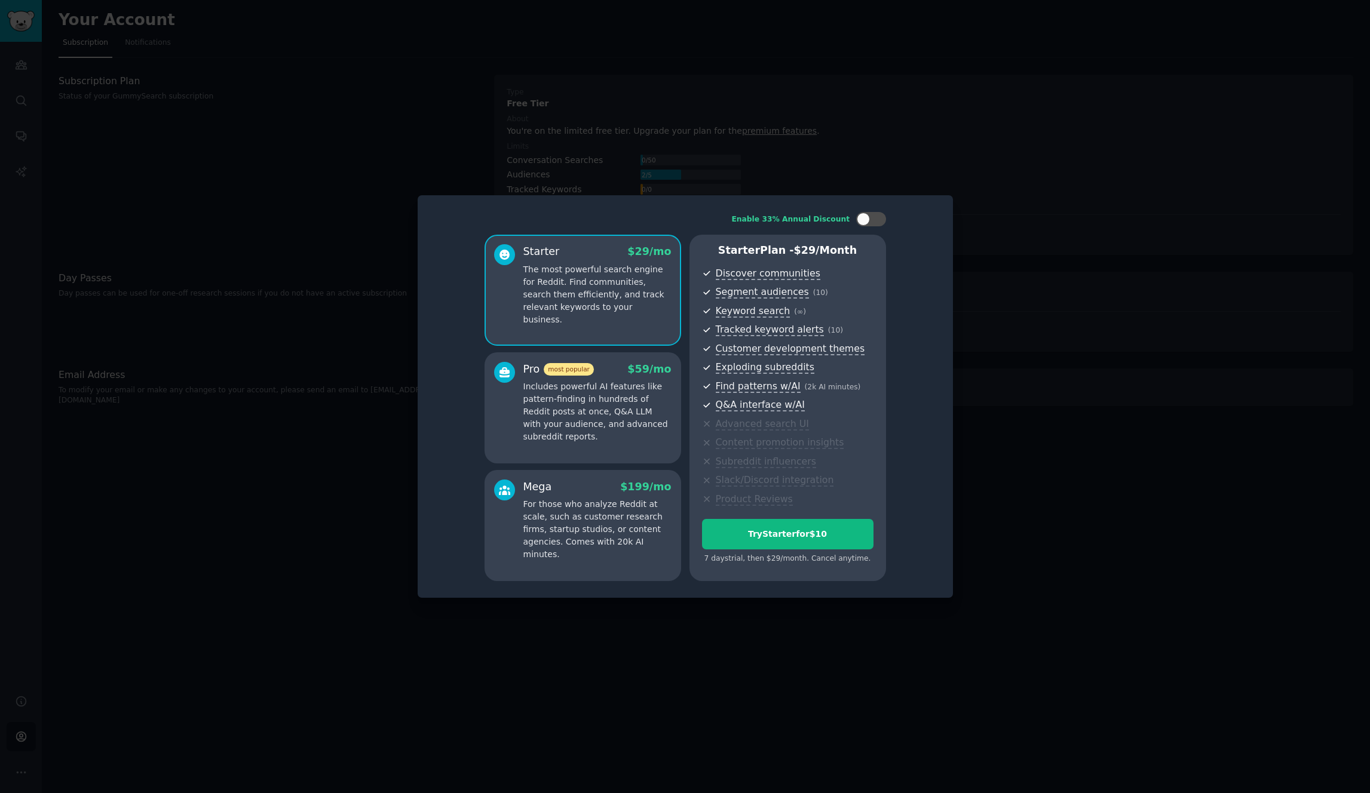
click at [1084, 256] on div at bounding box center [685, 396] width 1370 height 793
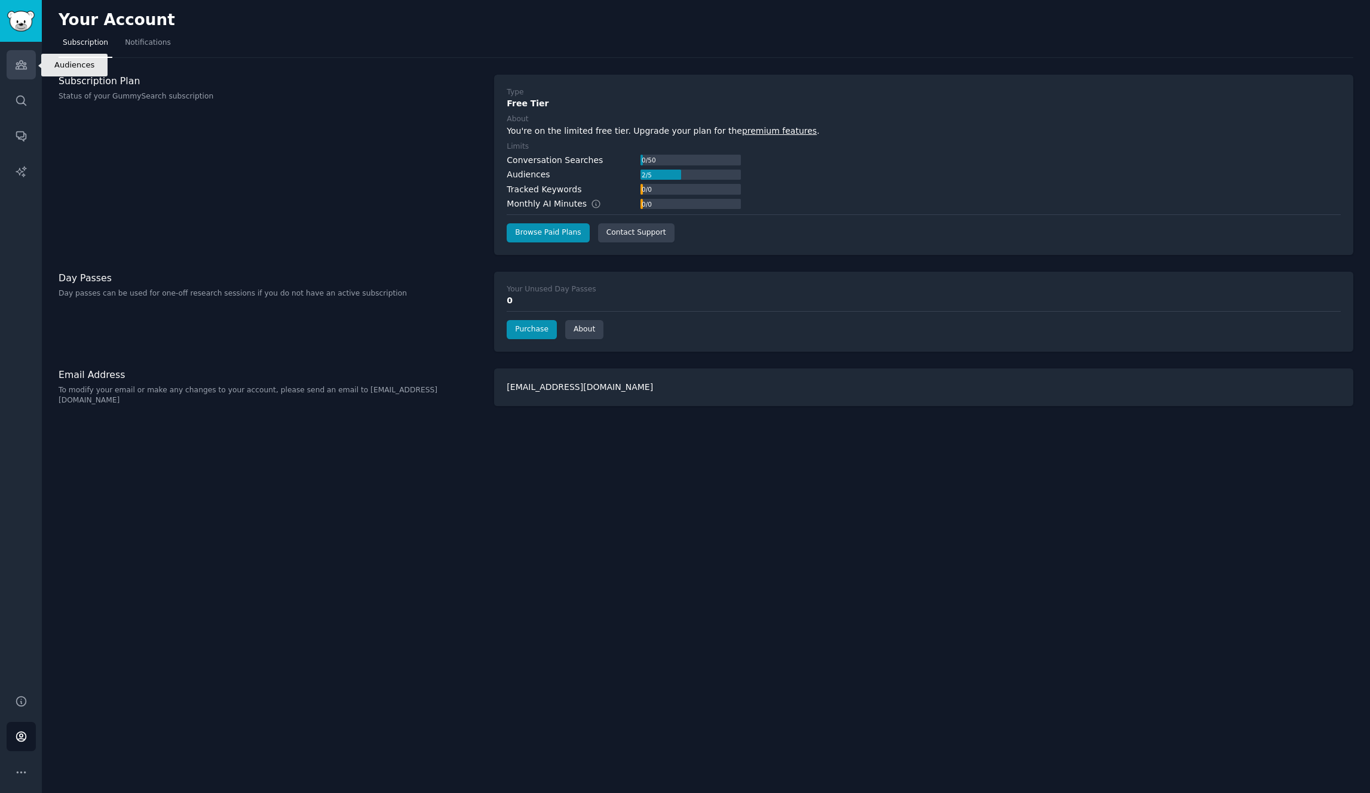
click at [13, 68] on link "Audiences" at bounding box center [21, 64] width 29 height 29
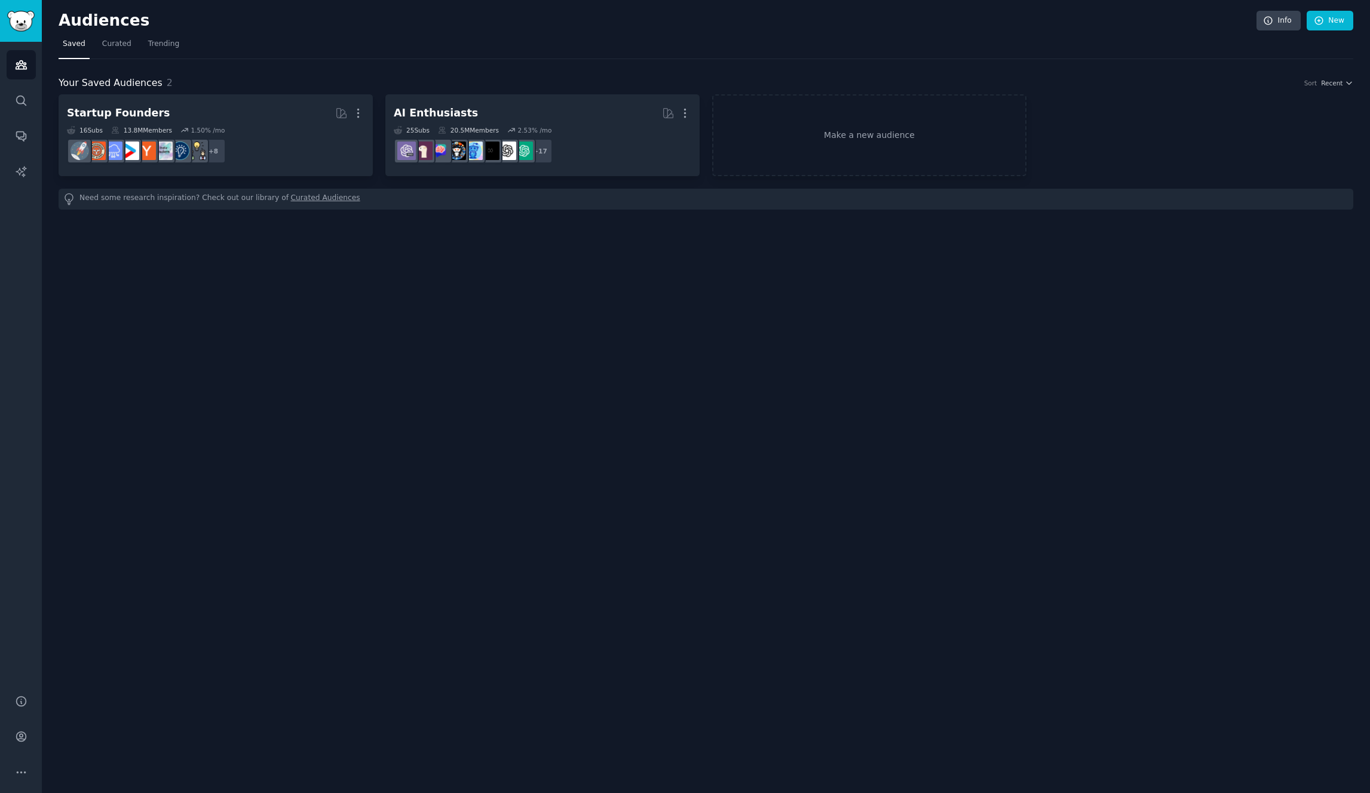
click at [694, 317] on div "Audiences Info New Saved Curated Trending Your Saved Audiences 2 Sort Recent St…" at bounding box center [706, 396] width 1328 height 793
click at [568, 296] on div "Audiences Info New Saved Curated Trending Your Saved Audiences 2 Sort Recent St…" at bounding box center [706, 396] width 1328 height 793
click at [499, 50] on nav "Saved Curated Trending" at bounding box center [706, 47] width 1295 height 24
click at [552, 331] on div "Audiences Info New Saved Curated Trending Your Saved Audiences 2 Sort Recent St…" at bounding box center [706, 396] width 1328 height 793
click at [433, 281] on div "Audiences Info New Saved Curated Trending Your Saved Audiences 2 Sort Recent St…" at bounding box center [706, 396] width 1328 height 793
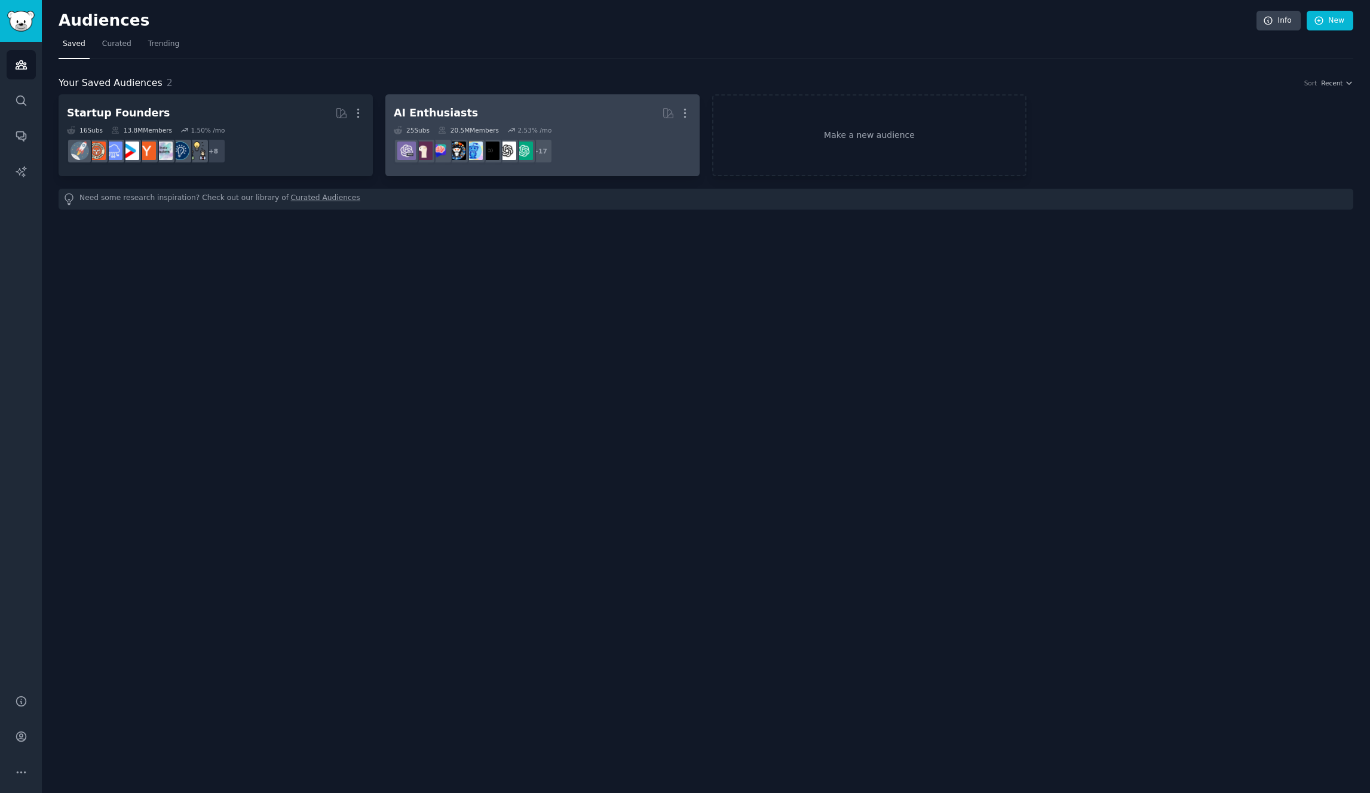
click at [606, 142] on dd "r/aiArt + 17" at bounding box center [542, 150] width 297 height 33
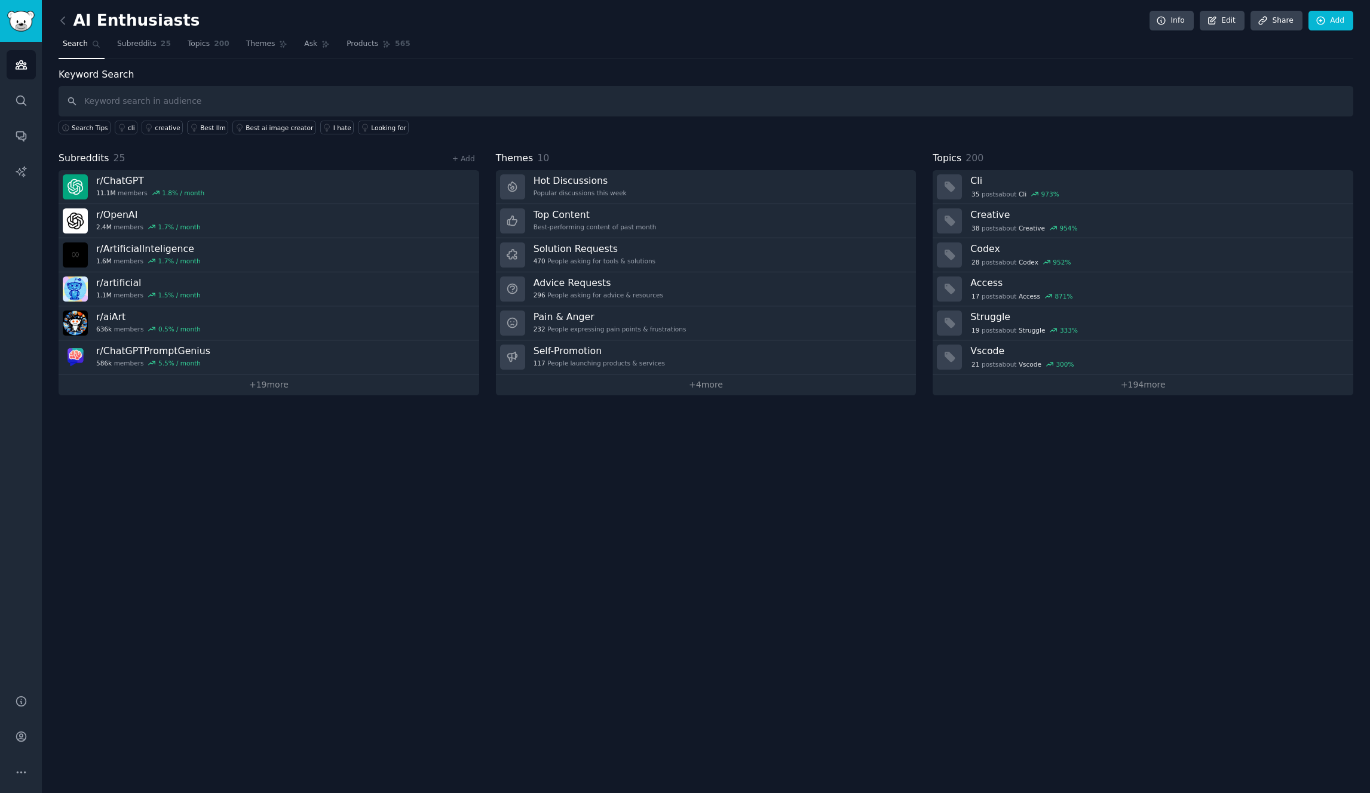
drag, startPoint x: 1115, startPoint y: 492, endPoint x: 1093, endPoint y: 483, distance: 23.6
click at [1115, 492] on div "AI Enthusiasts Info Edit Share Add Search Subreddits 25 Topics 200 Themes Ask P…" at bounding box center [706, 396] width 1328 height 793
click at [759, 525] on div "AI Enthusiasts Info Edit Share Add Search Subreddits 25 Topics 200 Themes Ask P…" at bounding box center [706, 396] width 1328 height 793
click at [23, 70] on icon "Sidebar" at bounding box center [21, 65] width 13 height 13
